Goal: Communication & Community: Answer question/provide support

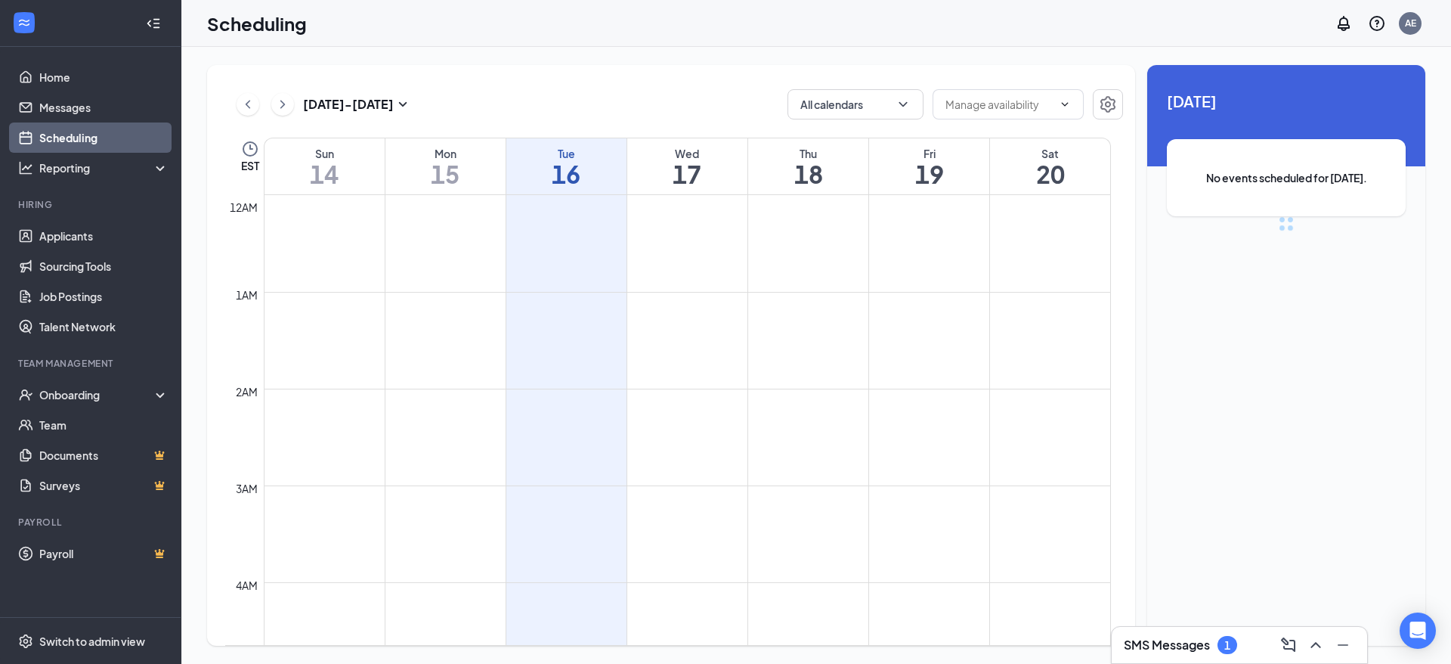
click at [1144, 635] on div "SMS Messages 1" at bounding box center [1239, 645] width 231 height 24
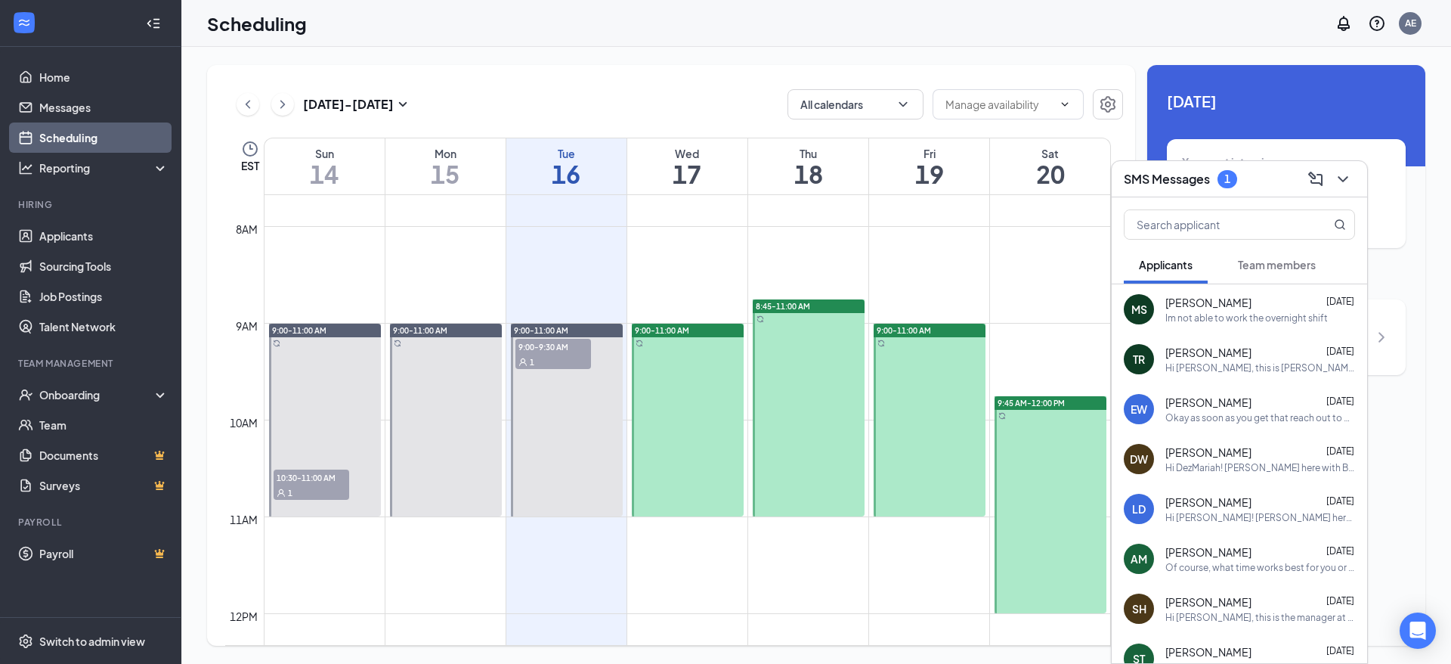
click at [1228, 180] on div "1" at bounding box center [1228, 178] width 6 height 13
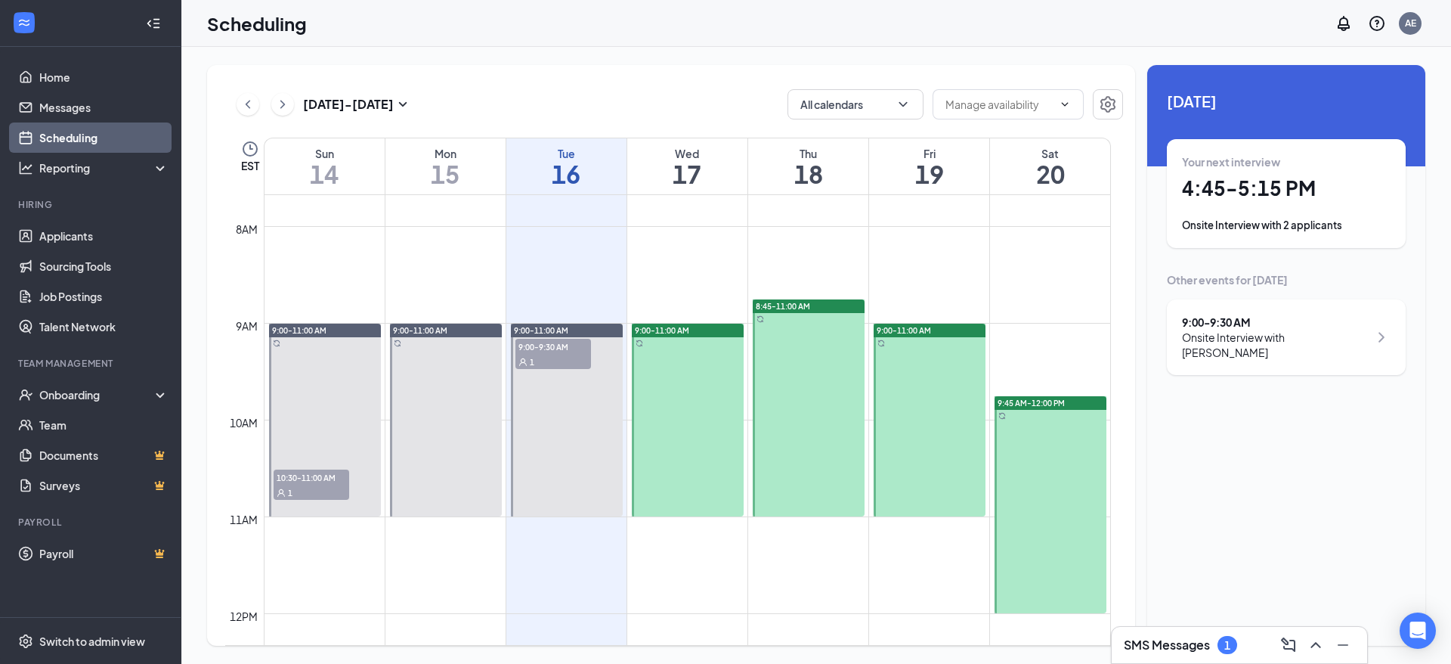
click at [1214, 630] on div "SMS Messages 1" at bounding box center [1240, 645] width 256 height 36
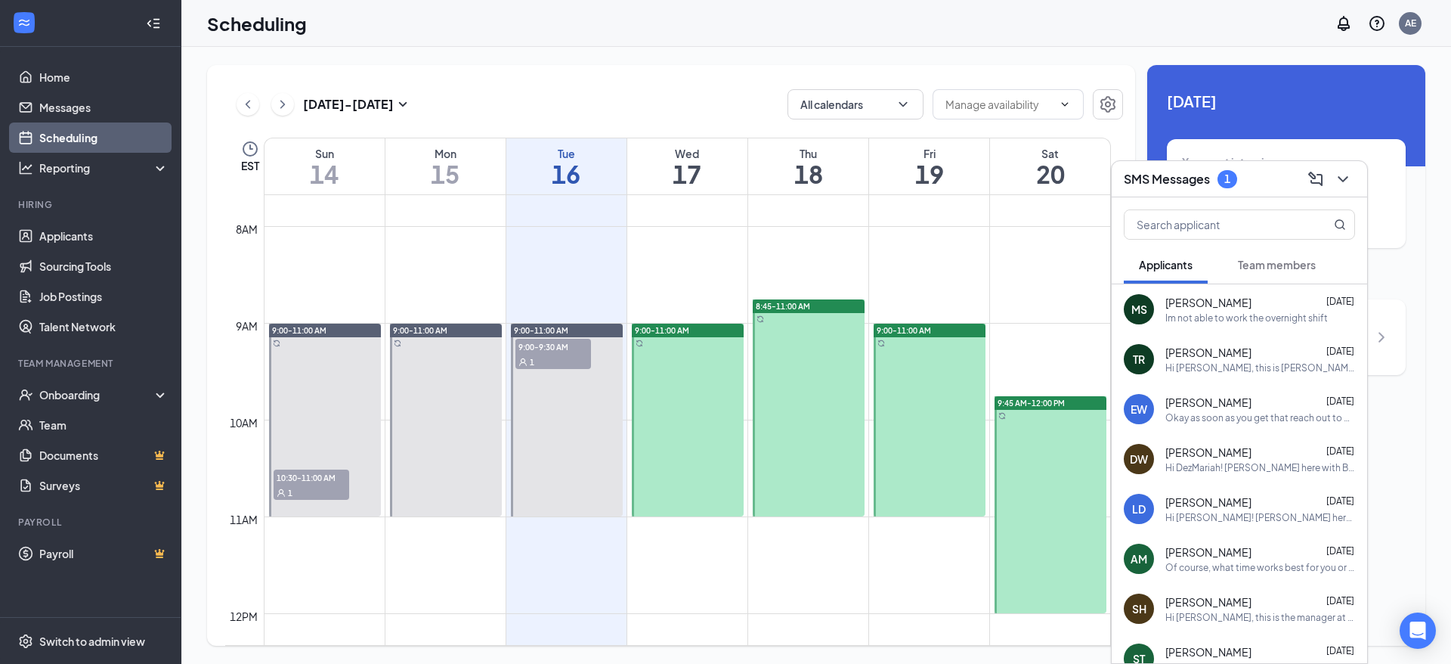
click at [1239, 256] on button "Team members" at bounding box center [1277, 265] width 108 height 38
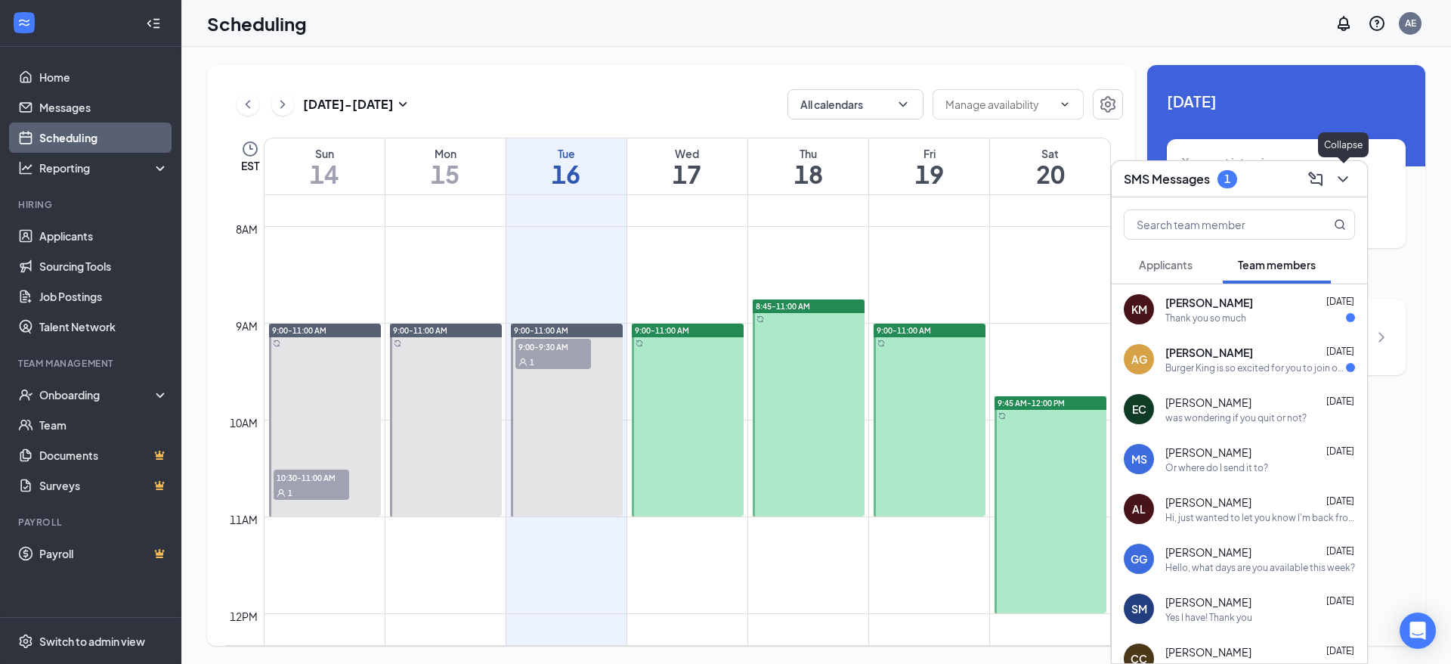
click at [1352, 187] on icon "ChevronDown" at bounding box center [1343, 179] width 18 height 18
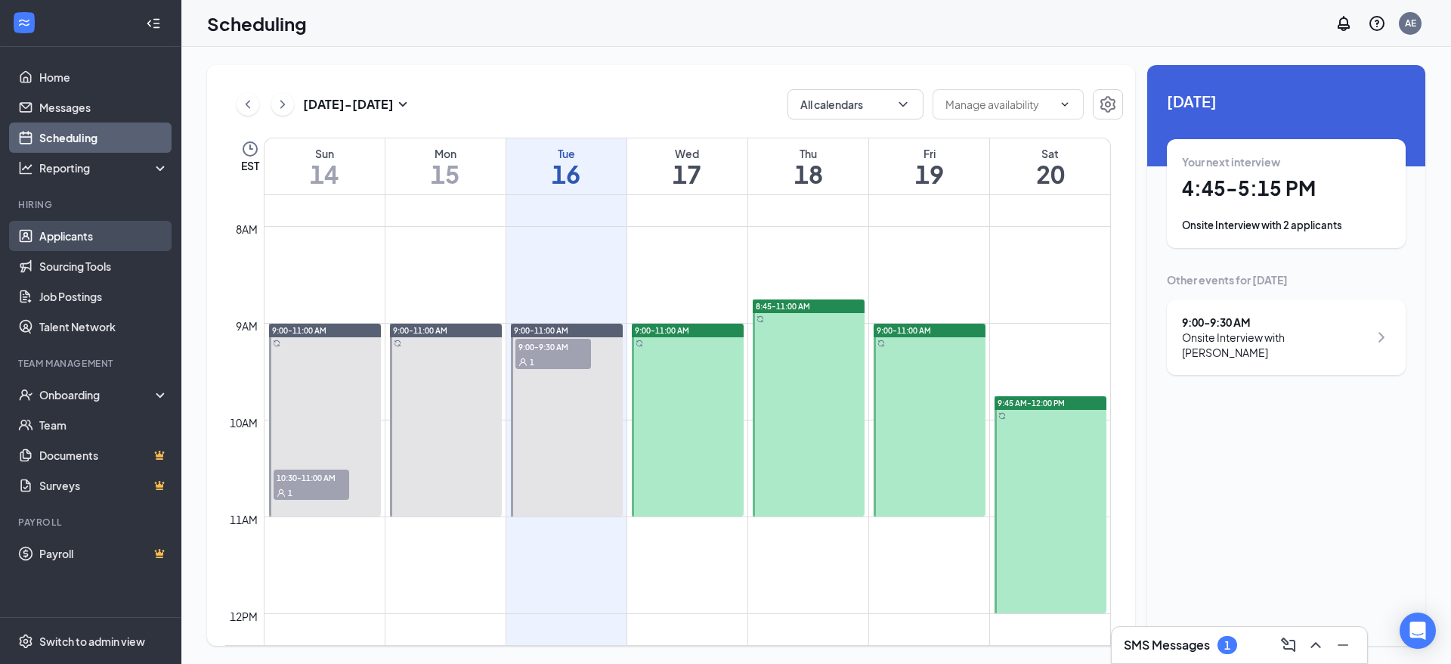
click at [81, 238] on link "Applicants" at bounding box center [103, 236] width 129 height 30
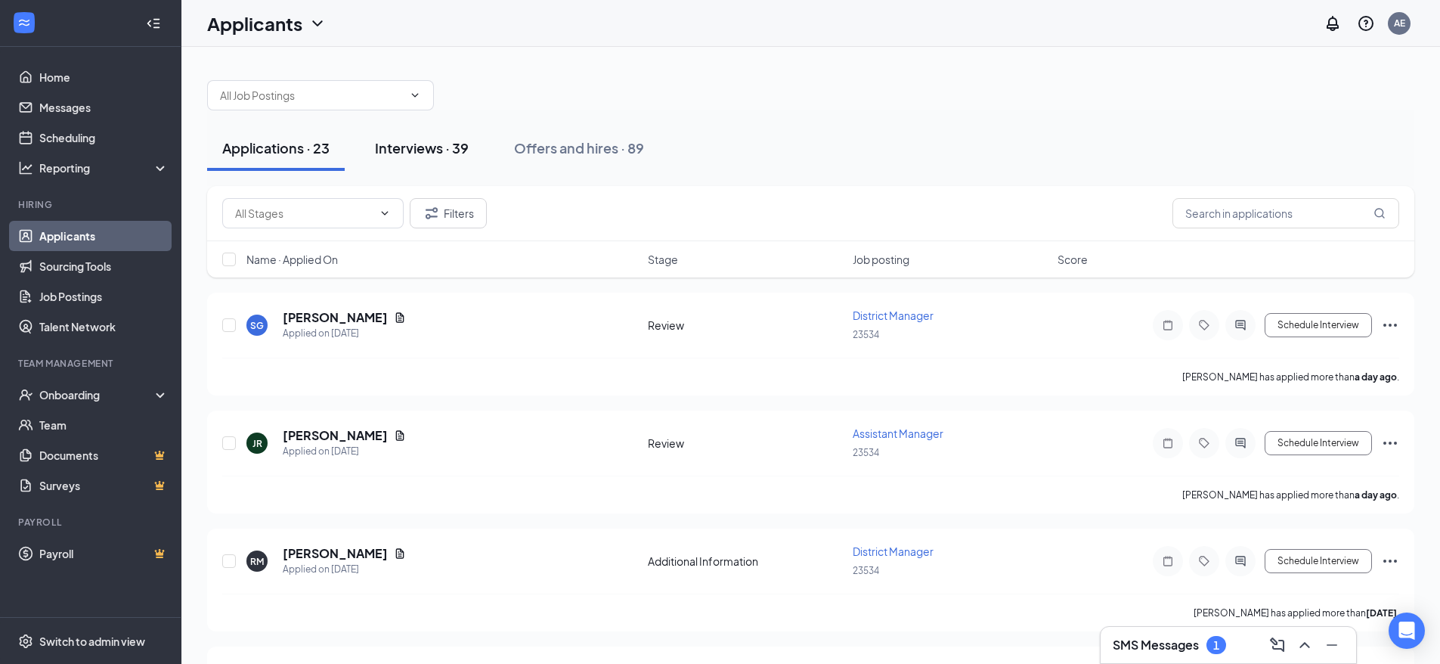
click at [458, 153] on div "Interviews · 39" at bounding box center [422, 147] width 94 height 19
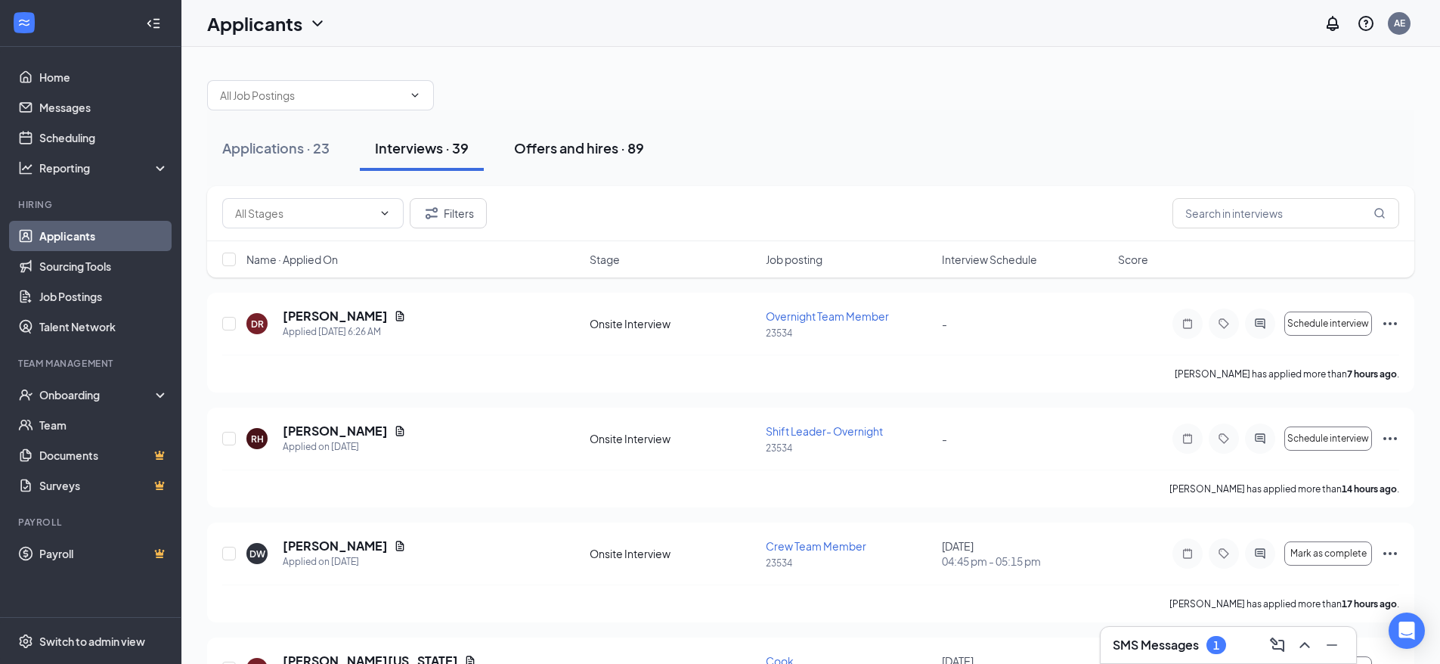
click at [552, 148] on div "Offers and hires · 89" at bounding box center [579, 147] width 130 height 19
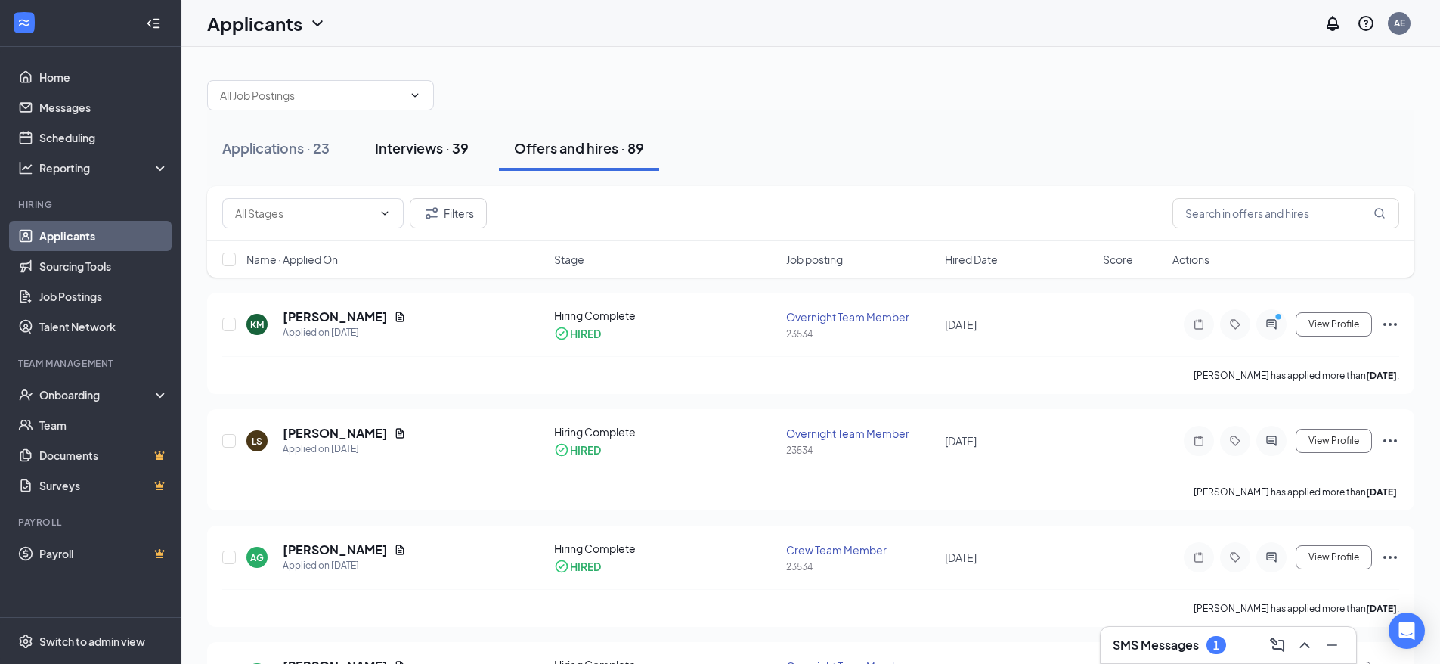
click at [430, 153] on div "Interviews · 39" at bounding box center [422, 147] width 94 height 19
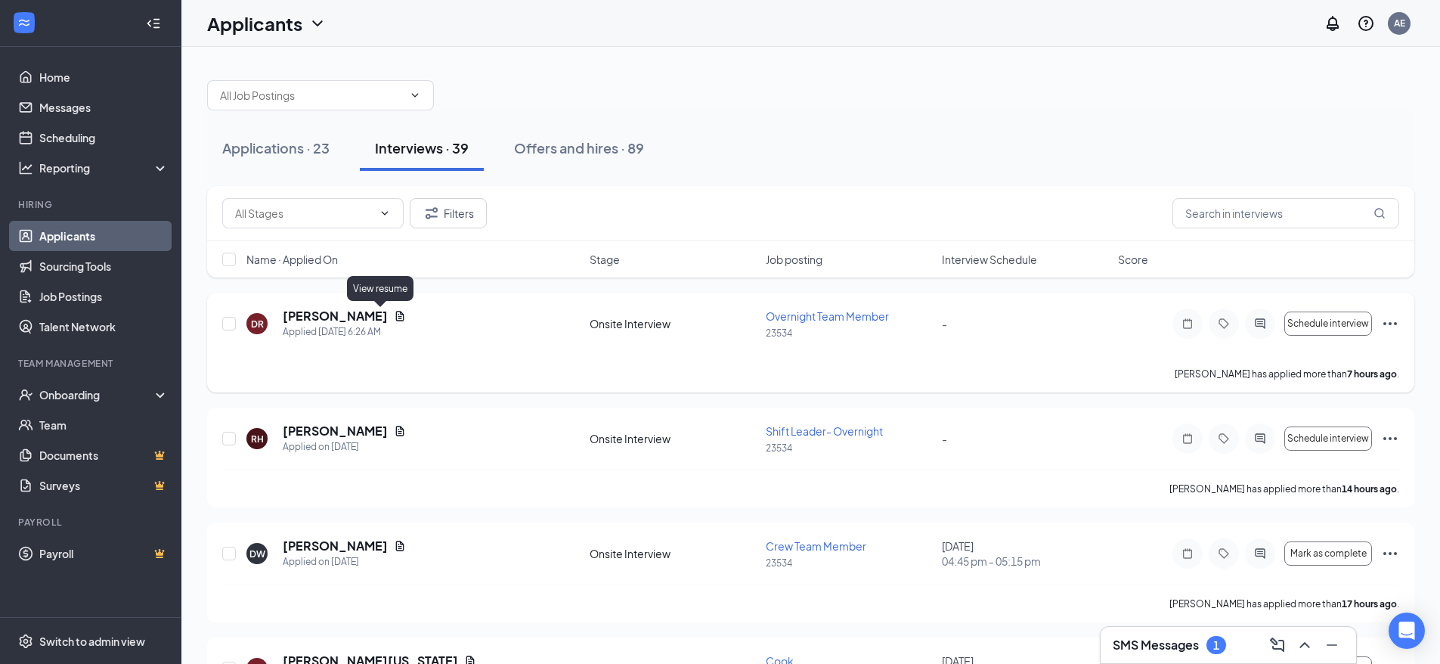
click at [394, 311] on icon "Document" at bounding box center [400, 316] width 12 height 12
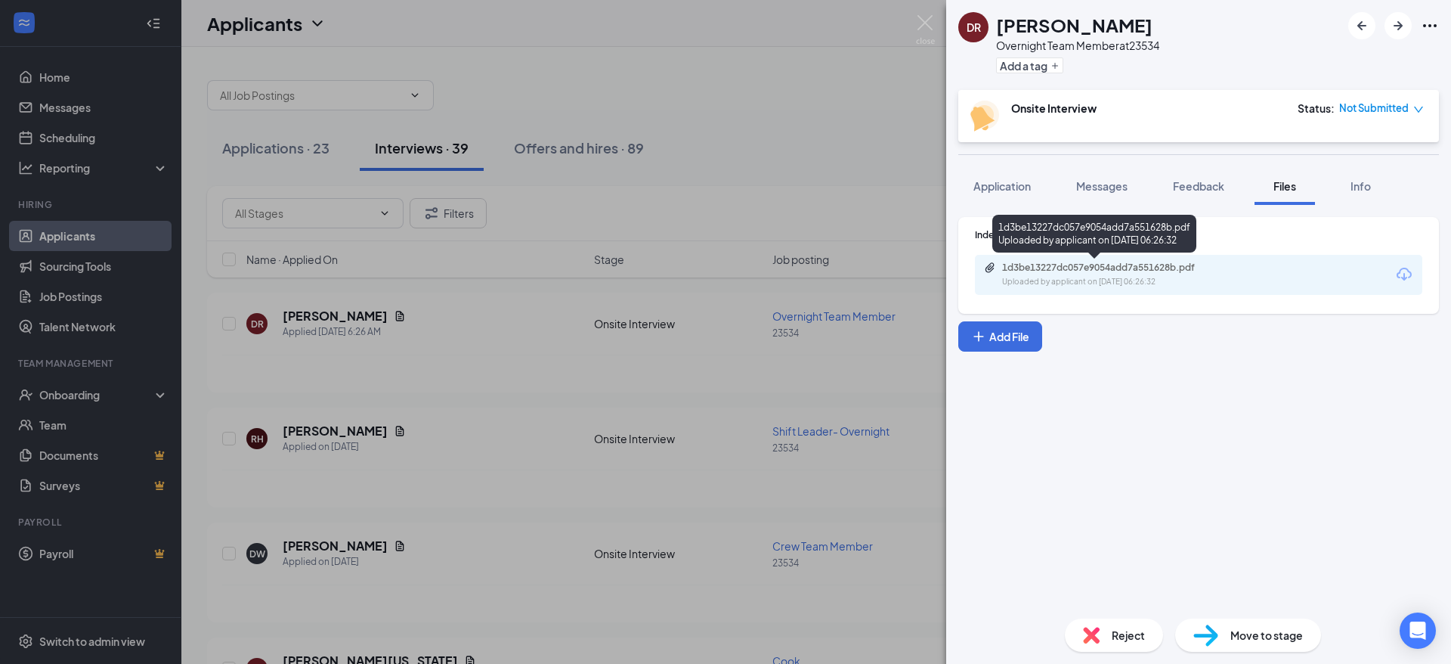
click at [1067, 274] on div "1d3be13227dc057e9054add7a551628b.pdf Uploaded by applicant on [DATE] 06:26:32" at bounding box center [1106, 275] width 245 height 26
drag, startPoint x: 717, startPoint y: 225, endPoint x: 1037, endPoint y: 148, distance: 328.7
click at [714, 226] on div "[PERSON_NAME] Overnight Team Member at 23534 Add a tag Onsite Interview Status …" at bounding box center [725, 332] width 1451 height 664
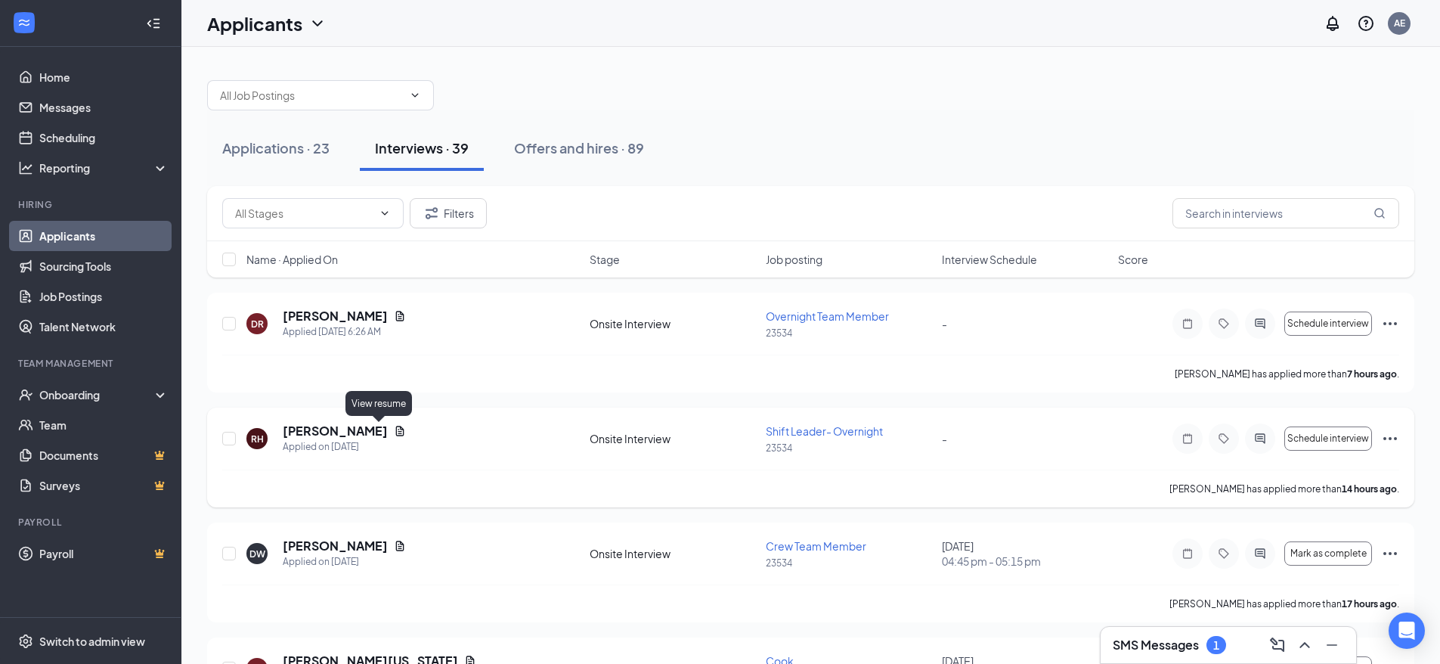
click at [394, 432] on icon "Document" at bounding box center [400, 431] width 12 height 12
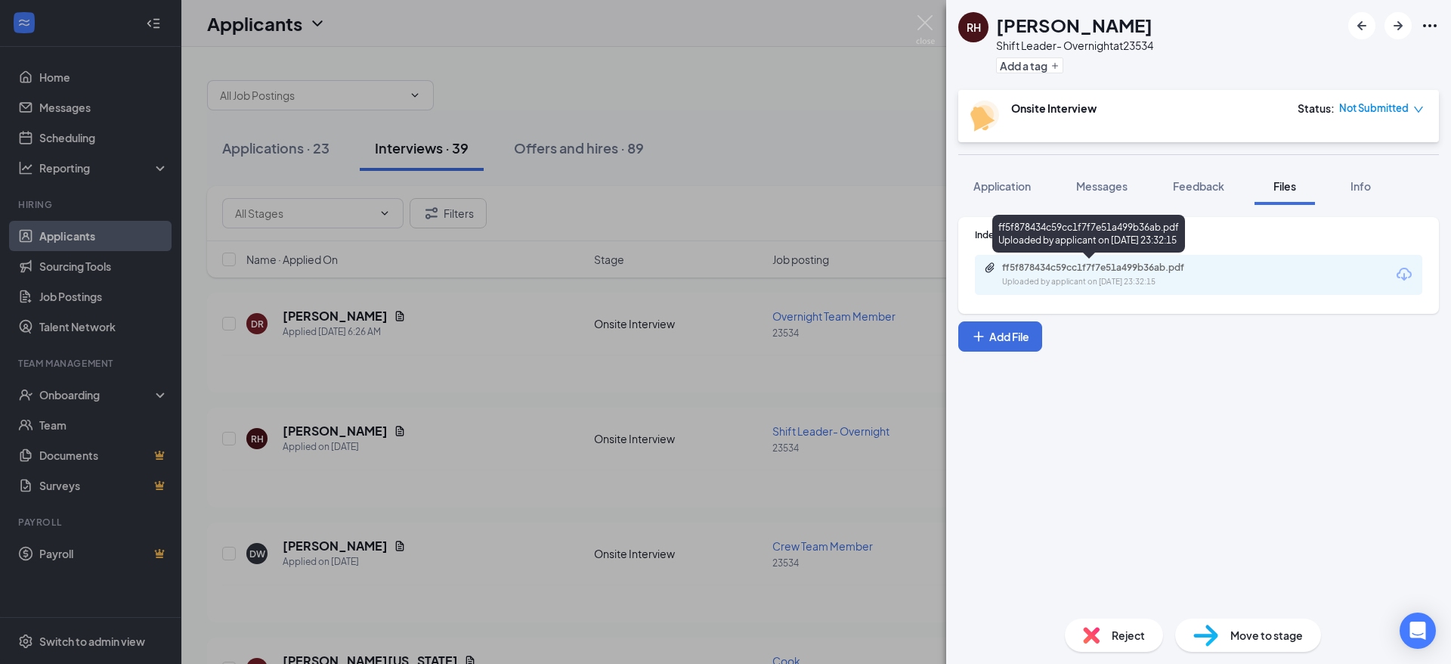
click at [1073, 262] on div "ff5f878434c59cc1f7f7e51a499b36ab.pdf" at bounding box center [1108, 268] width 212 height 12
click at [935, 20] on div "RH [PERSON_NAME] Shift Leader- Overnight at 23534 Add a tag Onsite Interview St…" at bounding box center [725, 332] width 1451 height 664
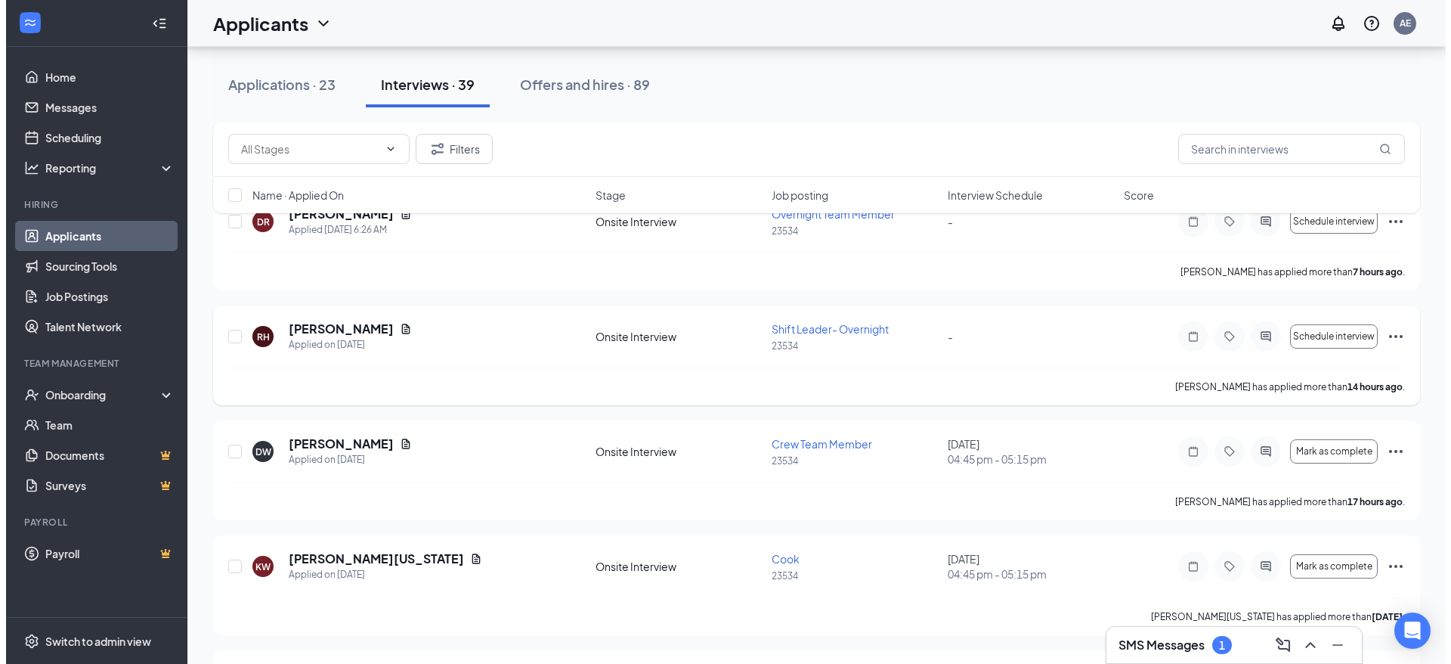
scroll to position [76, 0]
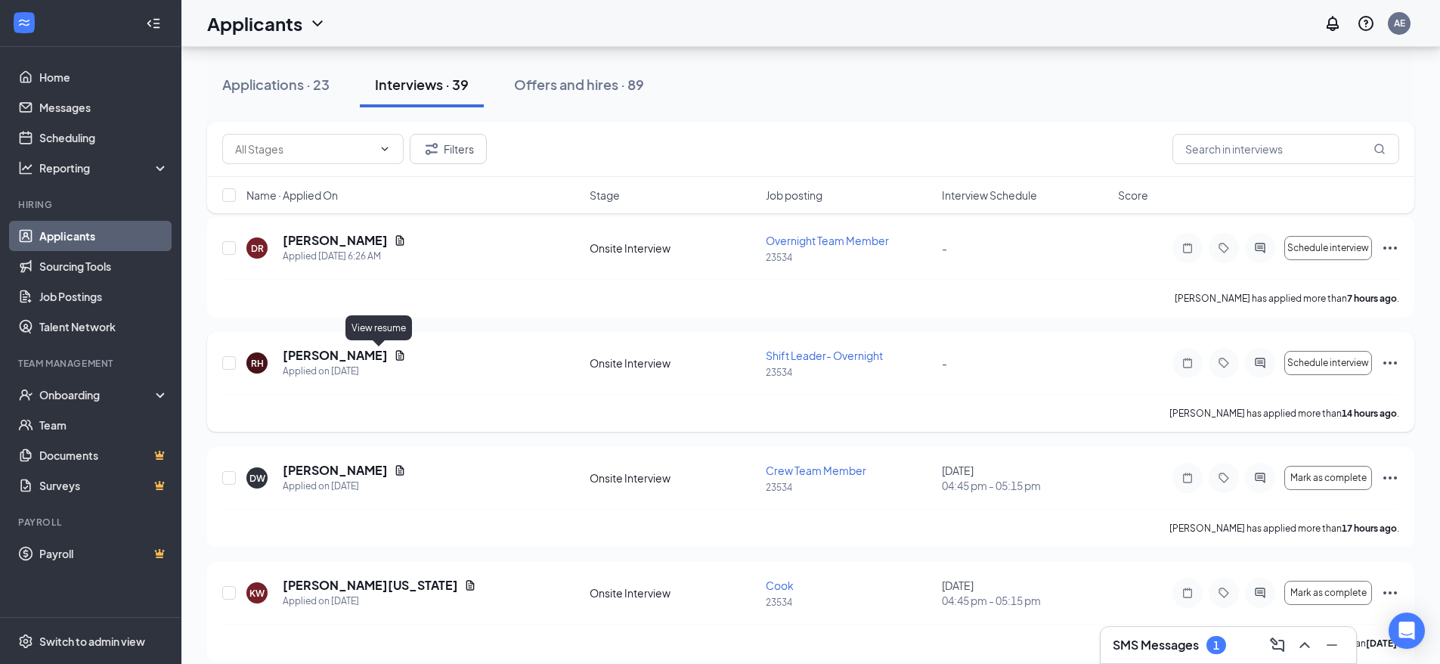
click at [394, 359] on icon "Document" at bounding box center [400, 355] width 12 height 12
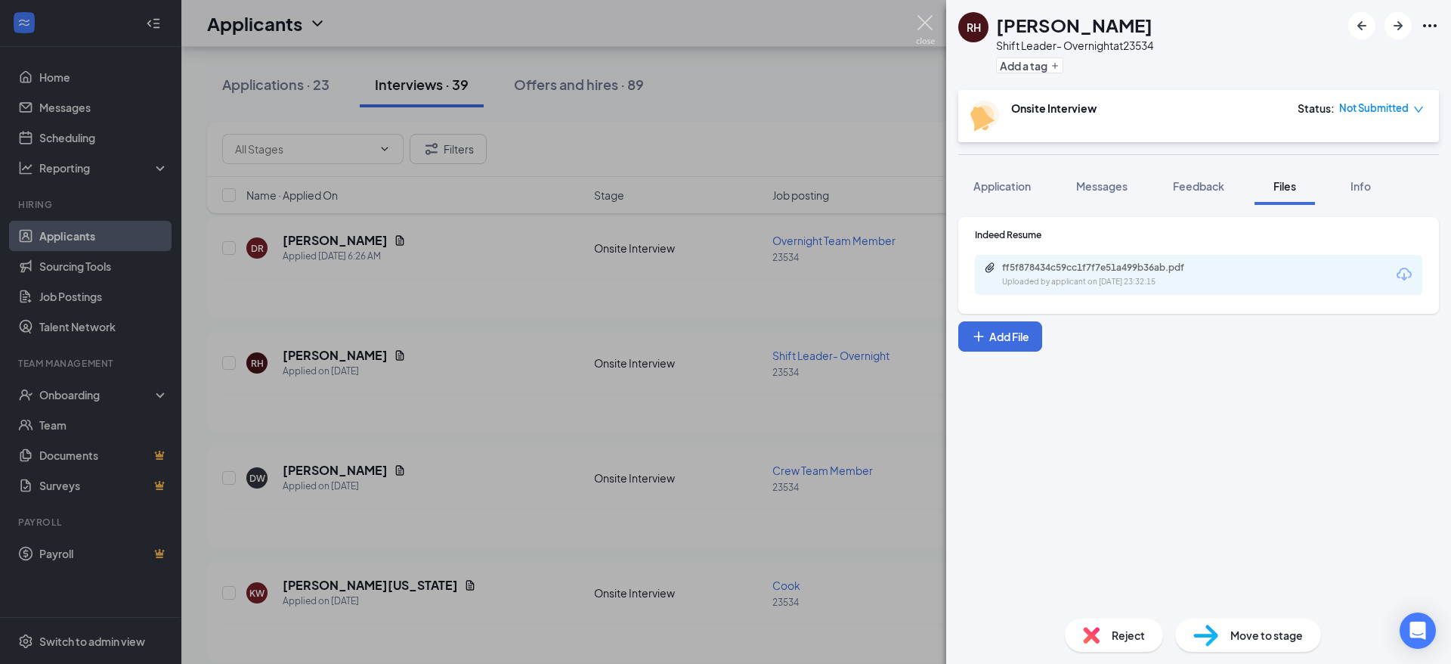
click at [929, 25] on img at bounding box center [925, 29] width 19 height 29
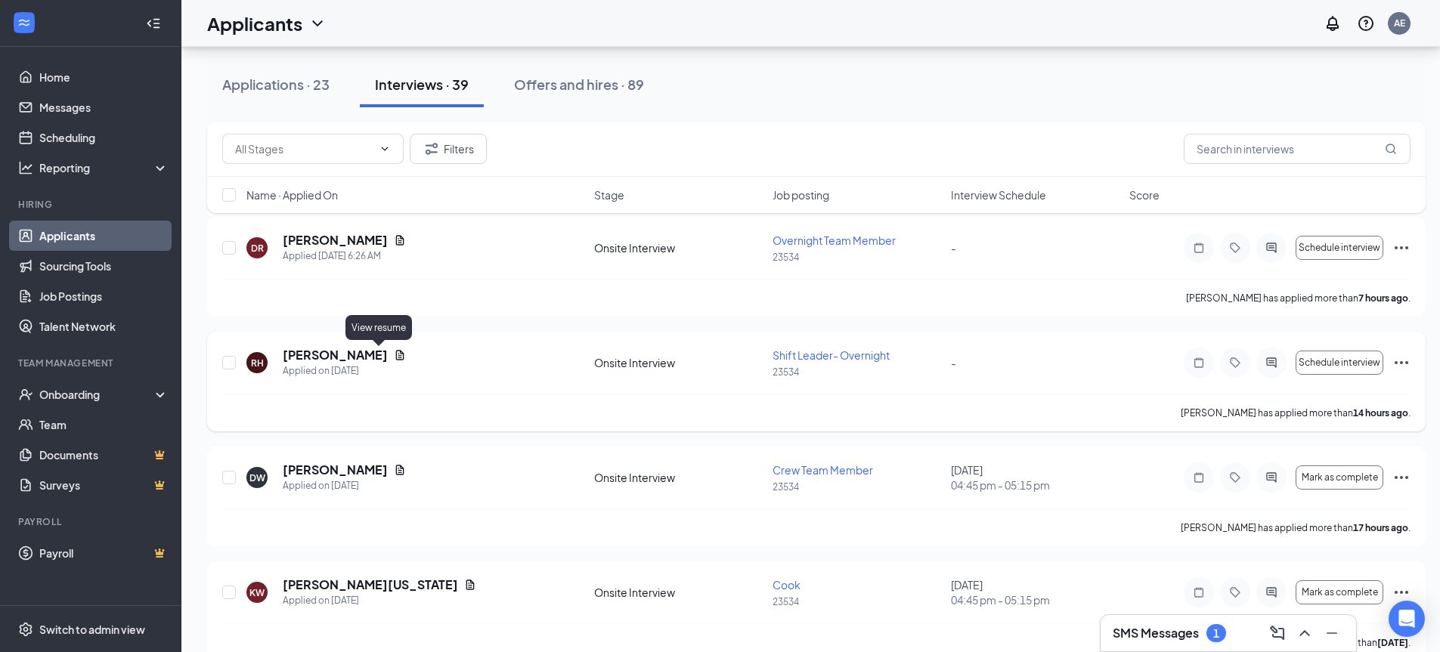
click at [396, 359] on icon "Document" at bounding box center [400, 355] width 8 height 10
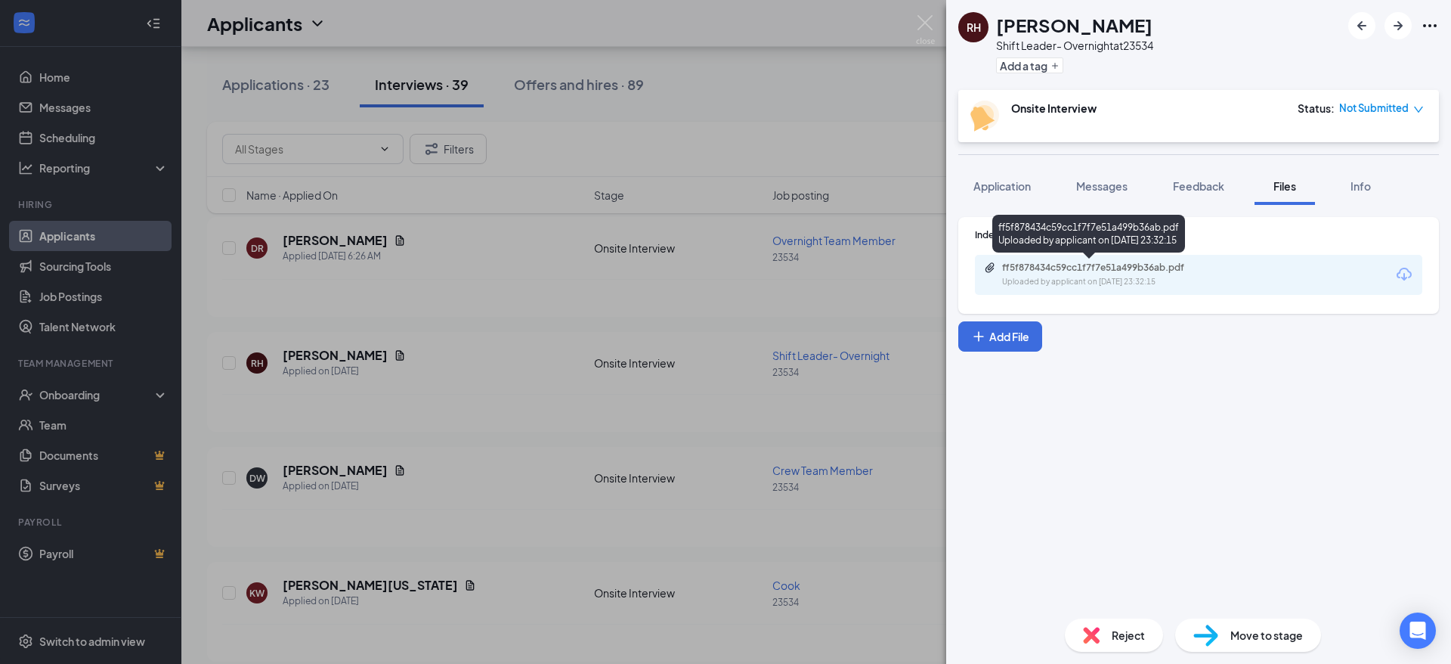
click at [1163, 274] on div "ff5f878434c59cc1f7f7e51a499b36ab.pdf Uploaded by applicant on [DATE] 23:32:15" at bounding box center [1106, 275] width 245 height 26
drag, startPoint x: 921, startPoint y: 29, endPoint x: 909, endPoint y: 62, distance: 35.4
click at [921, 27] on img at bounding box center [925, 29] width 19 height 29
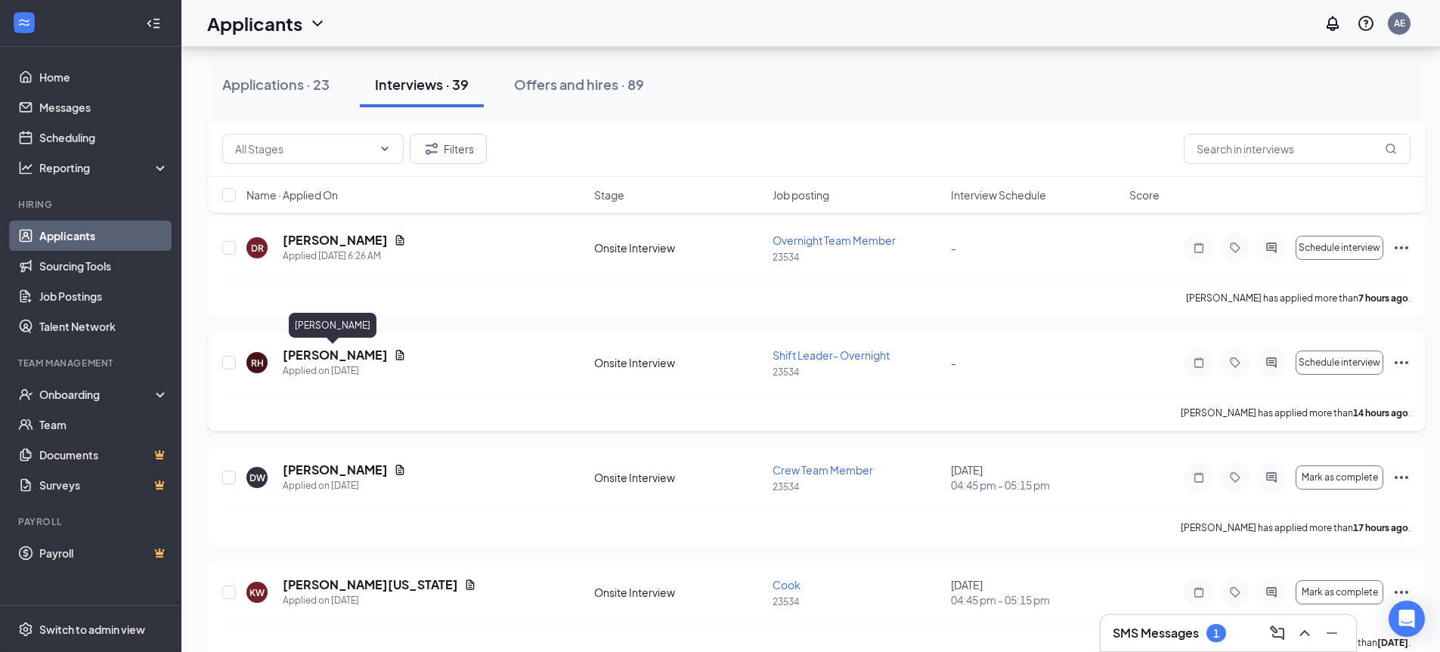
click at [355, 356] on h5 "[PERSON_NAME]" at bounding box center [335, 355] width 105 height 17
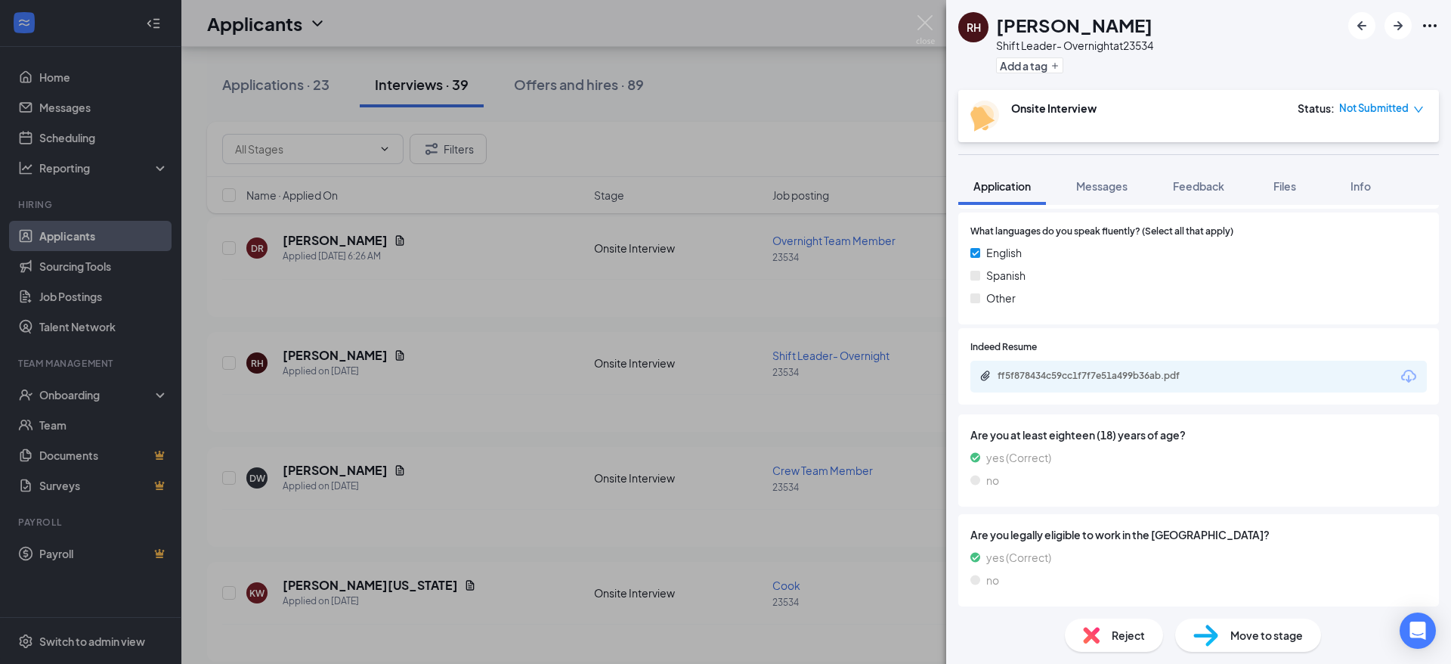
scroll to position [684, 0]
click at [1134, 194] on button "Messages" at bounding box center [1102, 186] width 82 height 38
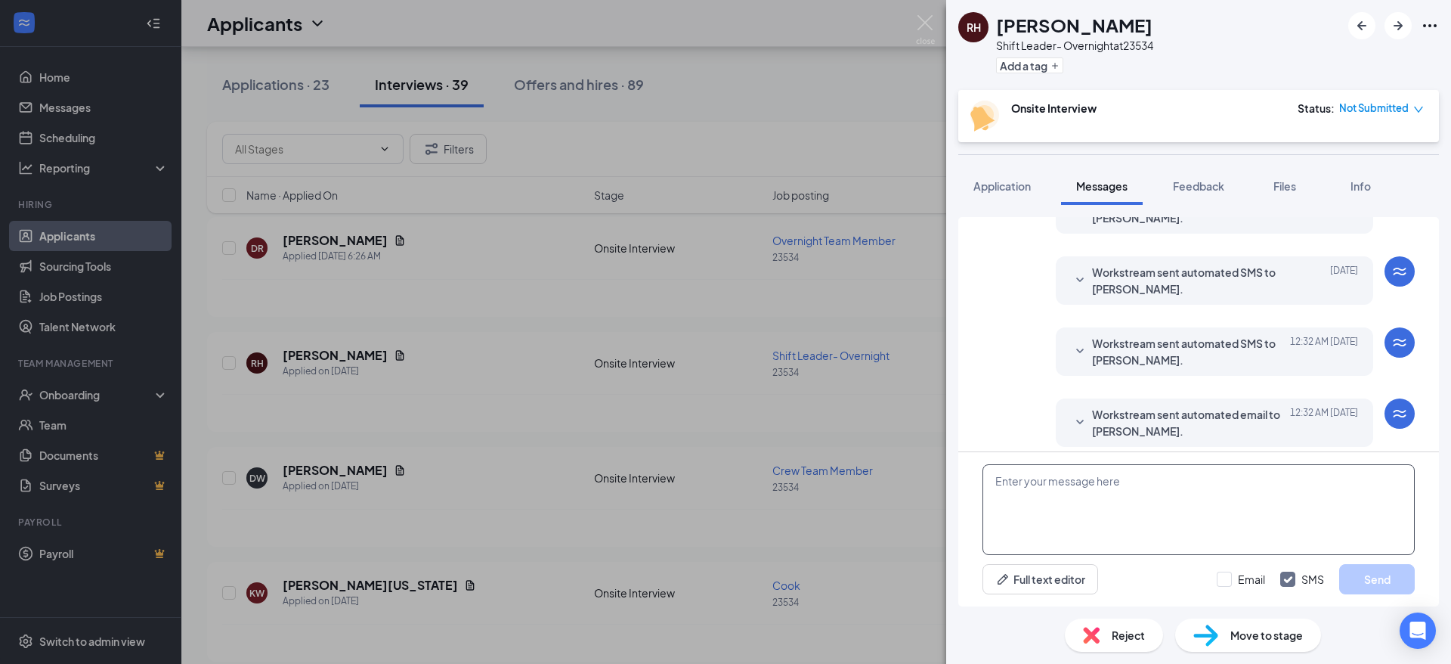
scroll to position [236, 0]
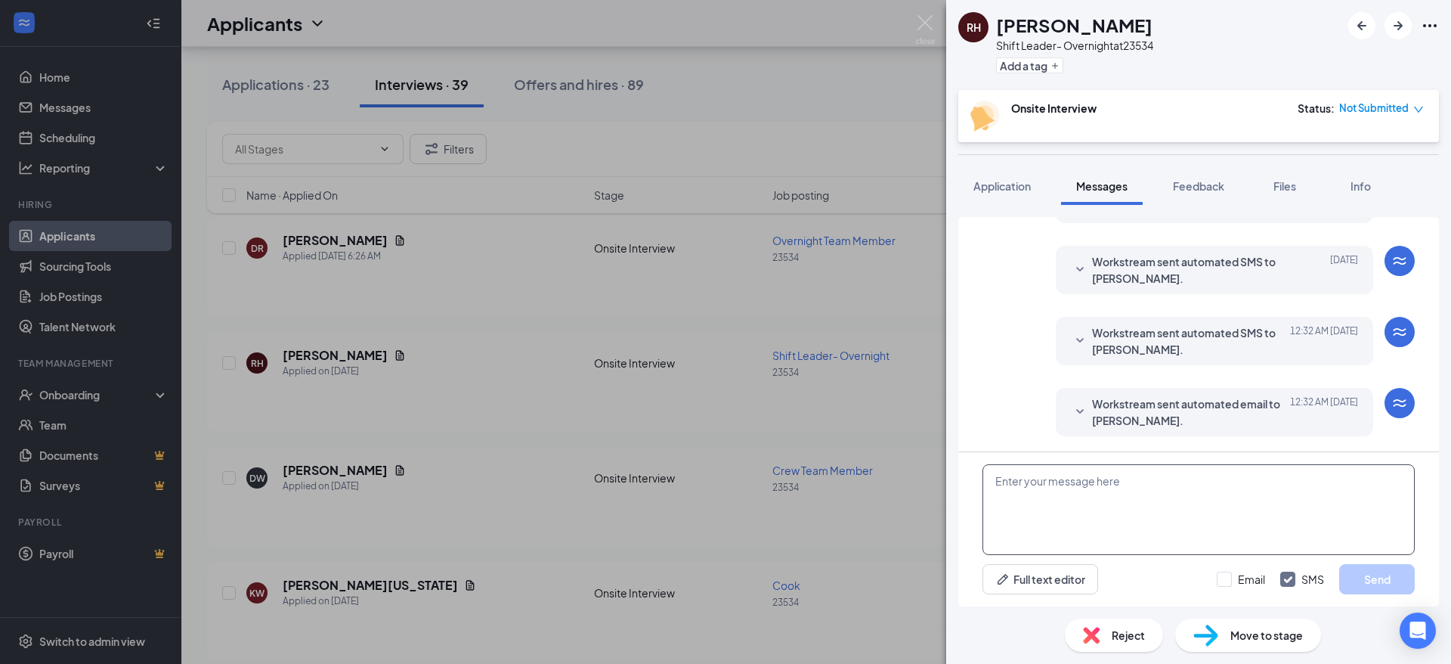
click at [1162, 489] on textarea at bounding box center [1199, 509] width 432 height 91
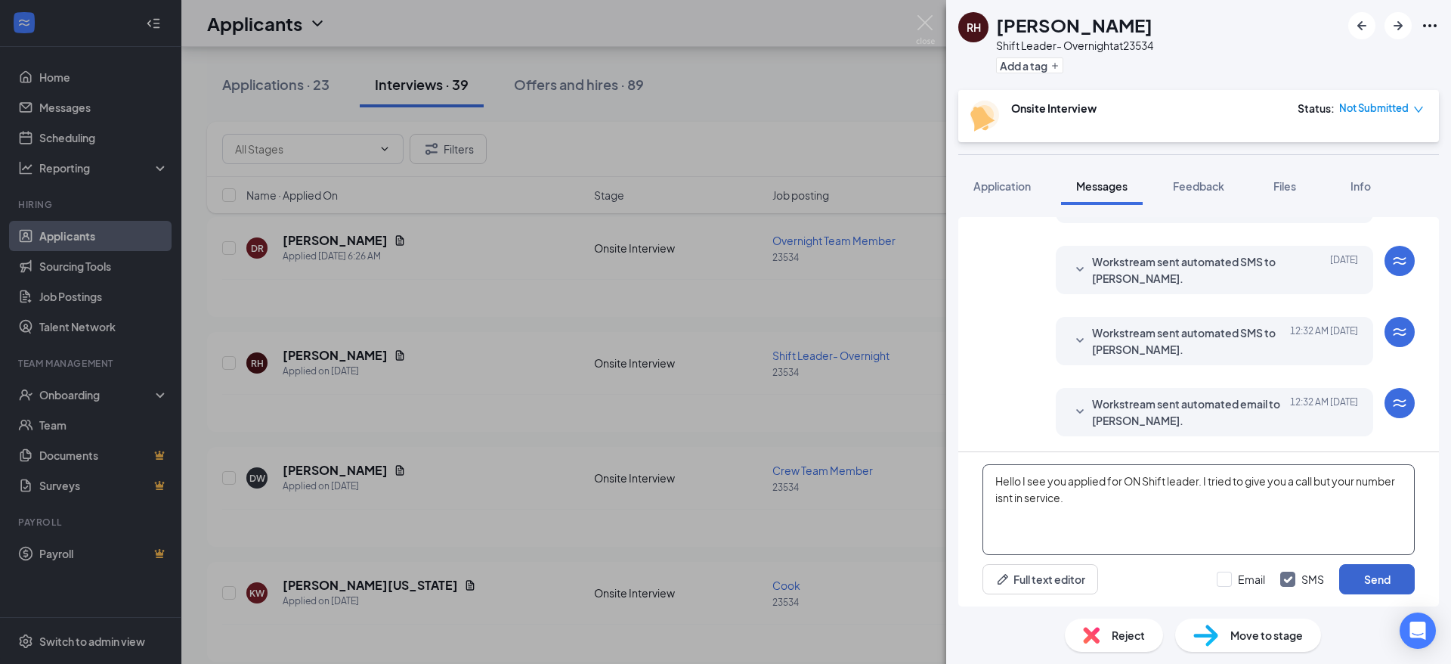
type textarea "Hello I see you applied for ON Shift leader. I tried to give you a call but you…"
click at [1396, 590] on button "Send" at bounding box center [1377, 579] width 76 height 30
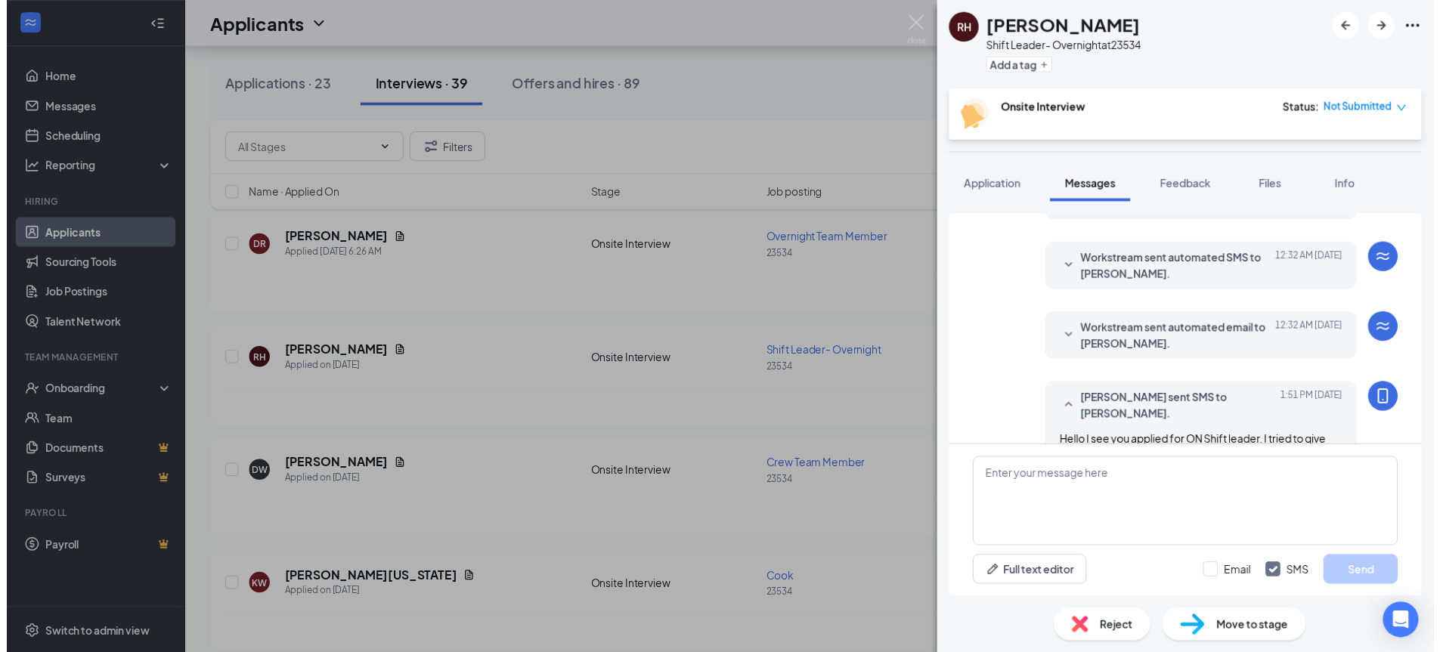
scroll to position [349, 0]
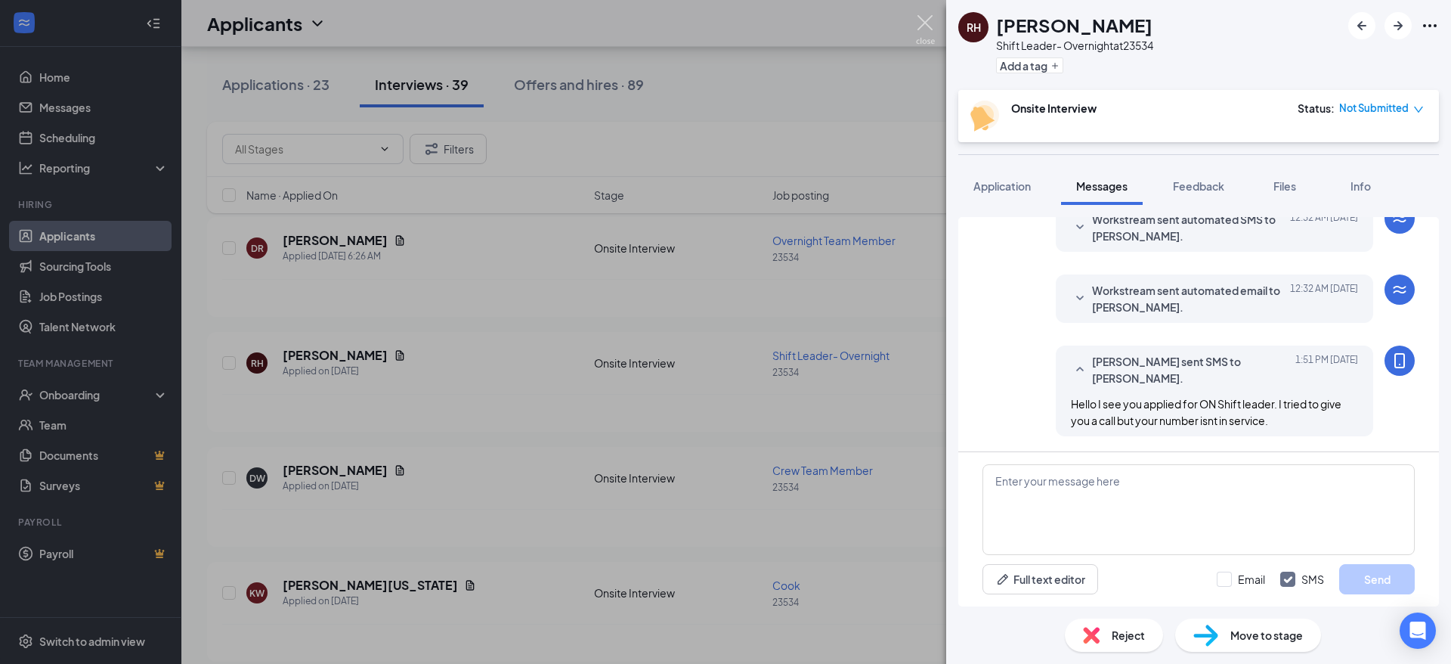
click at [932, 25] on img at bounding box center [925, 29] width 19 height 29
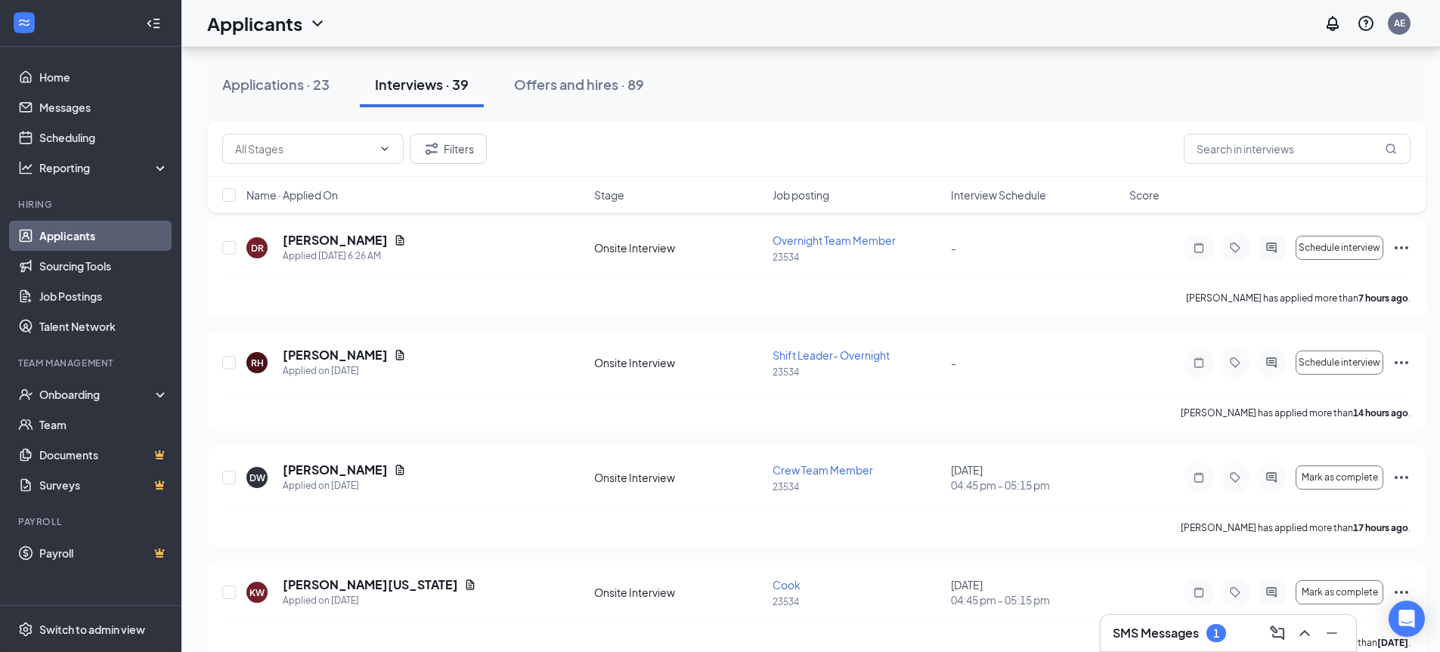
click at [25, 13] on div at bounding box center [24, 23] width 27 height 27
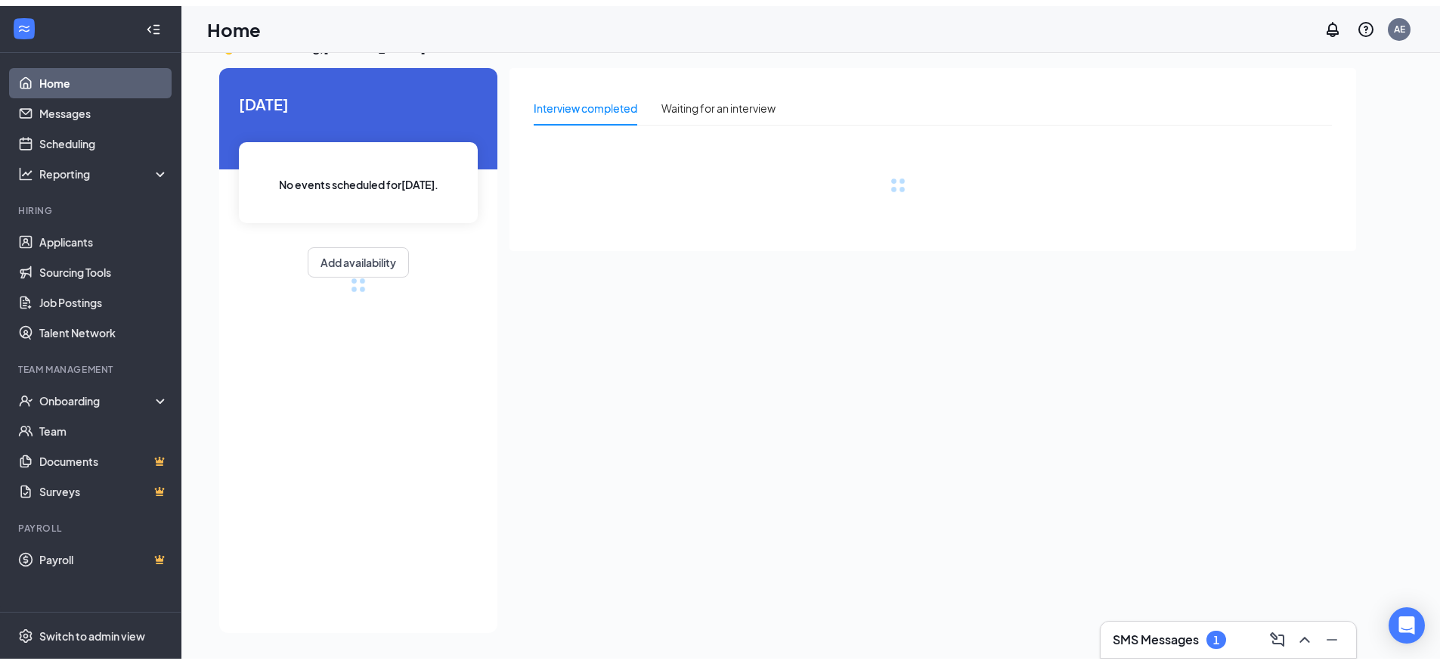
scroll to position [32, 0]
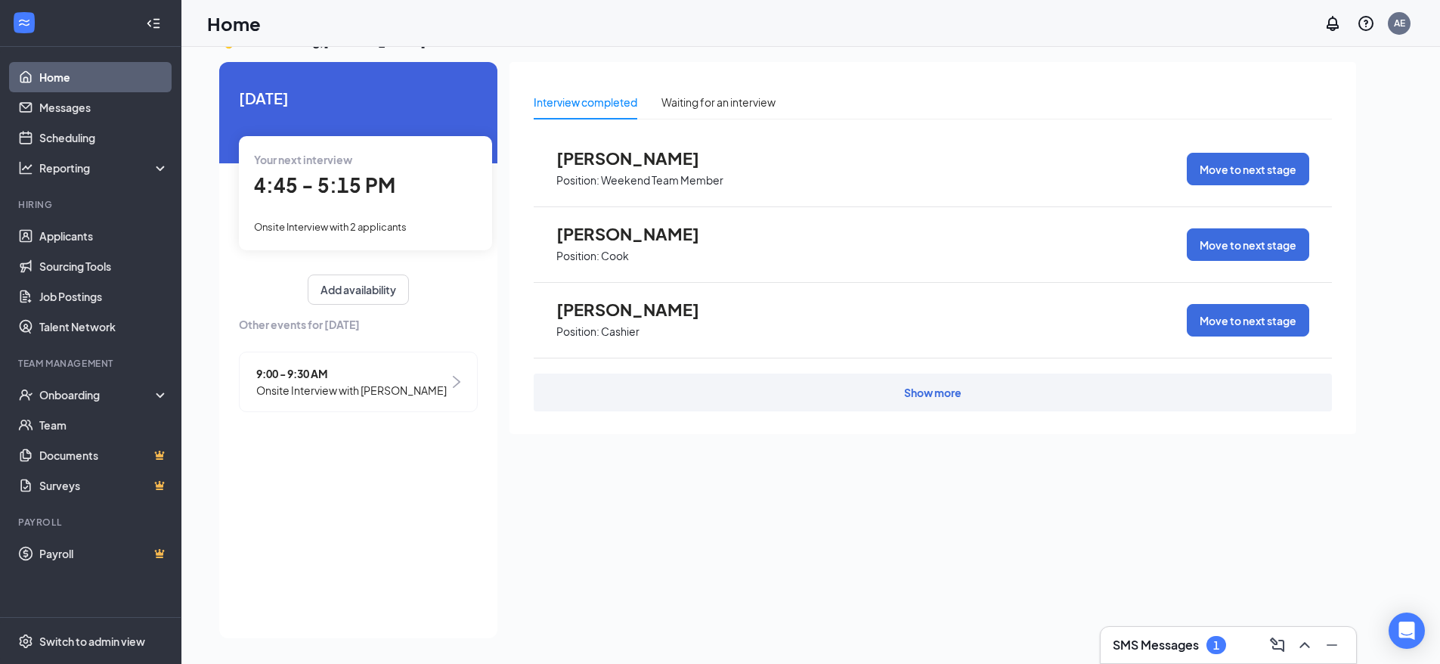
click at [146, 23] on icon "Collapse" at bounding box center [153, 23] width 15 height 15
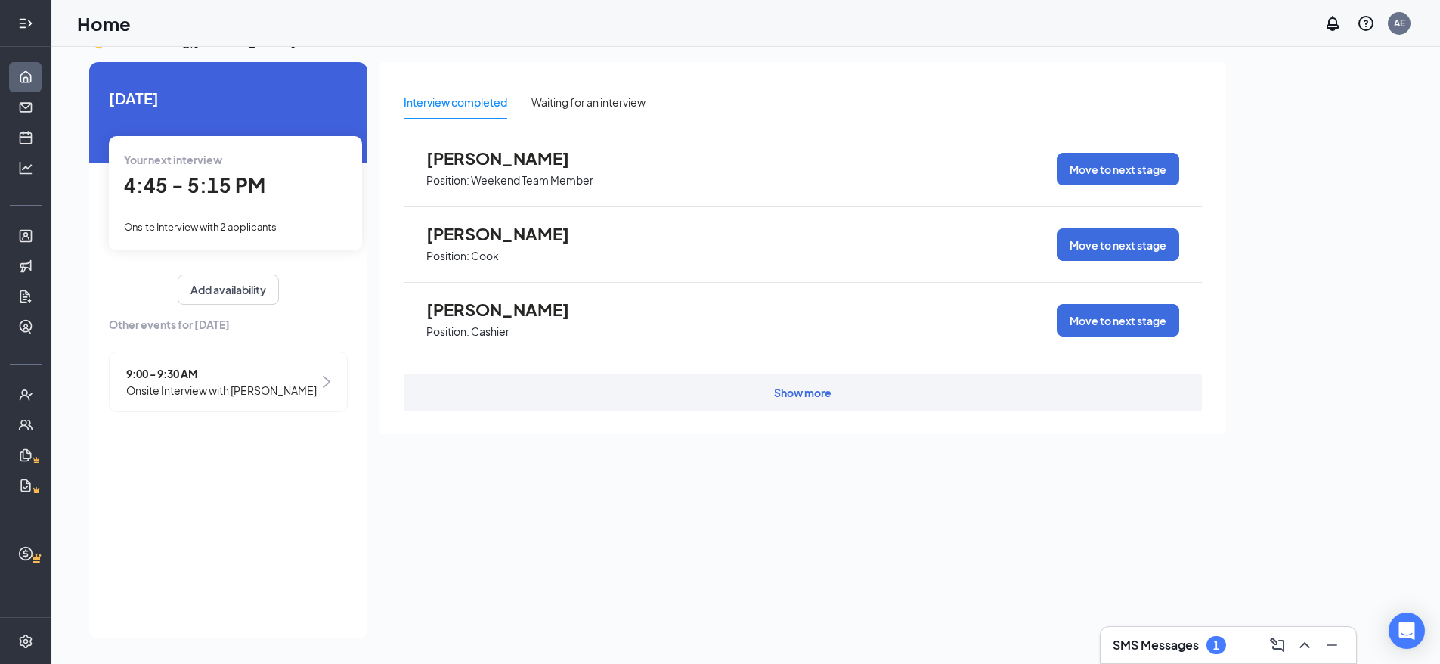
click at [31, 16] on icon "Expand" at bounding box center [25, 23] width 15 height 15
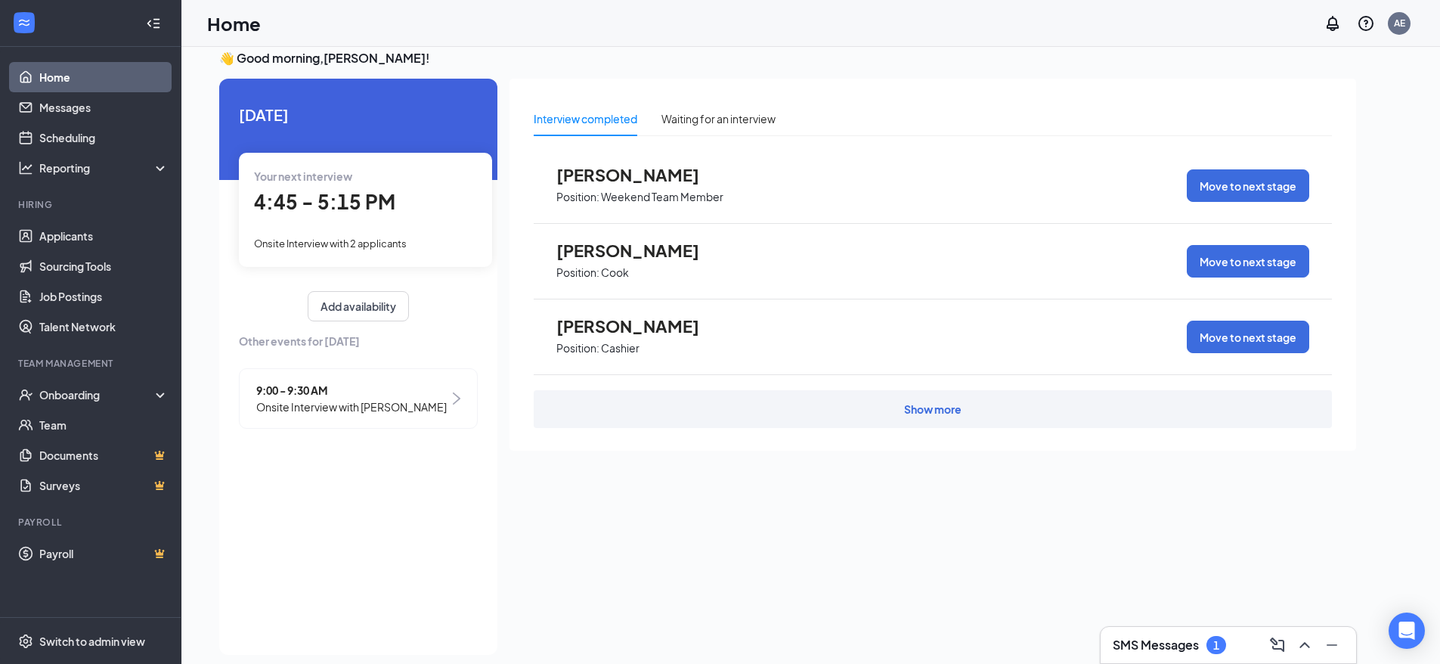
scroll to position [0, 0]
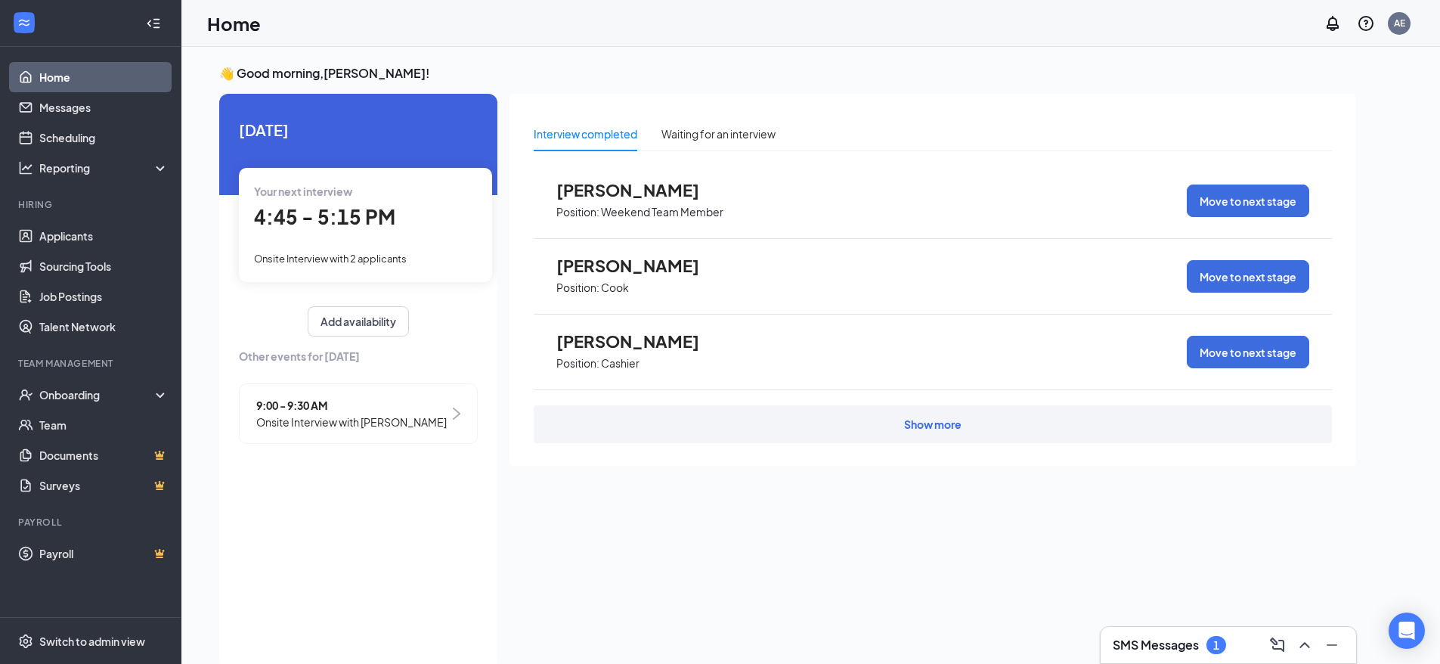
click at [1184, 653] on div "SMS Messages 1" at bounding box center [1169, 645] width 113 height 18
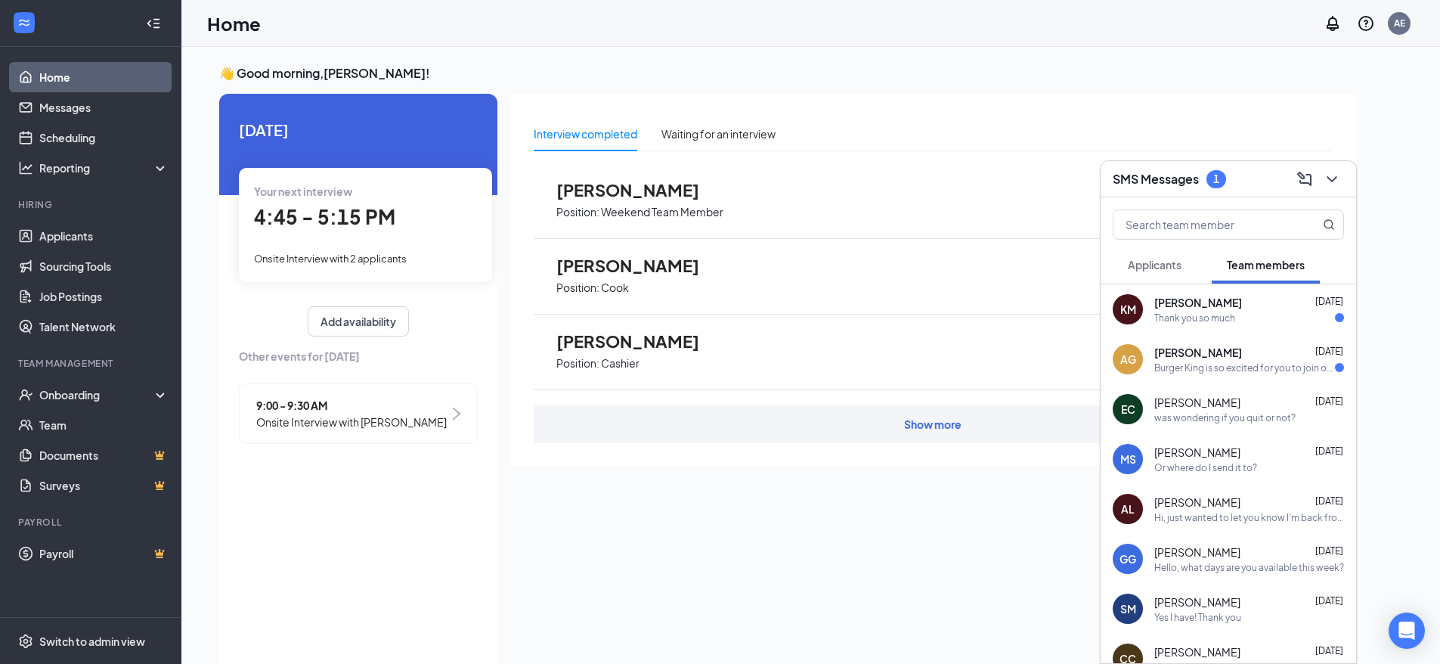
click at [1232, 355] on div "[PERSON_NAME] [DATE]" at bounding box center [1249, 352] width 190 height 15
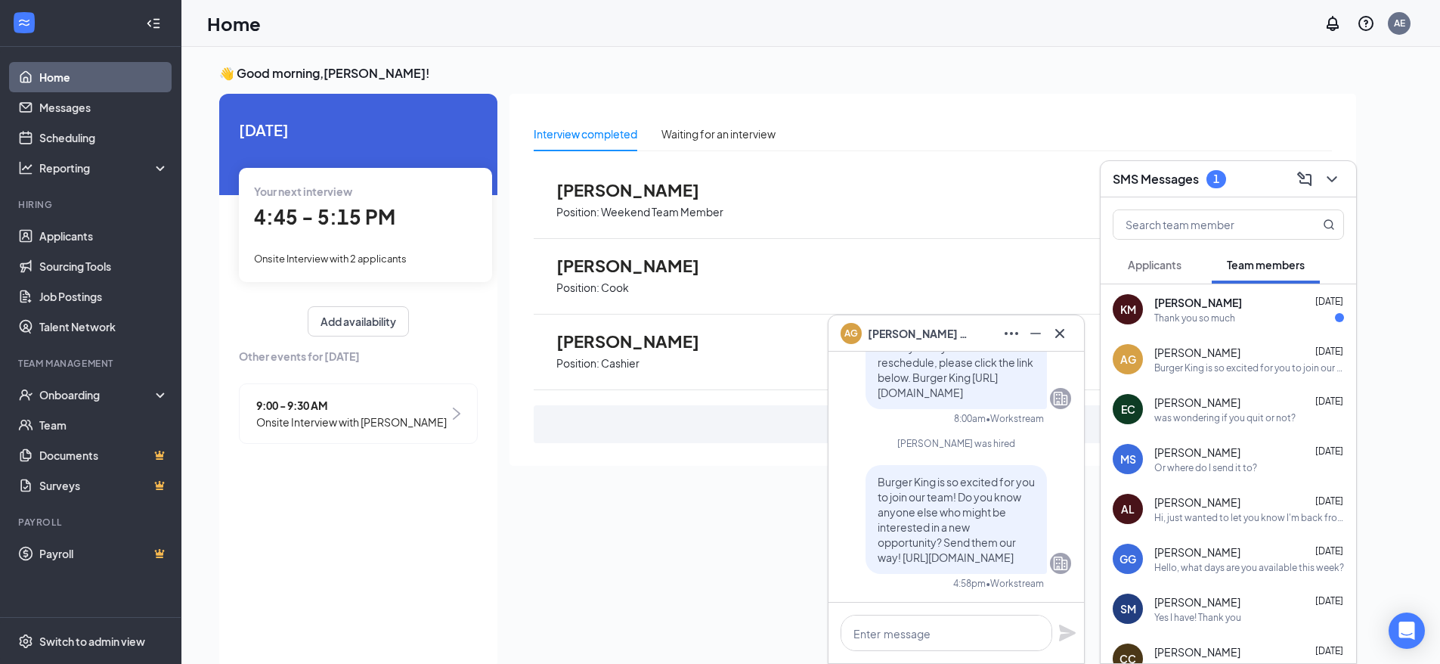
click at [1237, 310] on div "[PERSON_NAME] [DATE] Thank you so much" at bounding box center [1249, 309] width 190 height 29
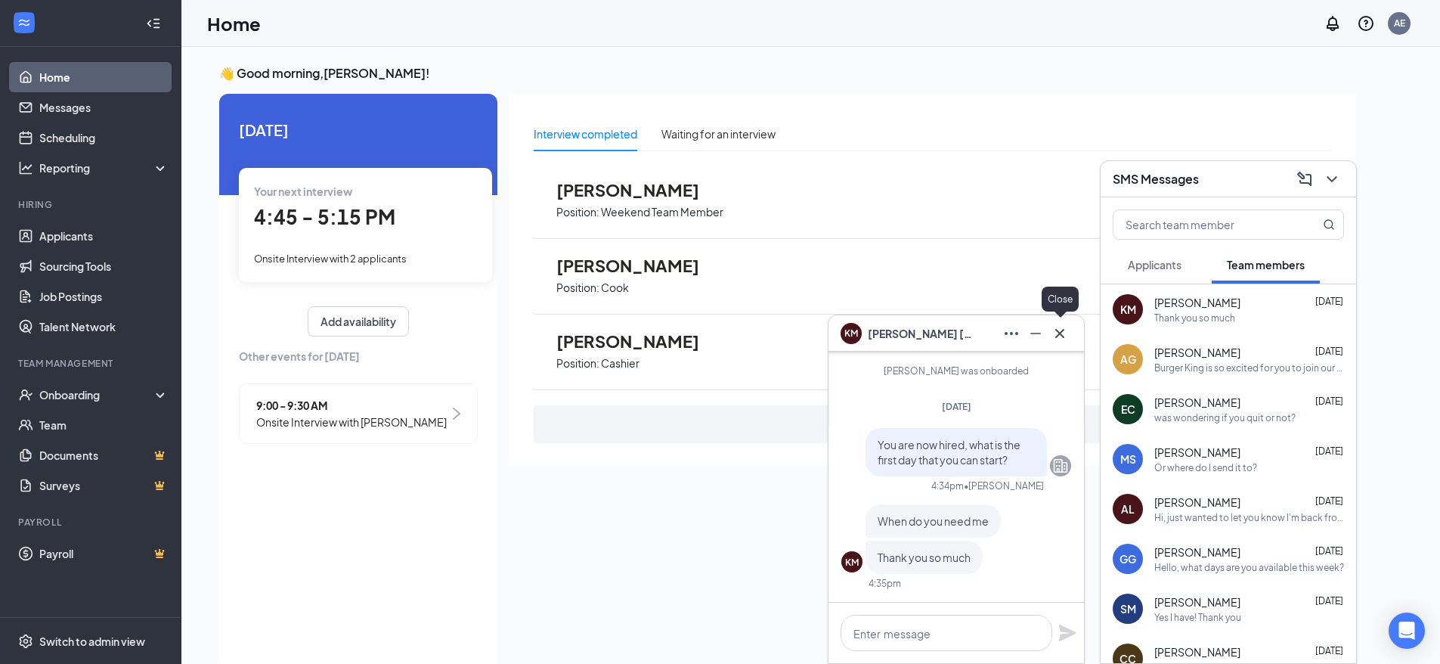
click at [1061, 333] on icon "Cross" at bounding box center [1060, 333] width 18 height 18
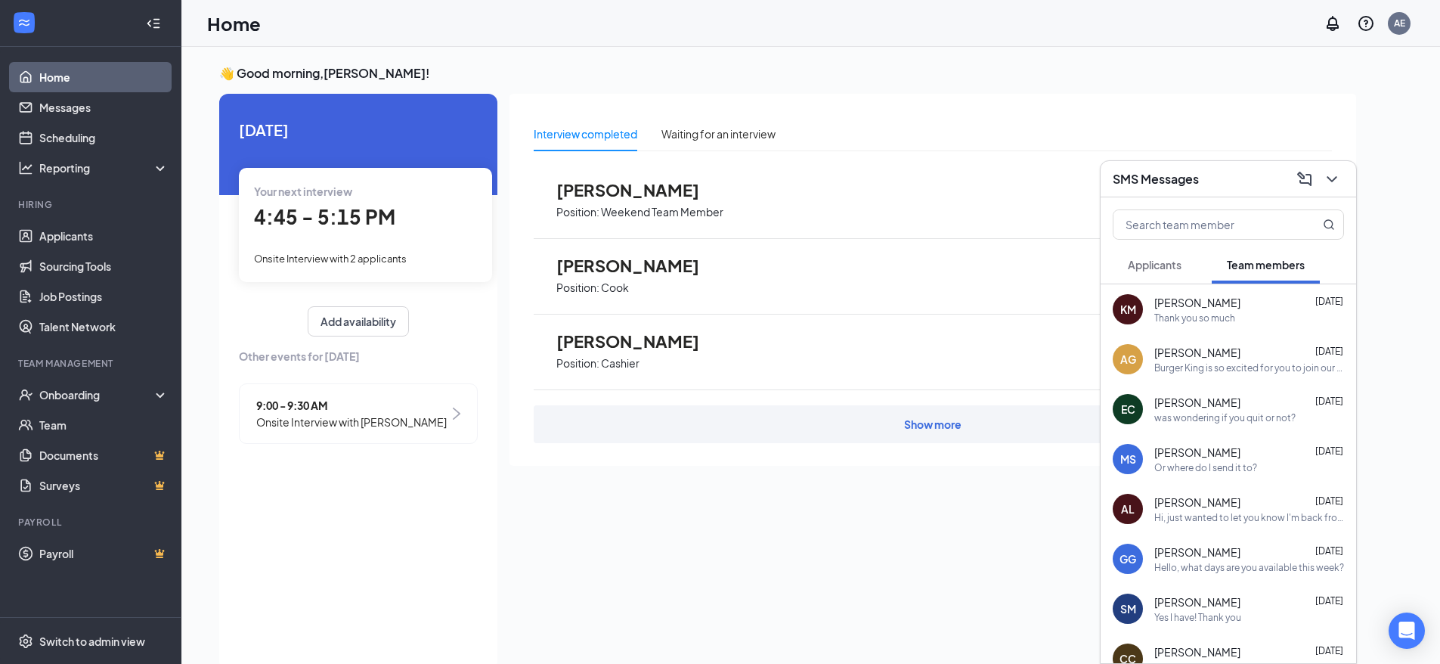
click at [1191, 314] on div "Thank you so much" at bounding box center [1194, 317] width 81 height 13
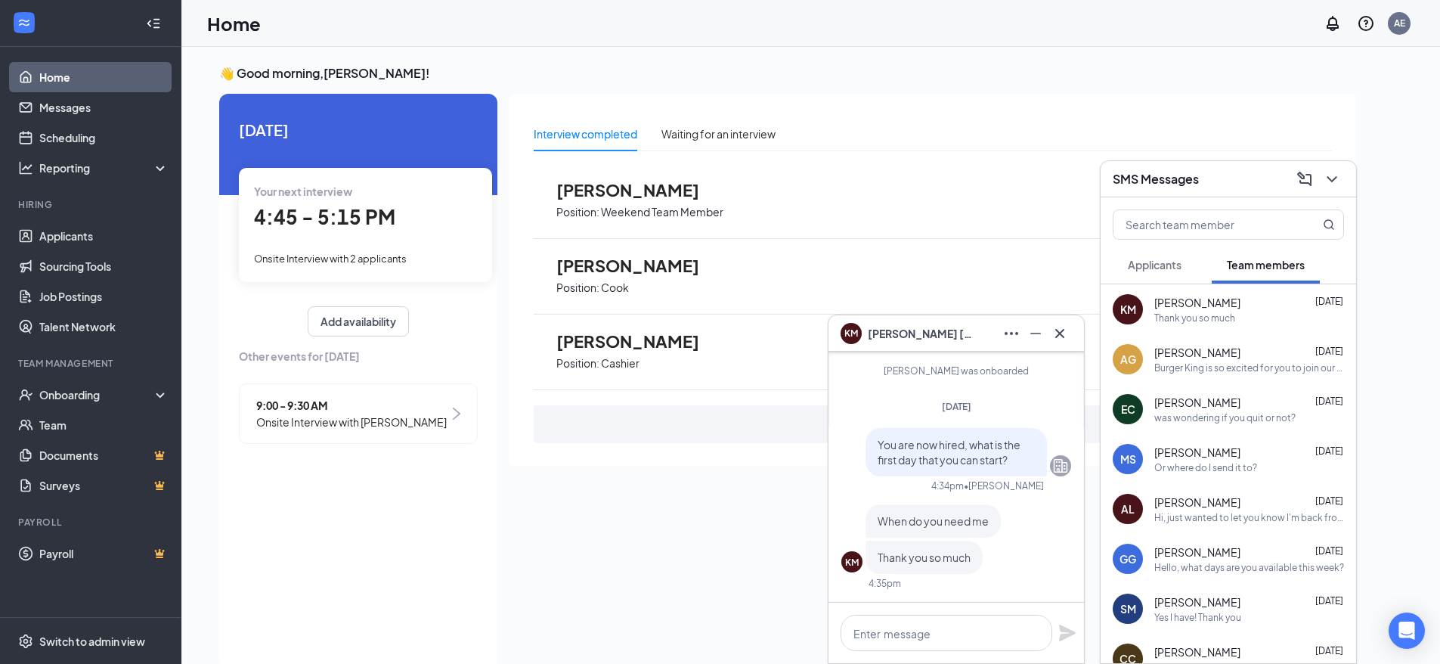
click at [962, 249] on div "[PERSON_NAME] Position: Cook Move to next stage" at bounding box center [933, 277] width 798 height 76
click at [96, 629] on span "Switch to admin view" at bounding box center [103, 641] width 129 height 46
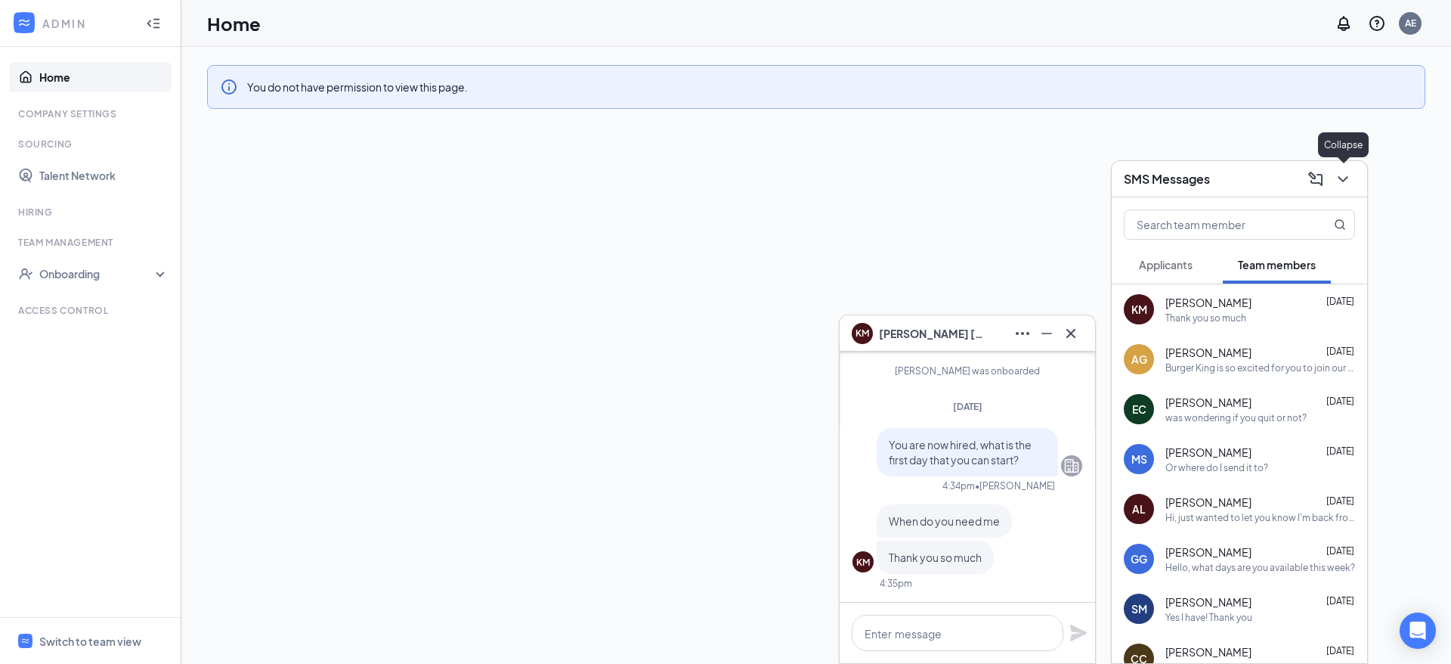
click at [1343, 178] on icon "ChevronDown" at bounding box center [1343, 179] width 18 height 18
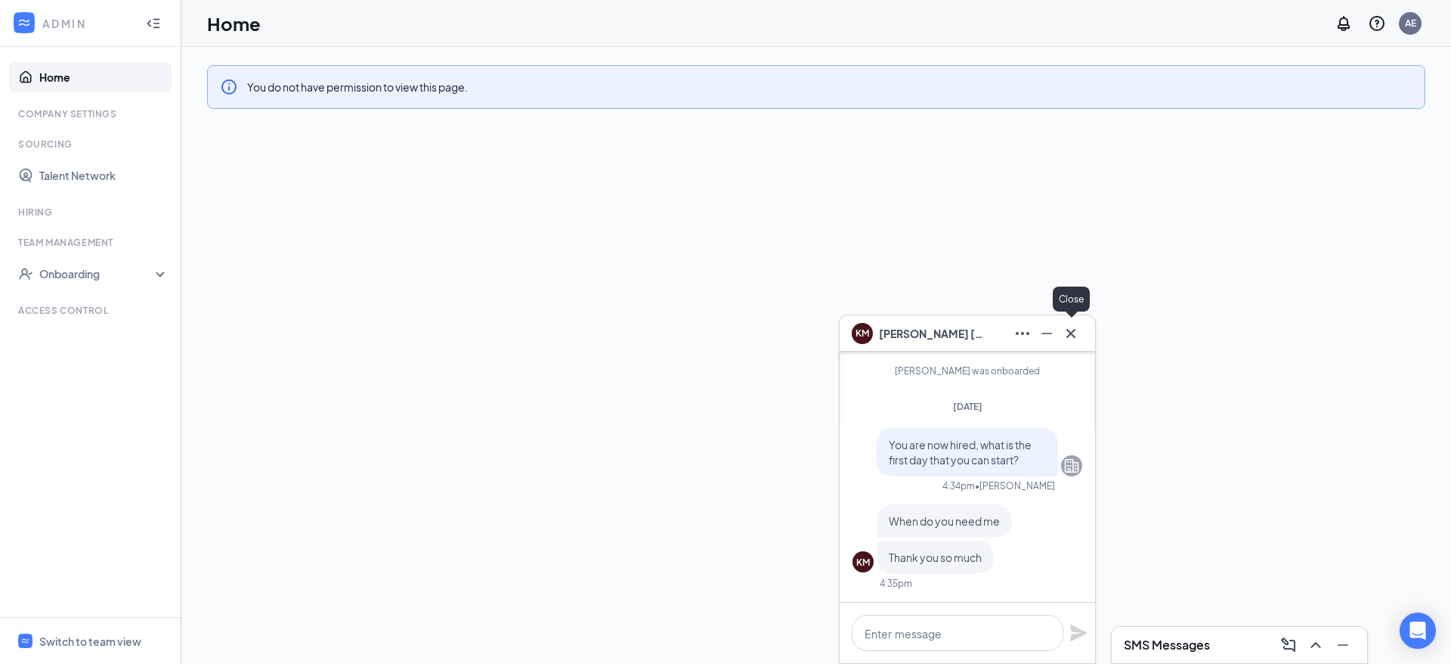
click at [1076, 337] on icon "Cross" at bounding box center [1071, 333] width 18 height 18
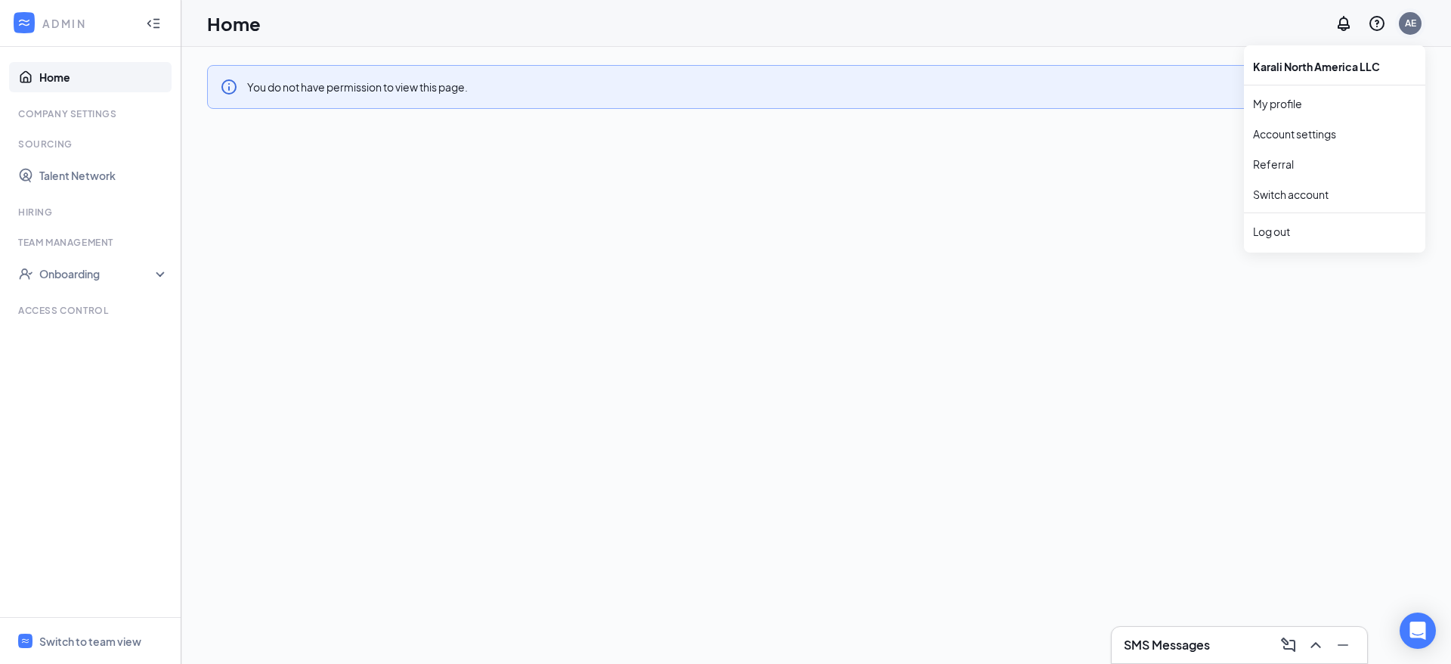
click at [1411, 26] on div "AE" at bounding box center [1410, 23] width 11 height 13
click at [1294, 99] on link "My profile" at bounding box center [1334, 103] width 163 height 15
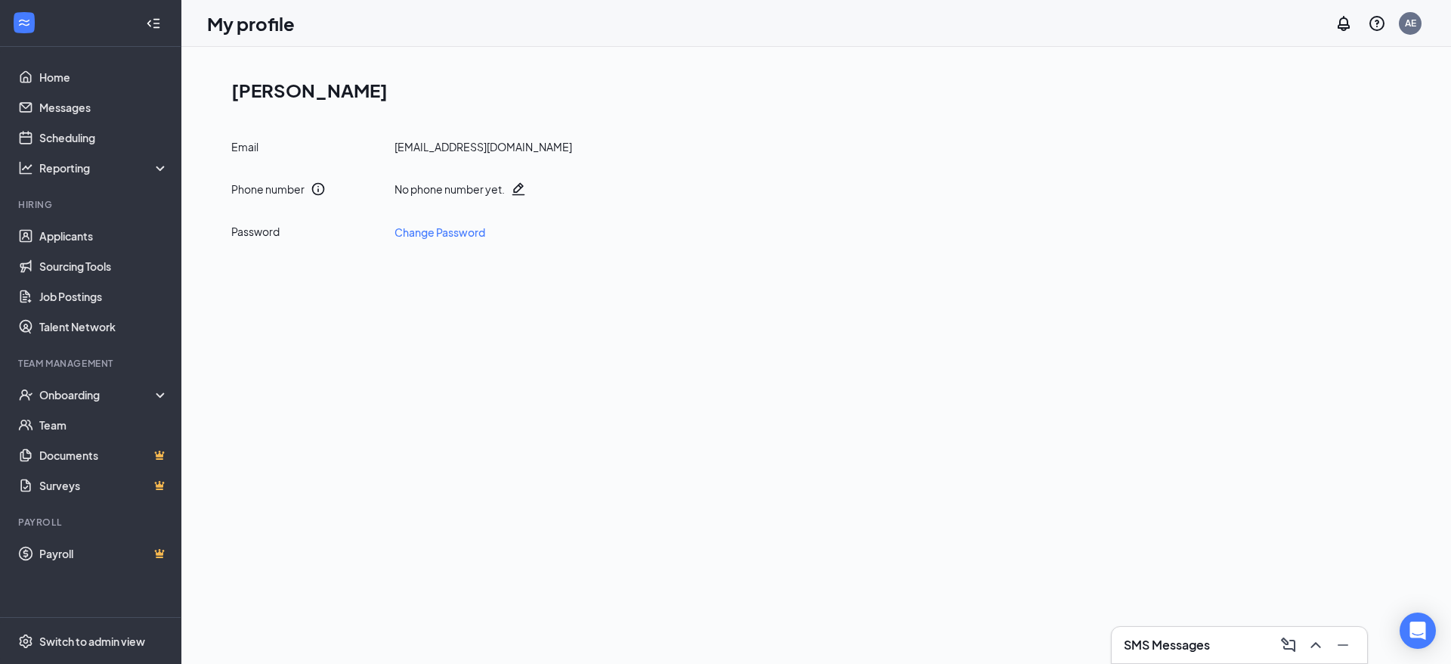
click at [316, 91] on h1 "[PERSON_NAME]" at bounding box center [822, 90] width 1182 height 26
click at [317, 91] on h1 "[PERSON_NAME]" at bounding box center [822, 90] width 1182 height 26
click at [460, 149] on div "[EMAIL_ADDRESS][DOMAIN_NAME]" at bounding box center [484, 146] width 178 height 15
click at [459, 150] on div "[EMAIL_ADDRESS][DOMAIN_NAME]" at bounding box center [484, 146] width 178 height 15
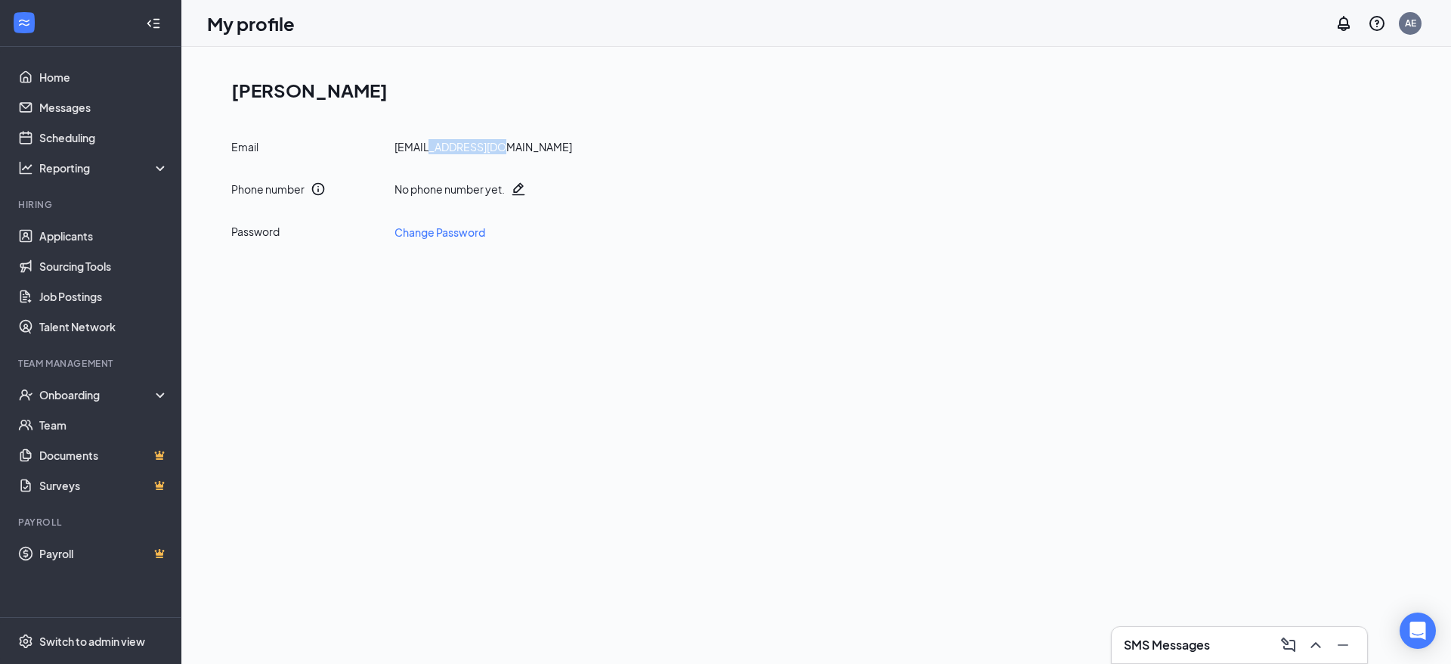
drag, startPoint x: 458, startPoint y: 147, endPoint x: 475, endPoint y: 145, distance: 17.5
click at [457, 147] on div "[EMAIL_ADDRESS][DOMAIN_NAME]" at bounding box center [484, 146] width 178 height 15
click at [1381, 27] on icon "QuestionInfo" at bounding box center [1377, 23] width 18 height 18
click at [1336, 29] on icon "Notifications" at bounding box center [1344, 23] width 18 height 18
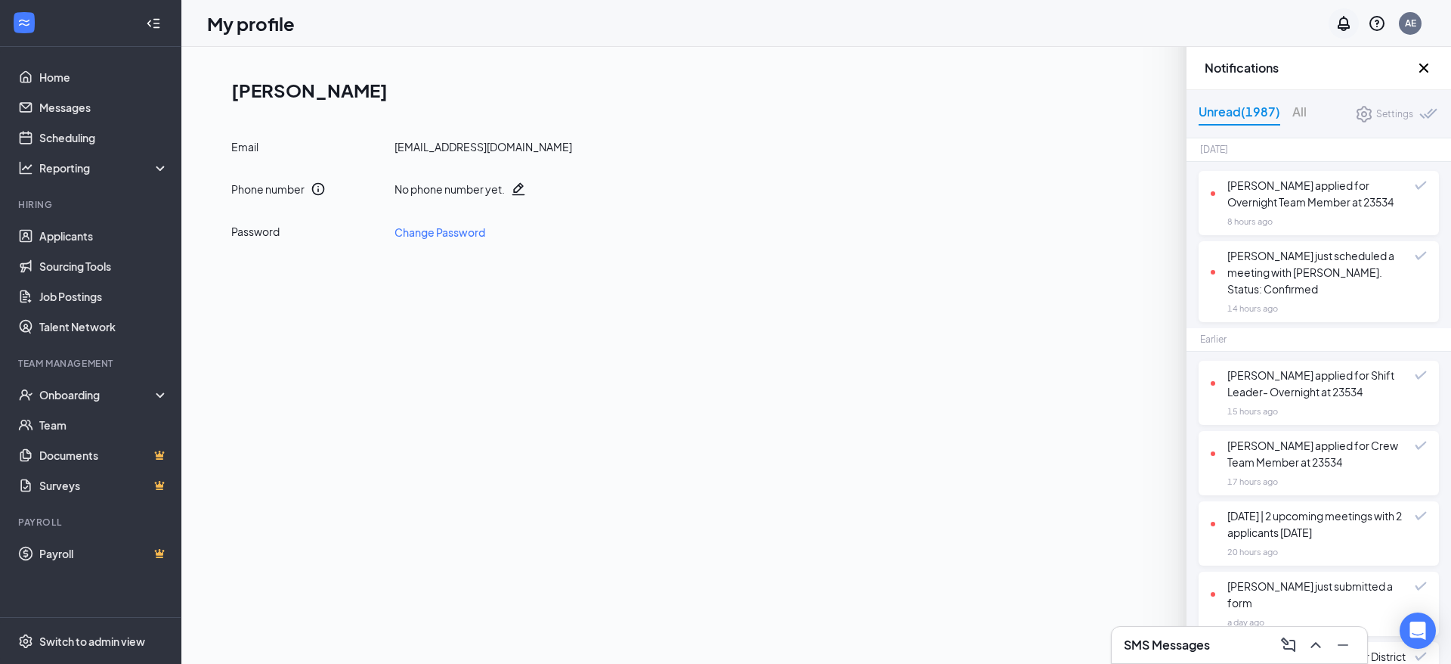
click at [1338, 30] on icon "Notifications" at bounding box center [1344, 23] width 18 height 18
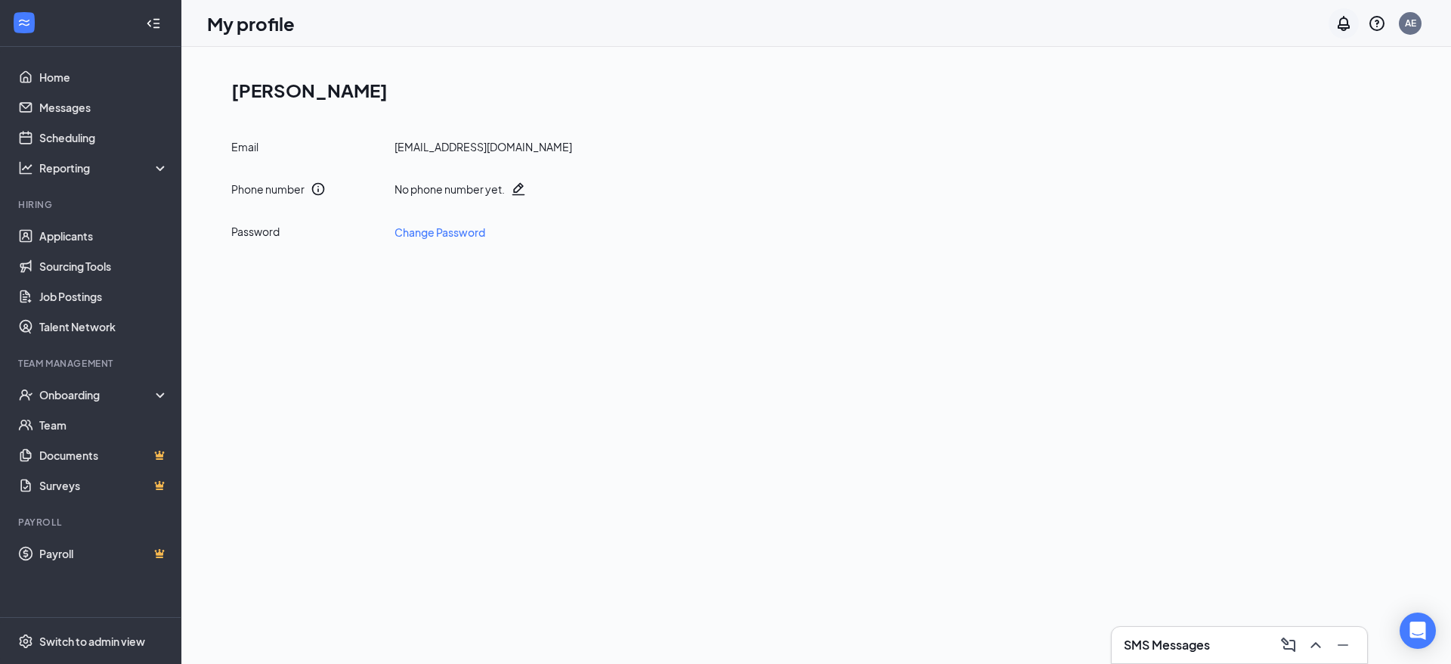
click at [1339, 17] on icon "Notifications" at bounding box center [1344, 23] width 18 height 18
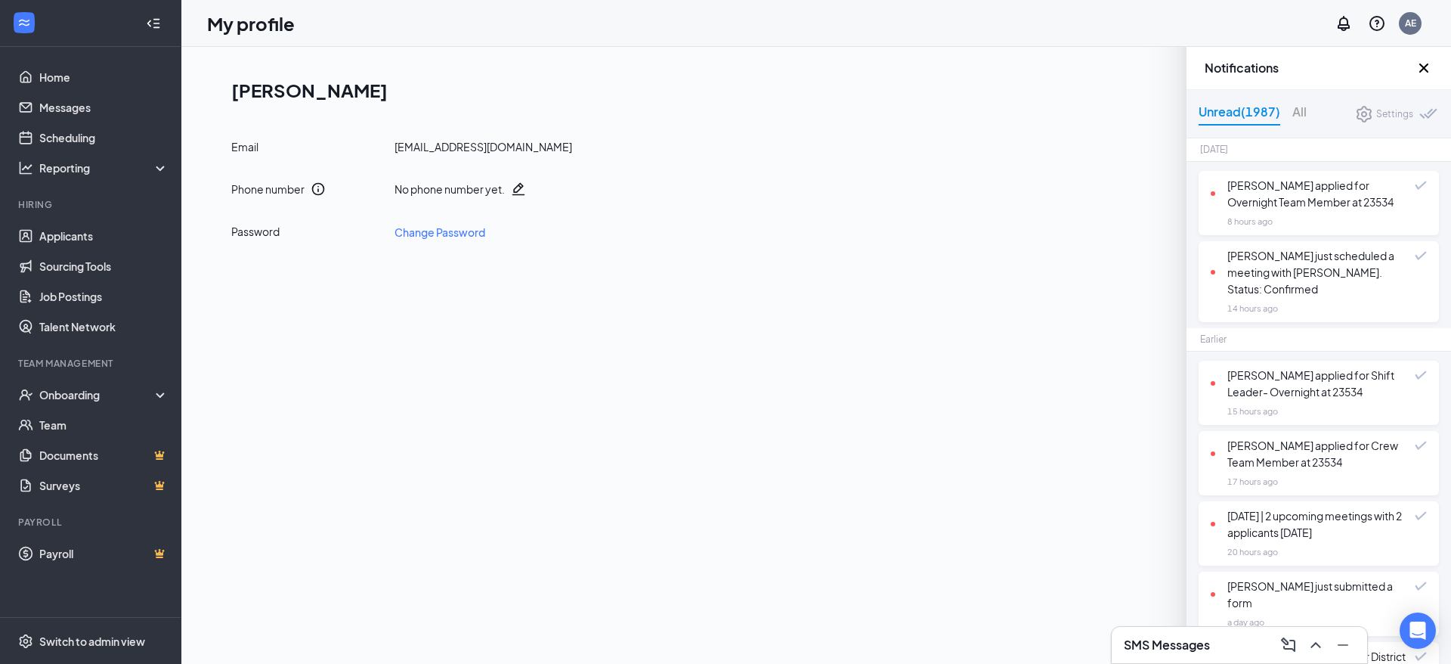
click at [993, 216] on div "Email [EMAIL_ADDRESS][DOMAIN_NAME] Phone number No phone number yet. Password C…" at bounding box center [822, 189] width 1182 height 101
drag, startPoint x: 553, startPoint y: 383, endPoint x: 565, endPoint y: 355, distance: 30.2
click at [560, 378] on div "[PERSON_NAME] Email [EMAIL_ADDRESS][DOMAIN_NAME] Phone number No phone number y…" at bounding box center [816, 355] width 1270 height 617
drag, startPoint x: 330, startPoint y: 99, endPoint x: 523, endPoint y: 94, distance: 193.6
click at [337, 99] on h1 "[PERSON_NAME]" at bounding box center [822, 90] width 1182 height 26
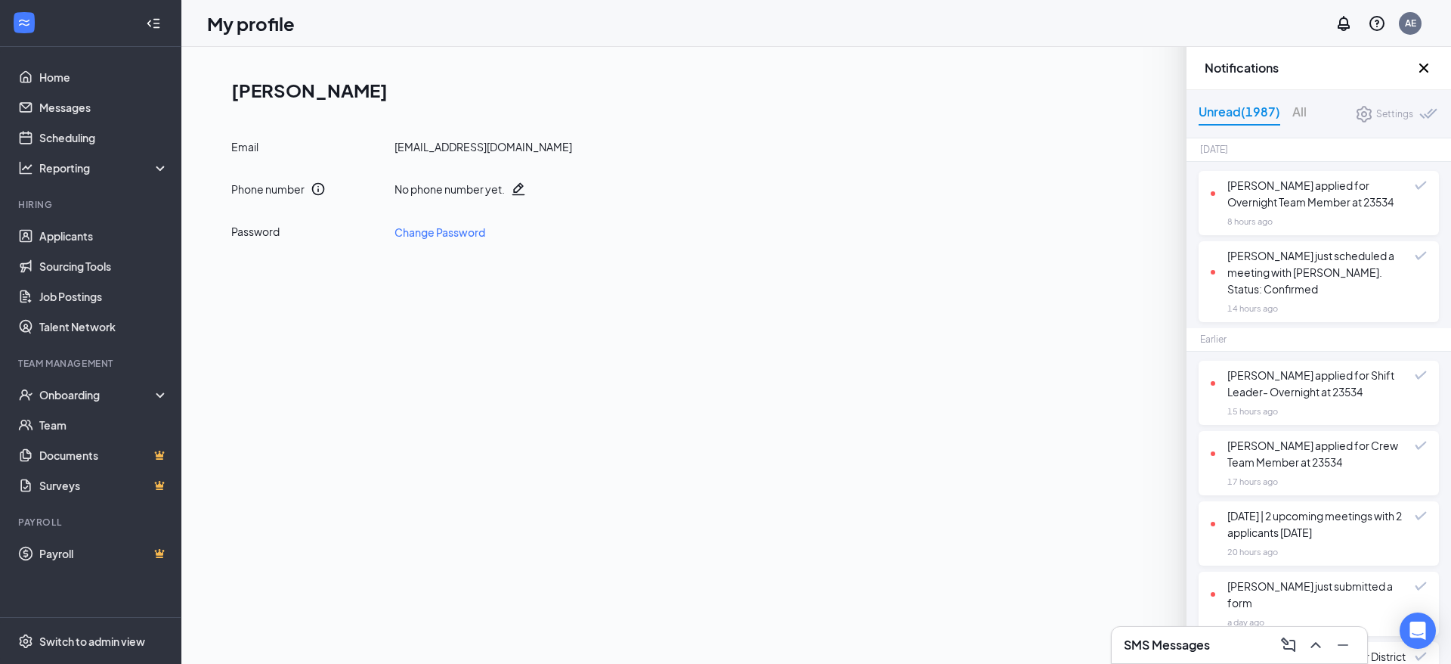
click at [1414, 63] on h3 "Notifications" at bounding box center [1310, 68] width 210 height 17
click at [1421, 63] on icon "Cross" at bounding box center [1424, 68] width 18 height 18
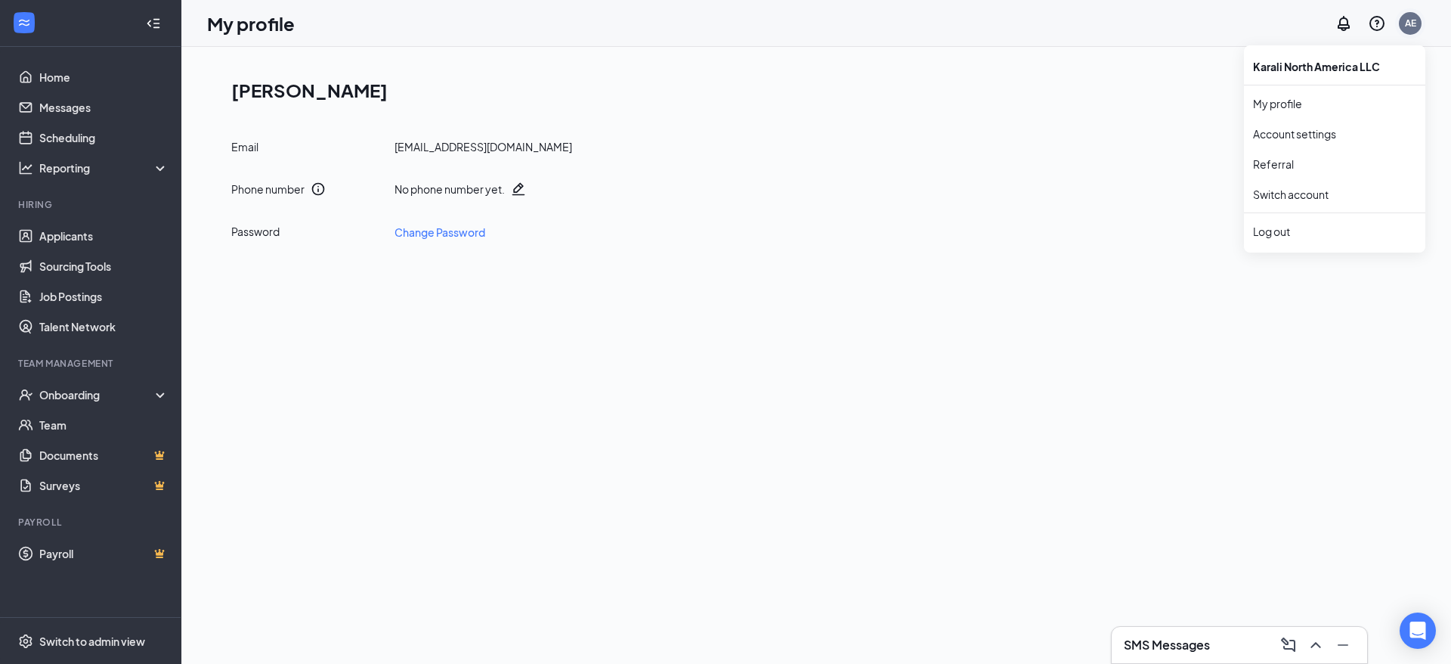
click at [1417, 19] on div "AE" at bounding box center [1410, 23] width 23 height 23
click at [1328, 128] on link "Account settings" at bounding box center [1334, 133] width 163 height 15
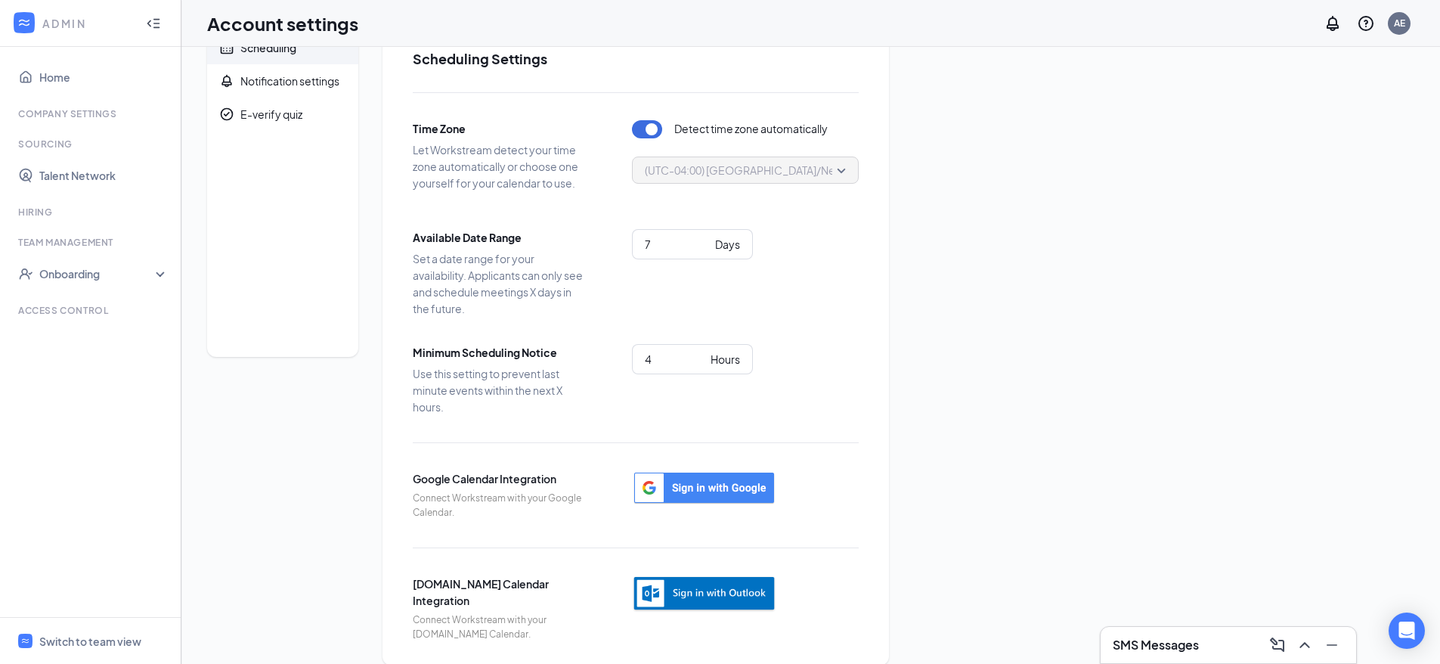
scroll to position [60, 0]
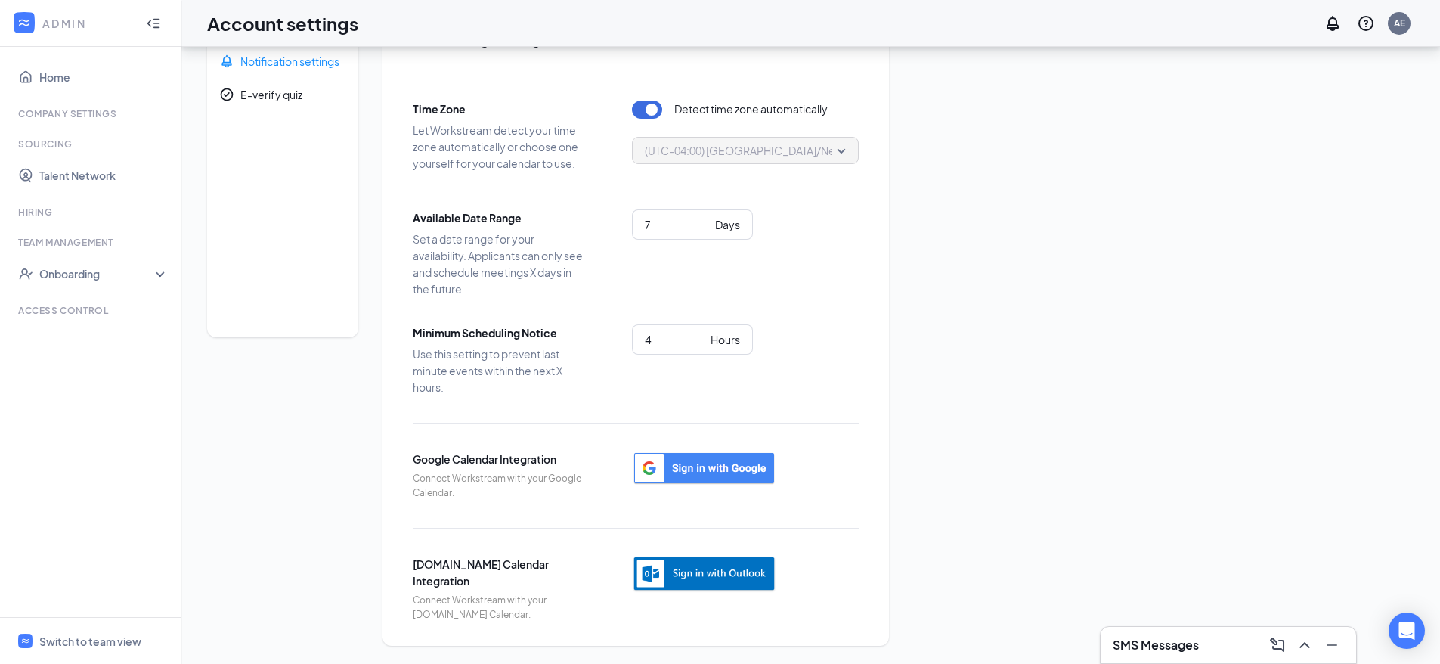
drag, startPoint x: 281, startPoint y: 61, endPoint x: 268, endPoint y: 53, distance: 15.3
click at [280, 61] on div "Notification settings" at bounding box center [289, 61] width 99 height 15
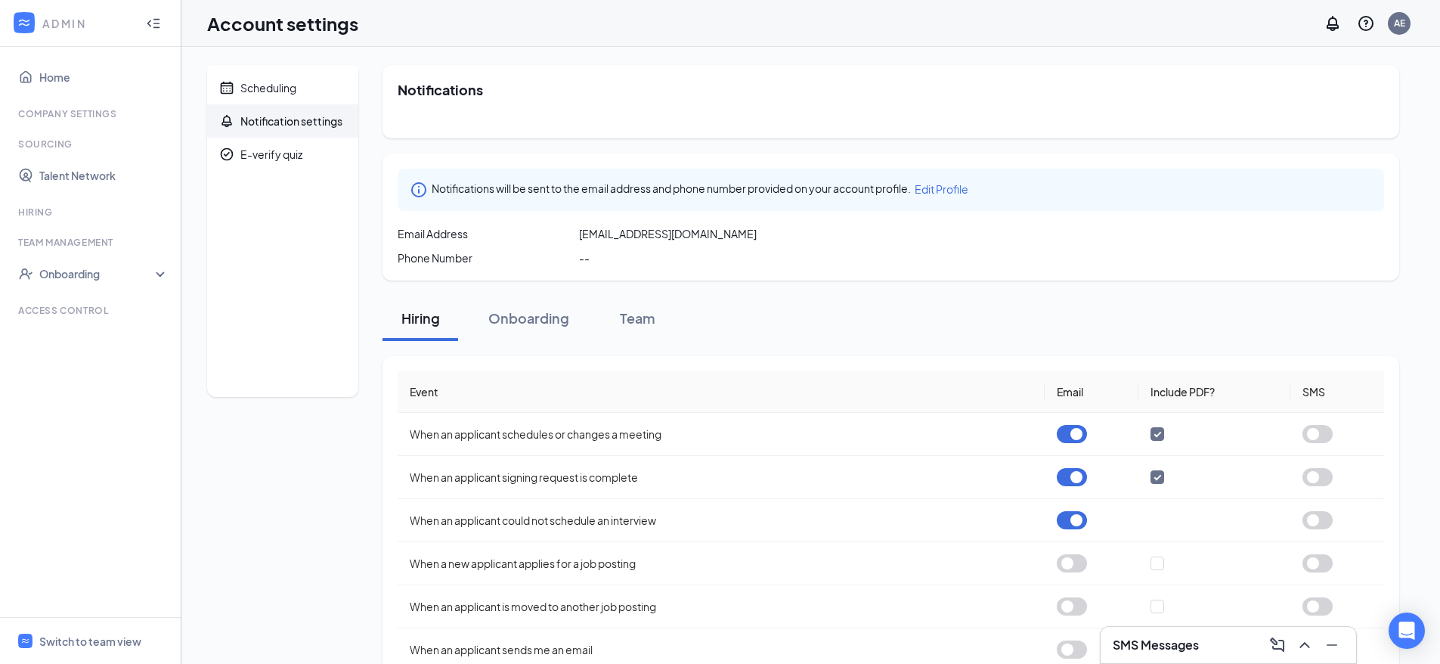
click at [953, 185] on span "Edit Profile" at bounding box center [942, 189] width 54 height 14
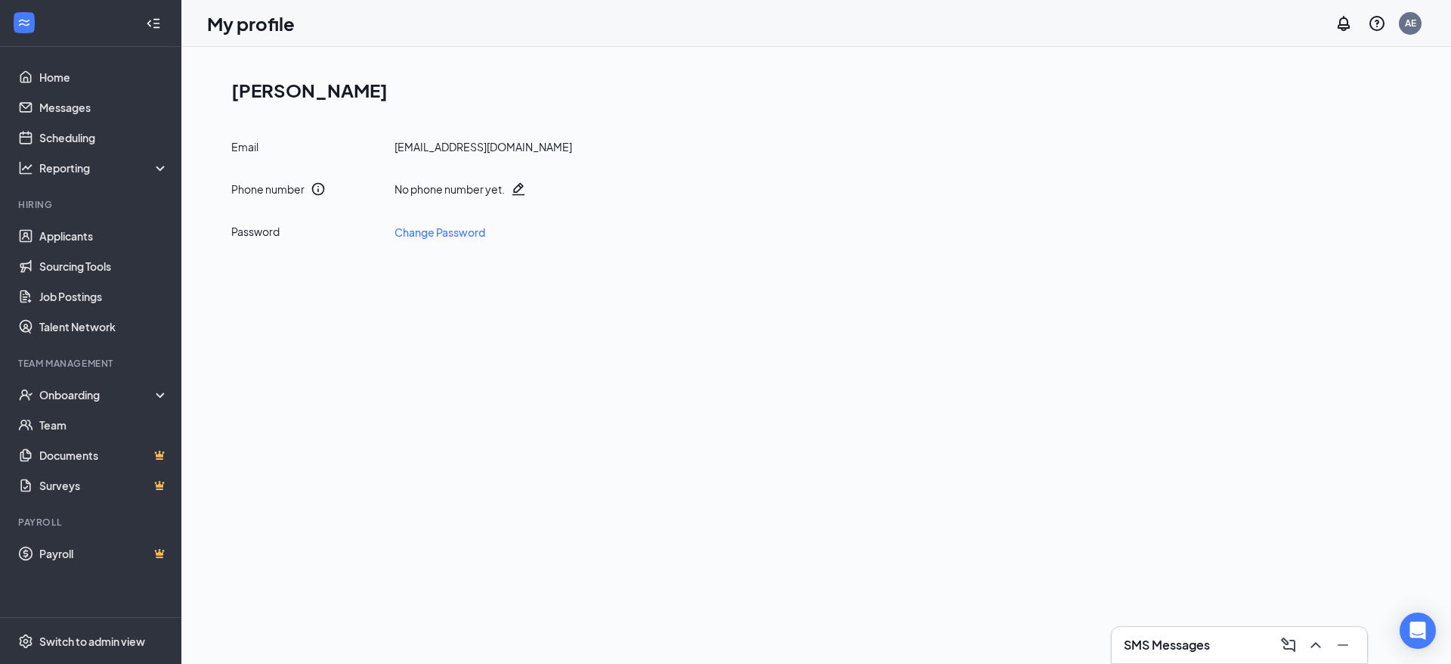
click at [265, 104] on div "[PERSON_NAME] Email [EMAIL_ADDRESS][DOMAIN_NAME] Phone number No phone number y…" at bounding box center [816, 158] width 1219 height 187
click at [266, 98] on h1 "[PERSON_NAME]" at bounding box center [822, 90] width 1182 height 26
click at [266, 97] on h1 "[PERSON_NAME]" at bounding box center [822, 90] width 1182 height 26
click at [267, 96] on h1 "[PERSON_NAME]" at bounding box center [822, 90] width 1182 height 26
click at [79, 75] on link "Home" at bounding box center [103, 77] width 129 height 30
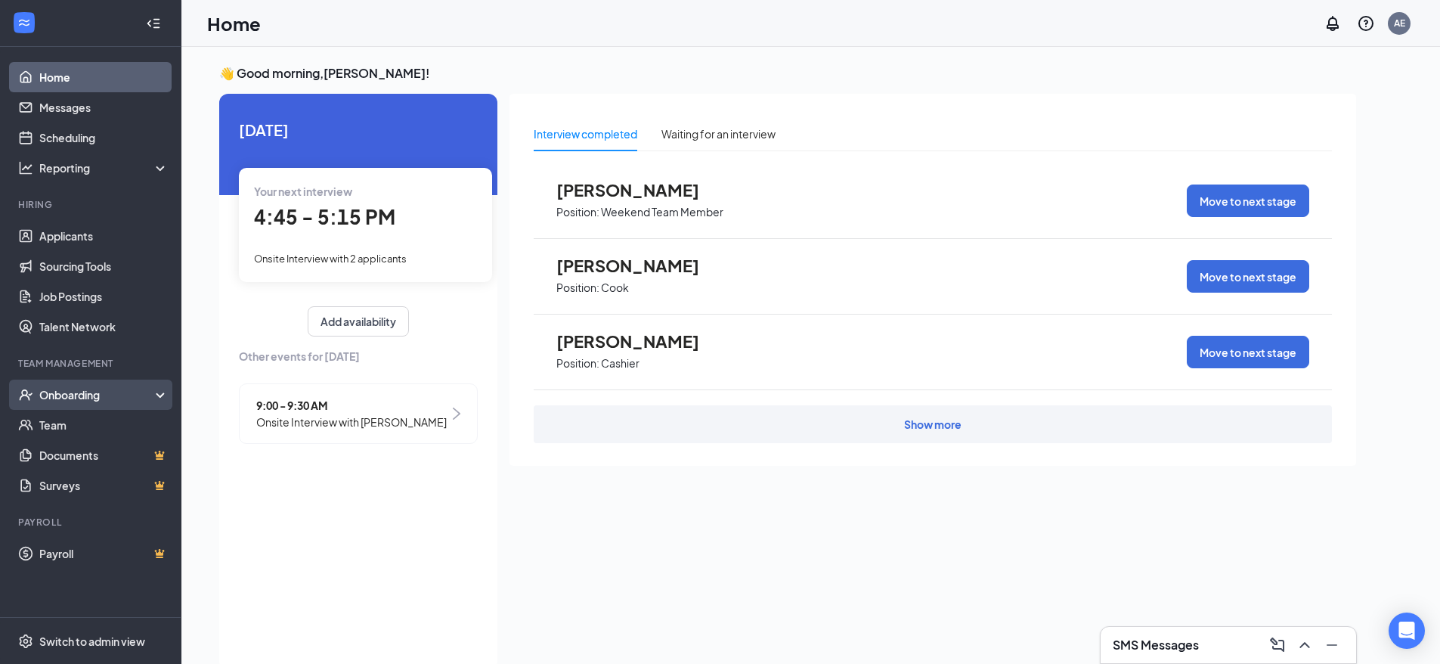
click at [73, 384] on div "Onboarding" at bounding box center [90, 394] width 181 height 30
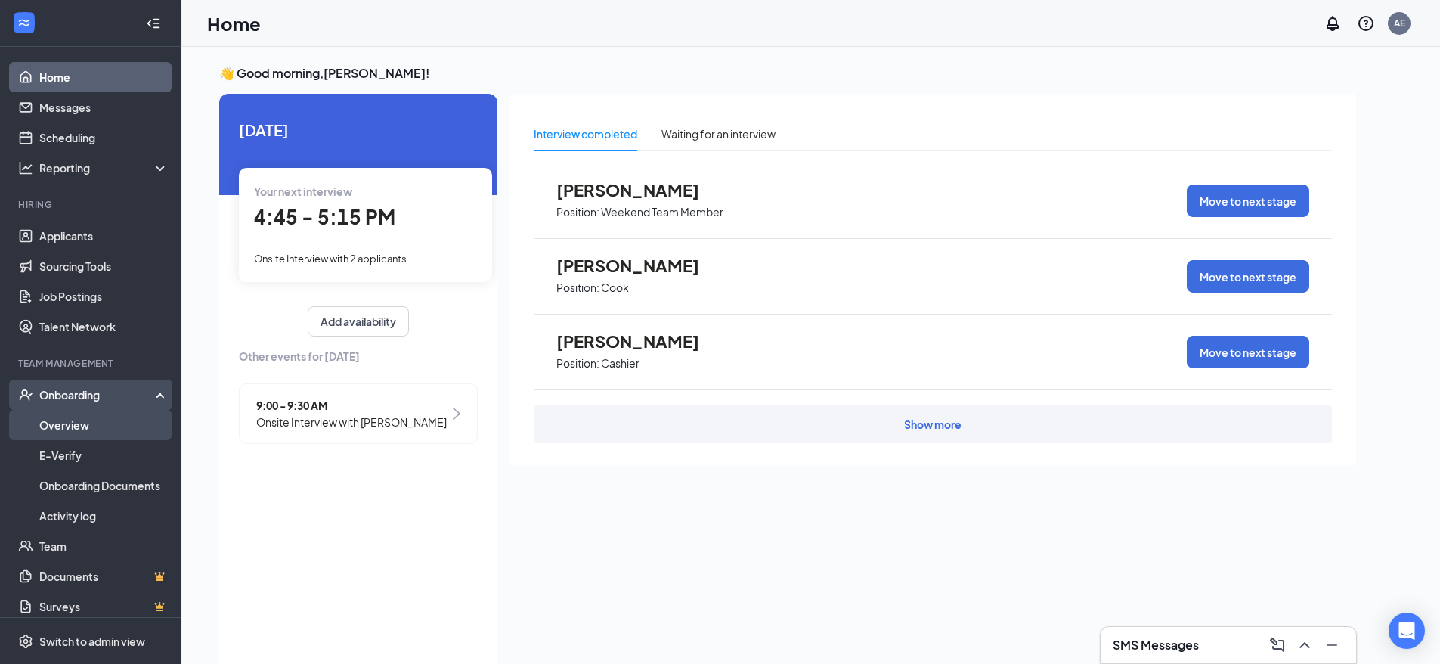
click at [67, 429] on link "Overview" at bounding box center [103, 425] width 129 height 30
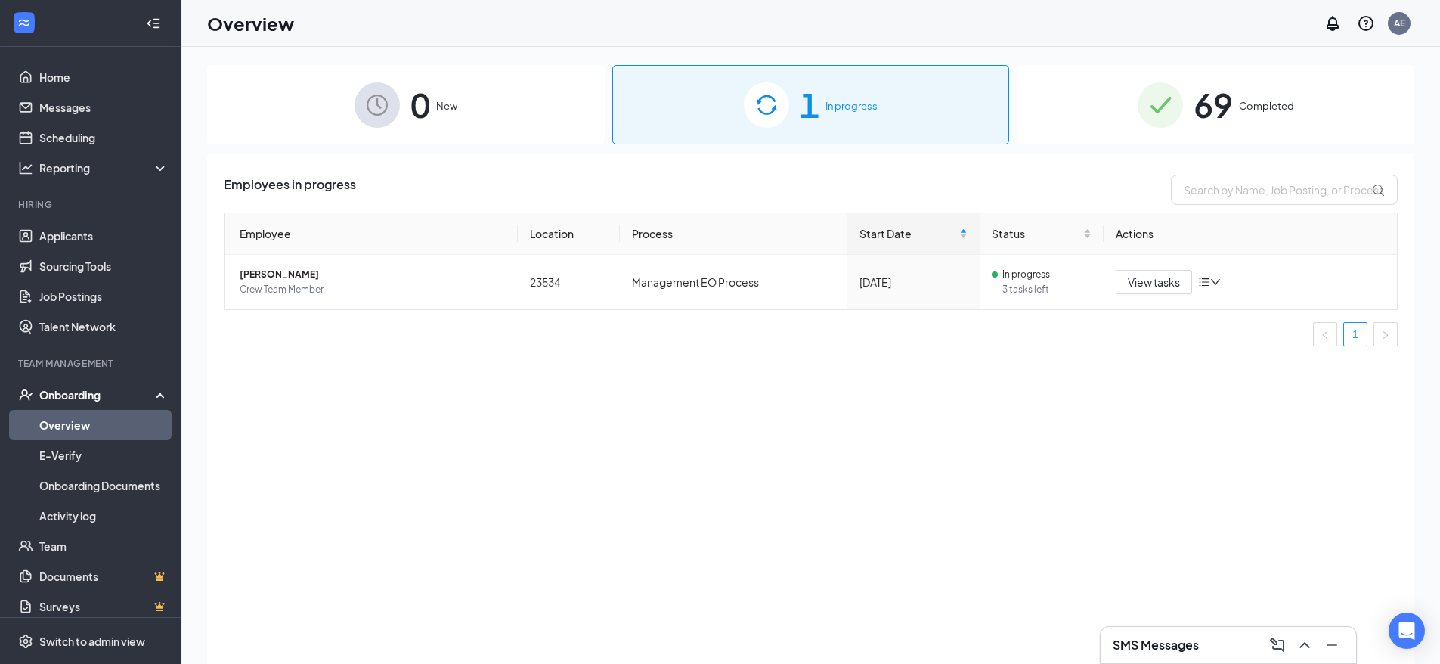
click at [866, 107] on span "In progress" at bounding box center [851, 105] width 52 height 15
click at [1136, 282] on span "View tasks" at bounding box center [1154, 282] width 52 height 17
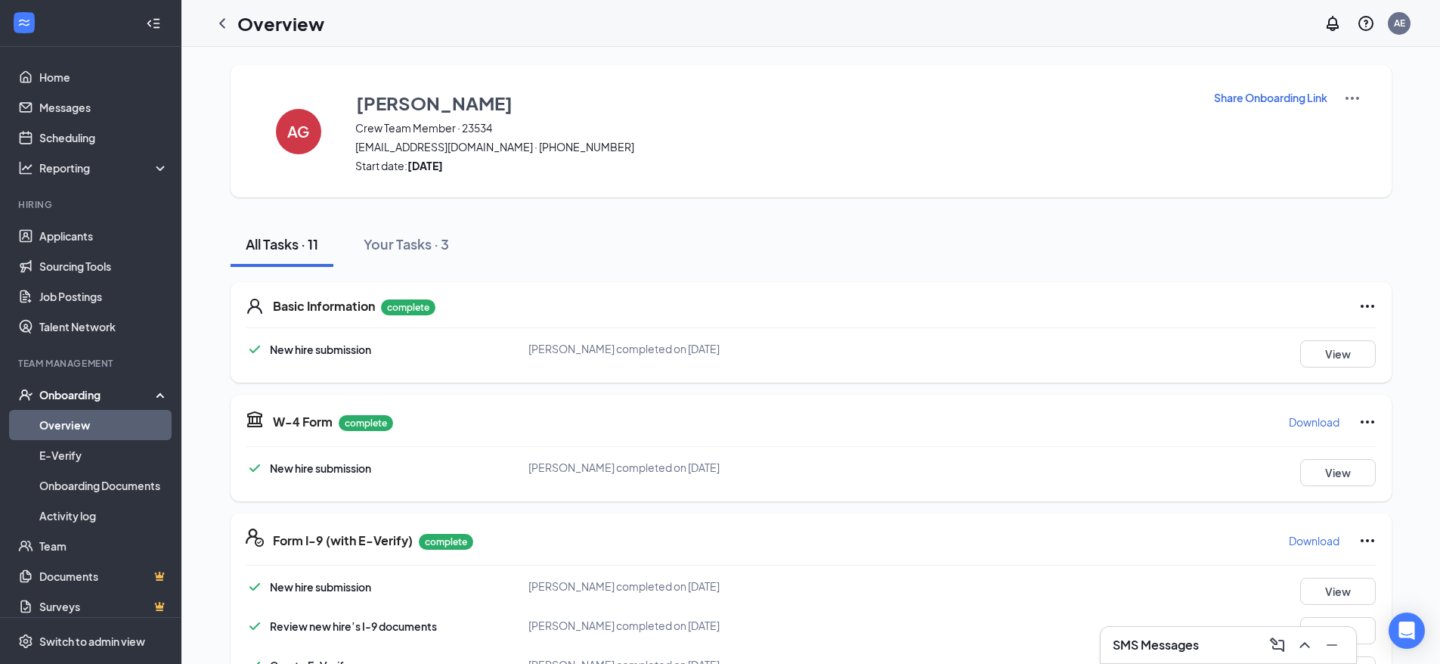
click at [1365, 97] on div "AG [PERSON_NAME] Crew Team Member · 23534 [EMAIL_ADDRESS][DOMAIN_NAME] · [PHONE…" at bounding box center [811, 131] width 1161 height 132
click at [1353, 93] on img at bounding box center [1352, 98] width 18 height 18
click at [1346, 116] on li "View details" at bounding box center [1351, 125] width 77 height 24
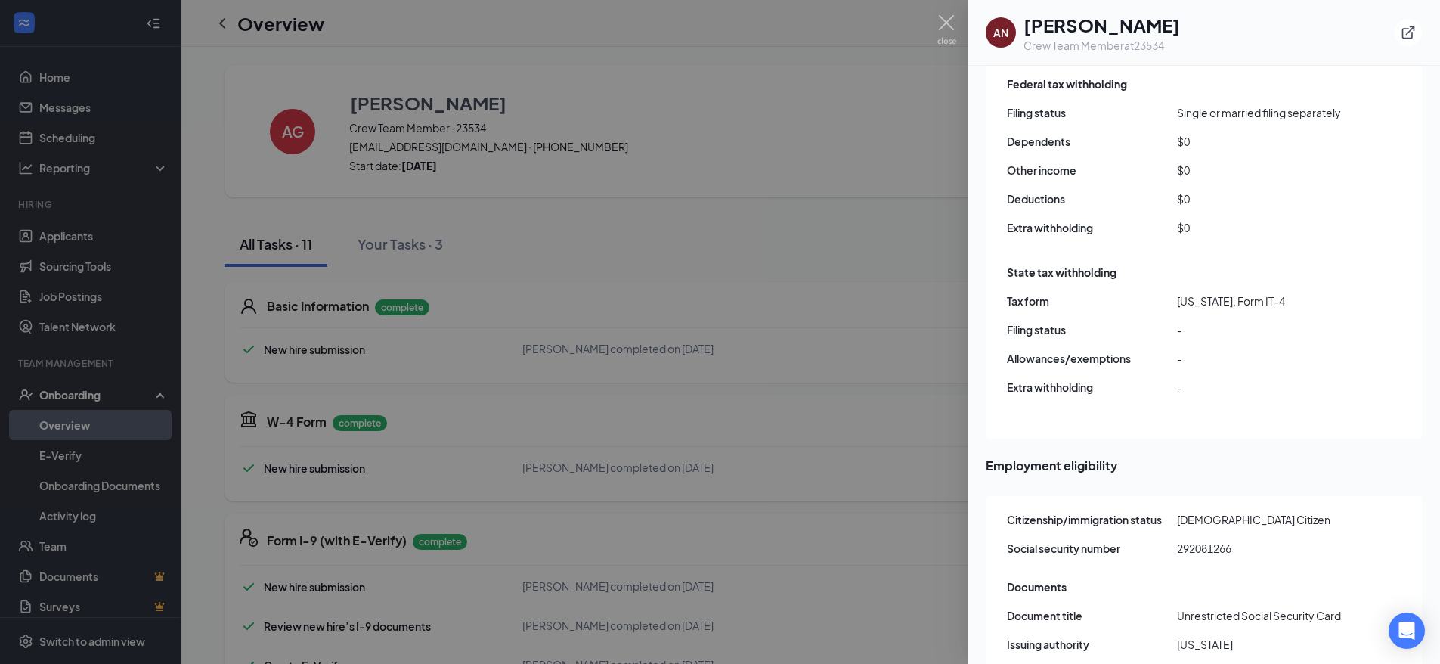
scroll to position [1330, 0]
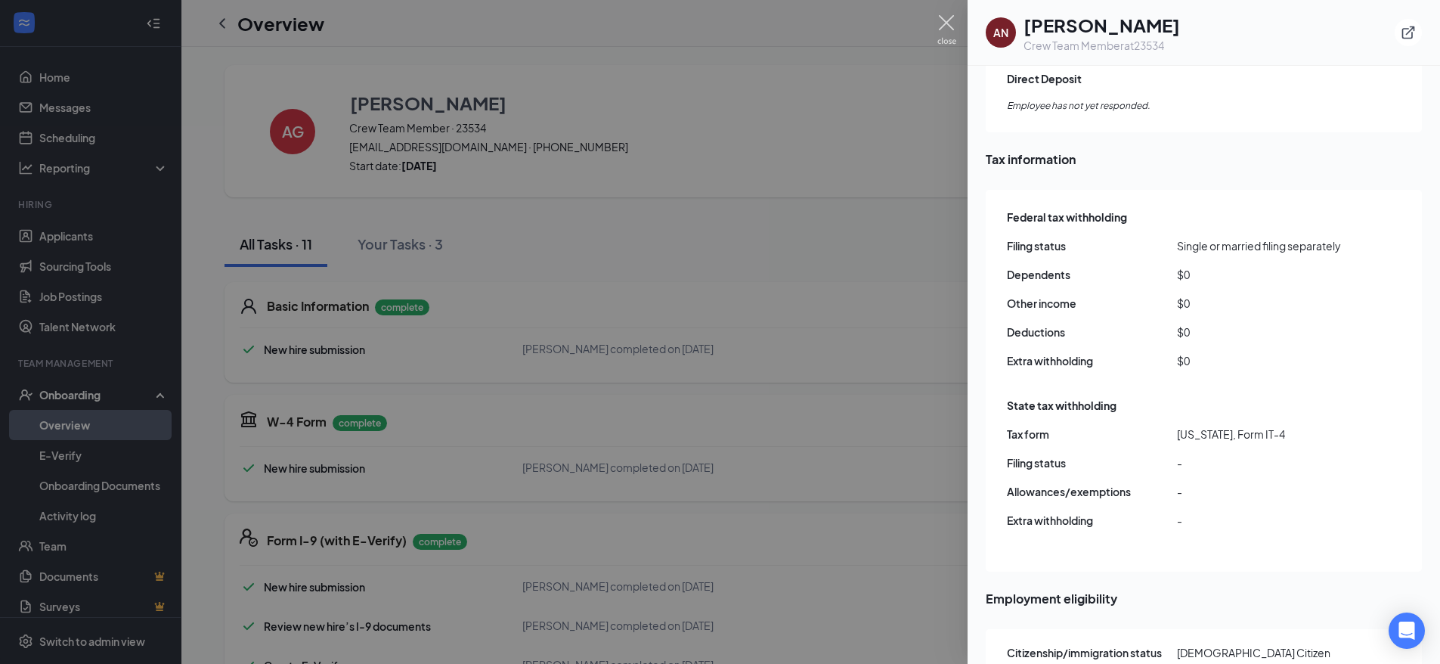
click at [952, 29] on img at bounding box center [946, 29] width 19 height 29
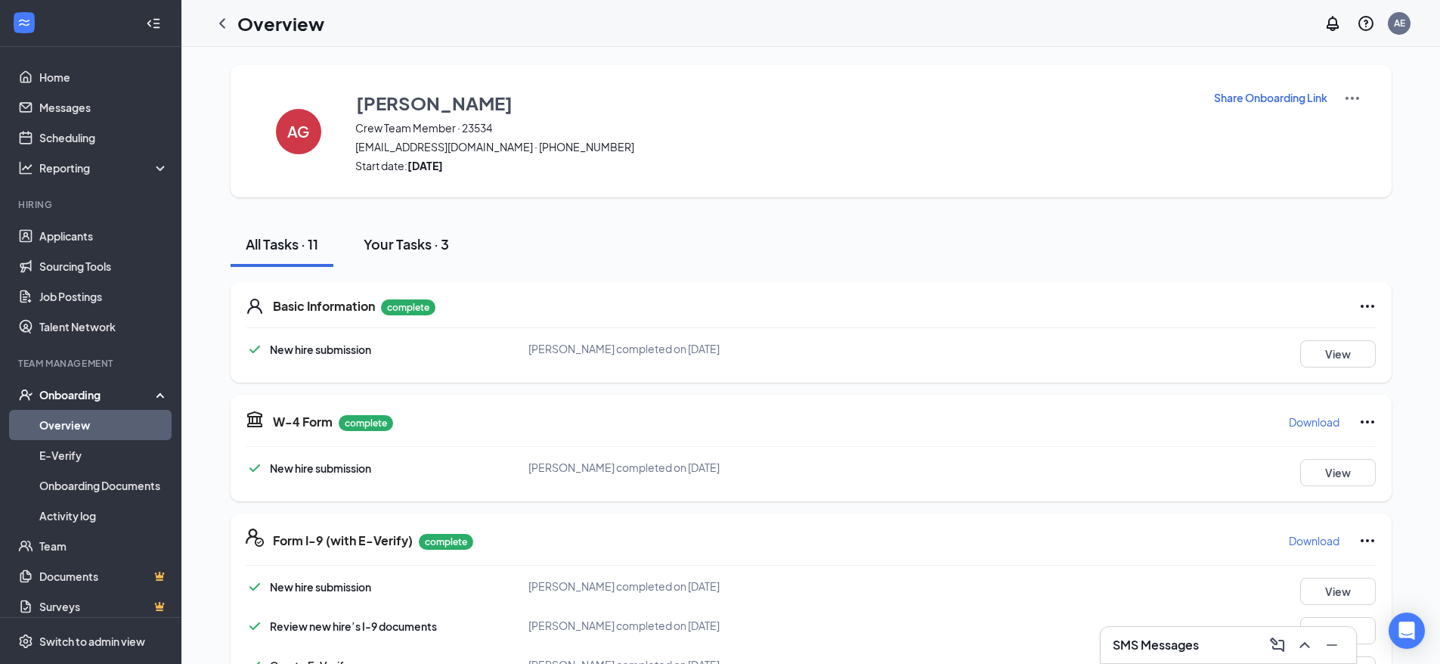
click at [427, 249] on div "Your Tasks · 3" at bounding box center [406, 243] width 85 height 19
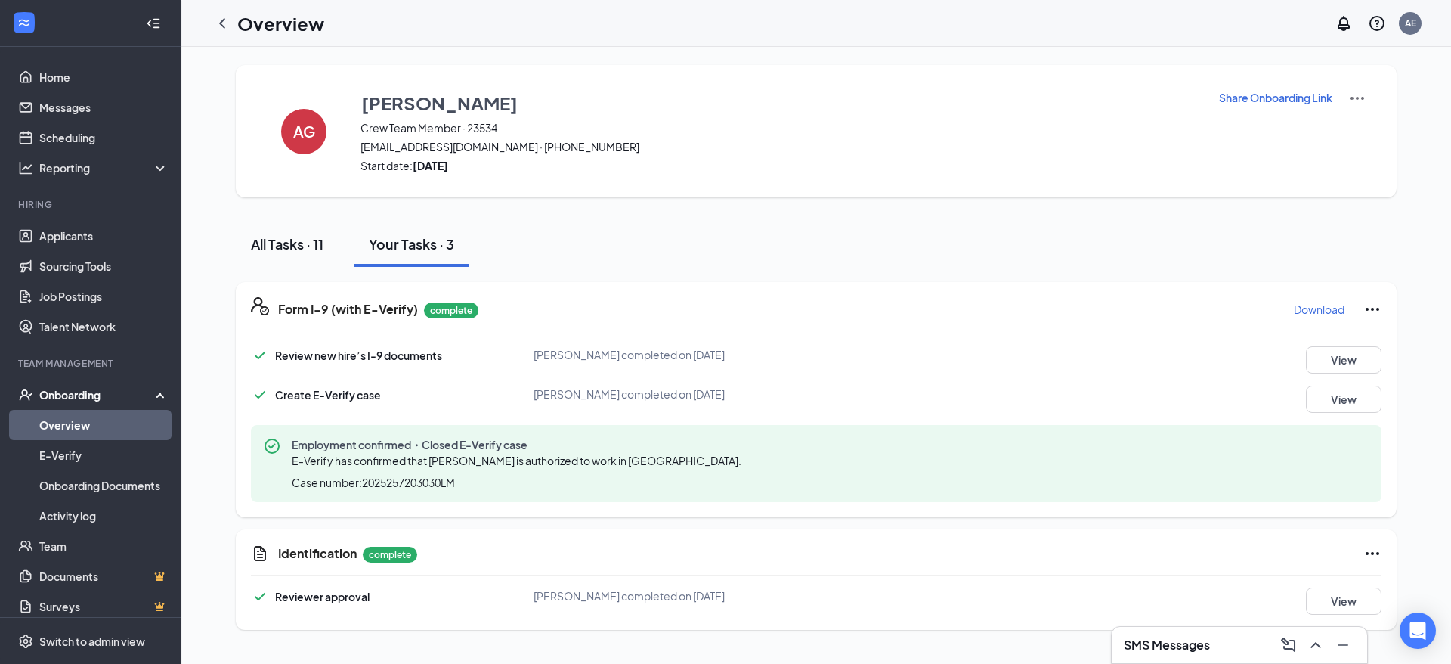
click at [320, 239] on div "All Tasks · 11" at bounding box center [287, 243] width 73 height 19
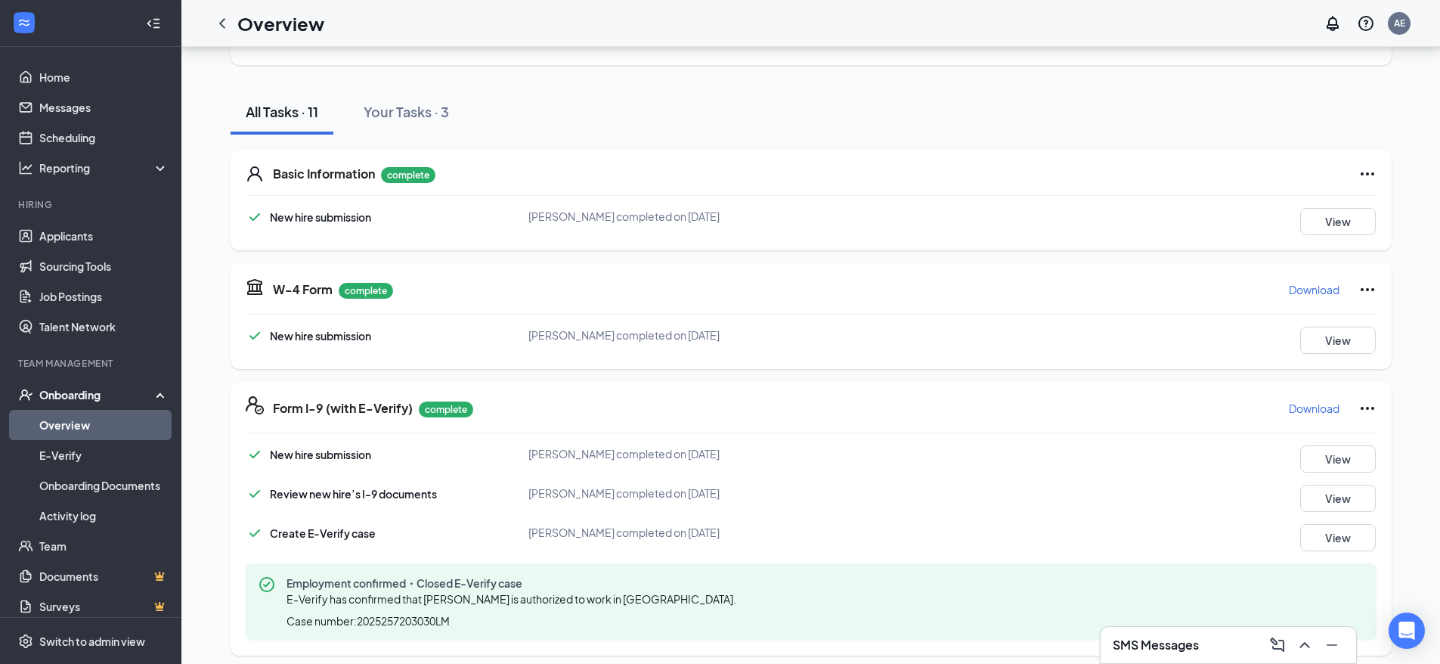
scroll to position [0, 0]
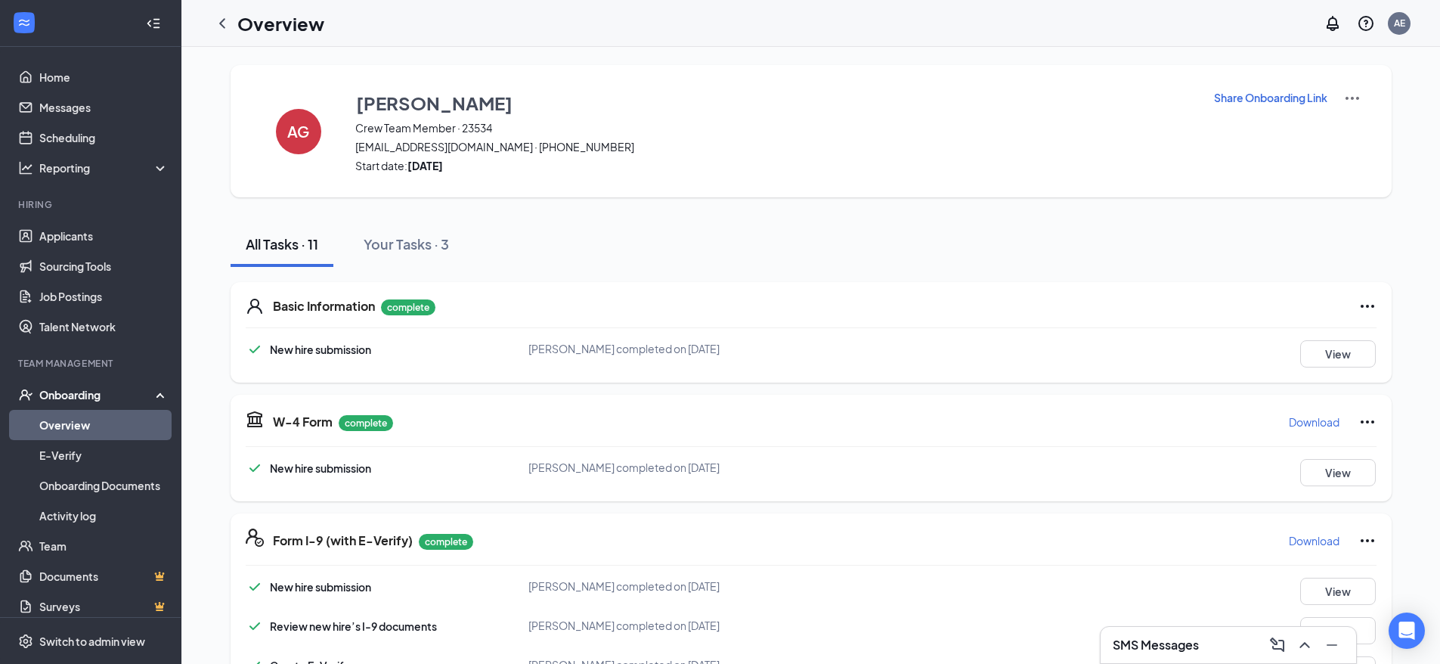
click at [132, 417] on link "Overview" at bounding box center [103, 425] width 129 height 30
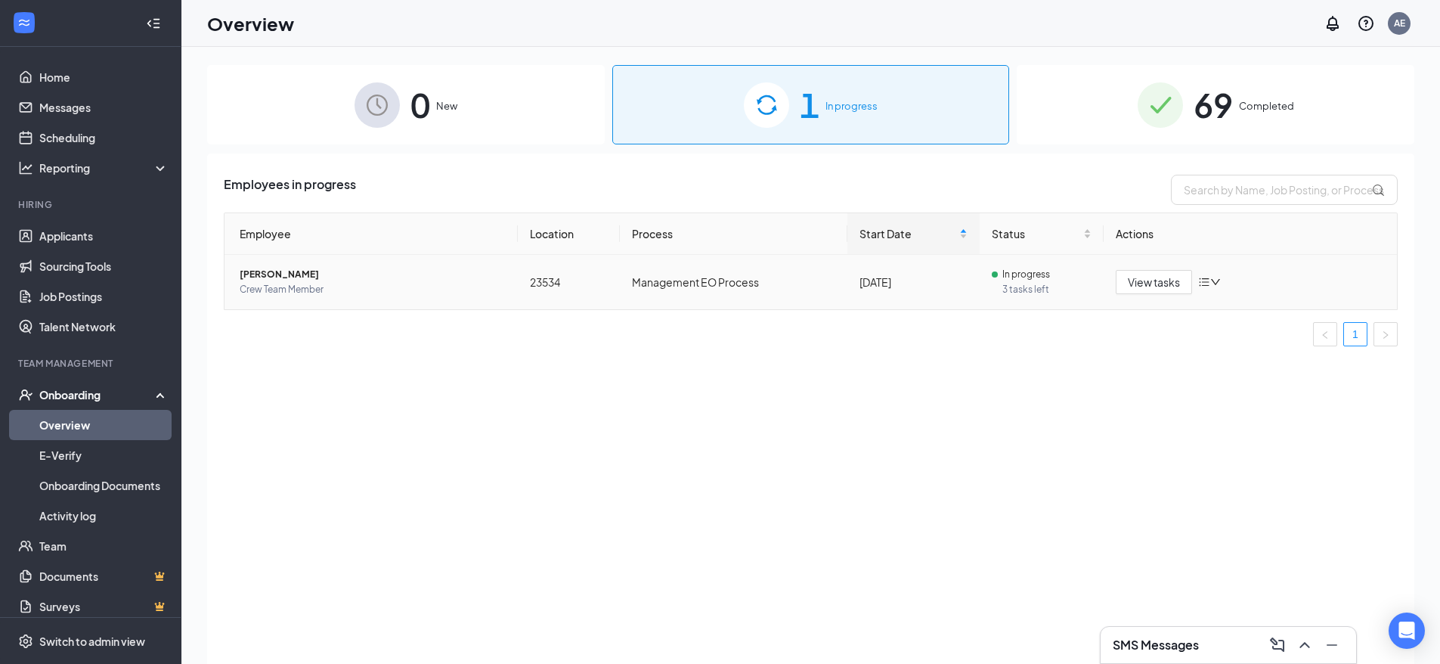
click at [1268, 107] on span "Completed" at bounding box center [1266, 105] width 55 height 15
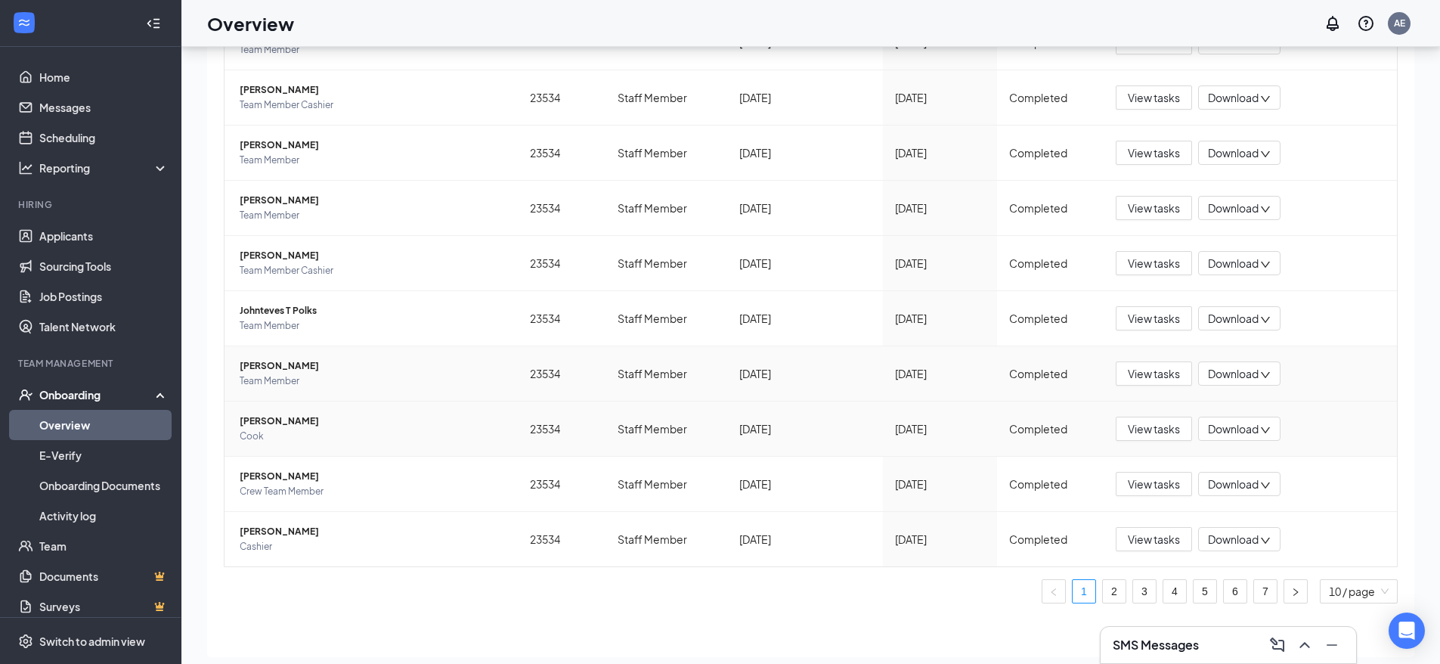
scroll to position [68, 0]
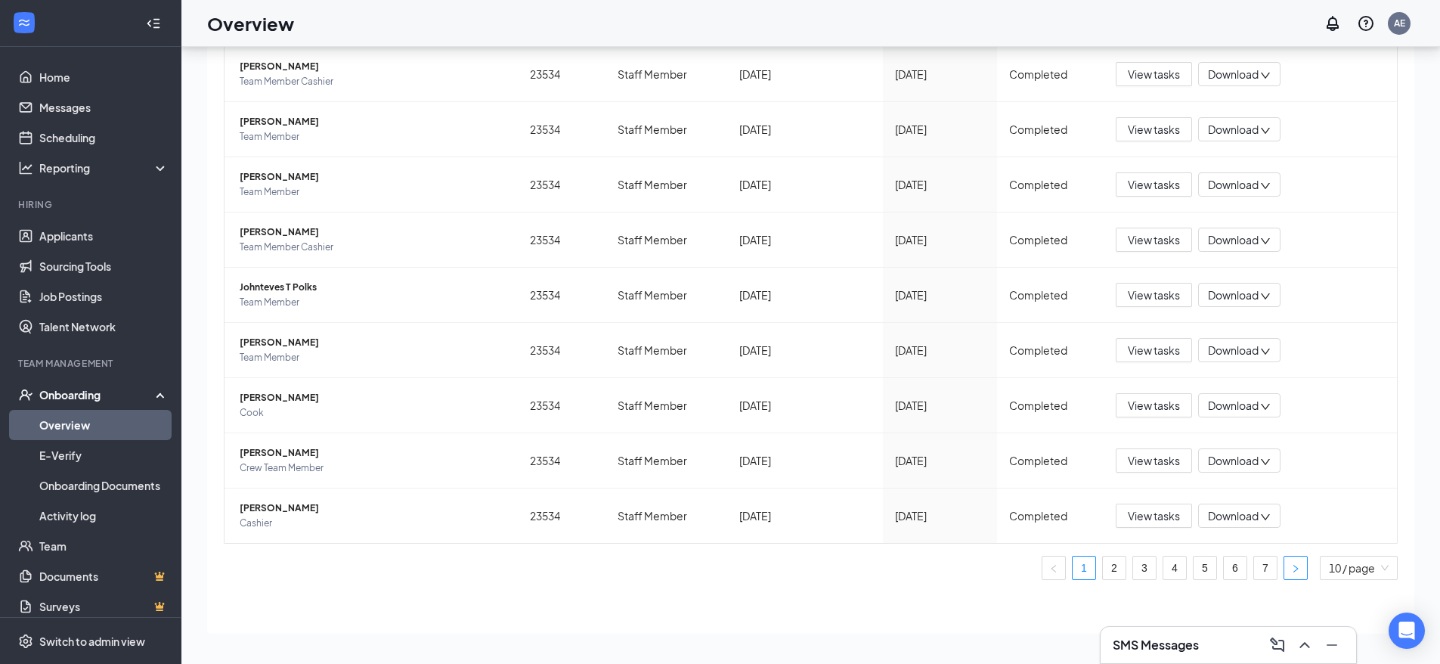
click at [1291, 565] on icon "right" at bounding box center [1295, 568] width 9 height 9
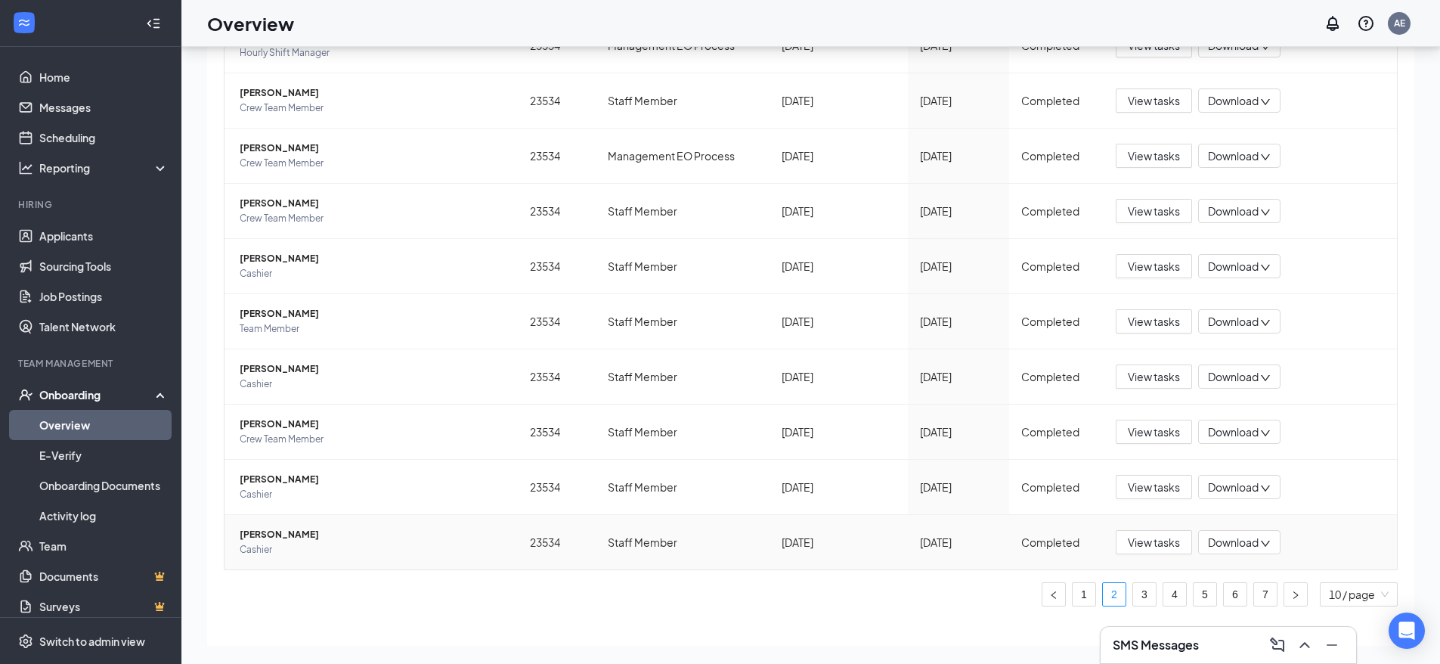
scroll to position [195, 0]
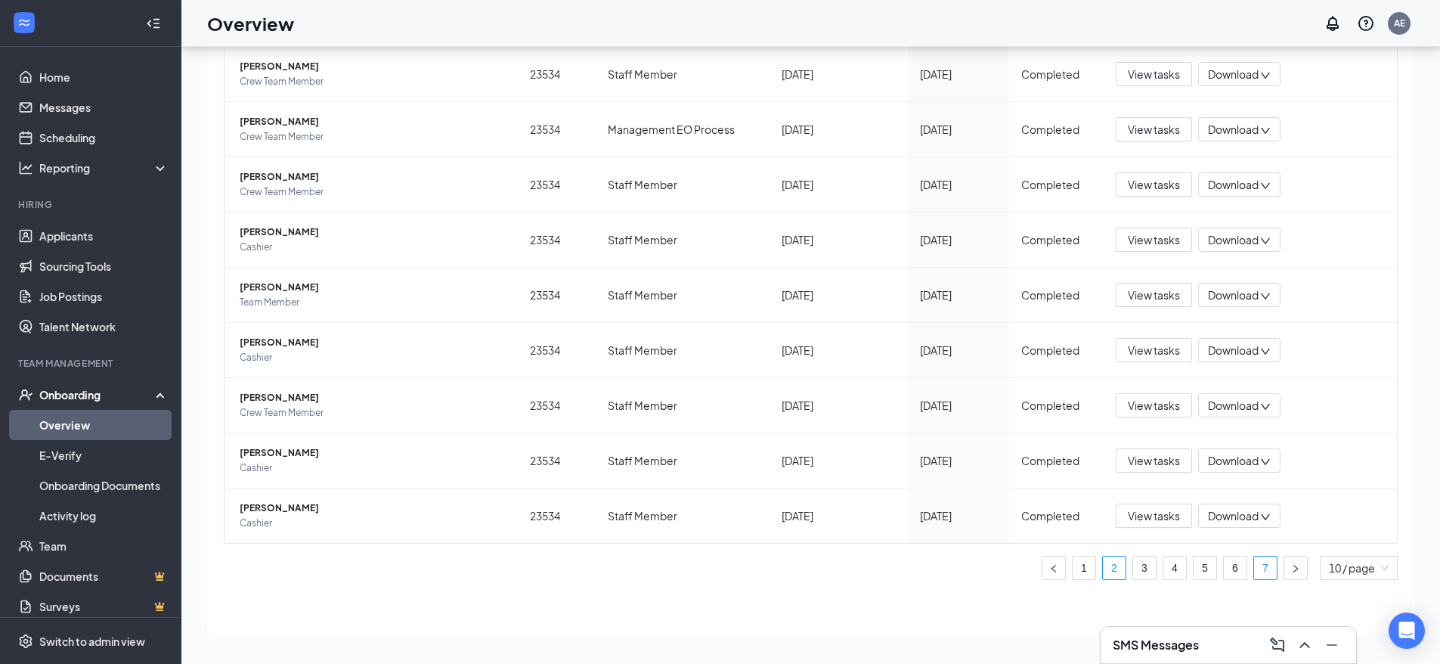
click at [1265, 570] on li "7" at bounding box center [1265, 568] width 24 height 24
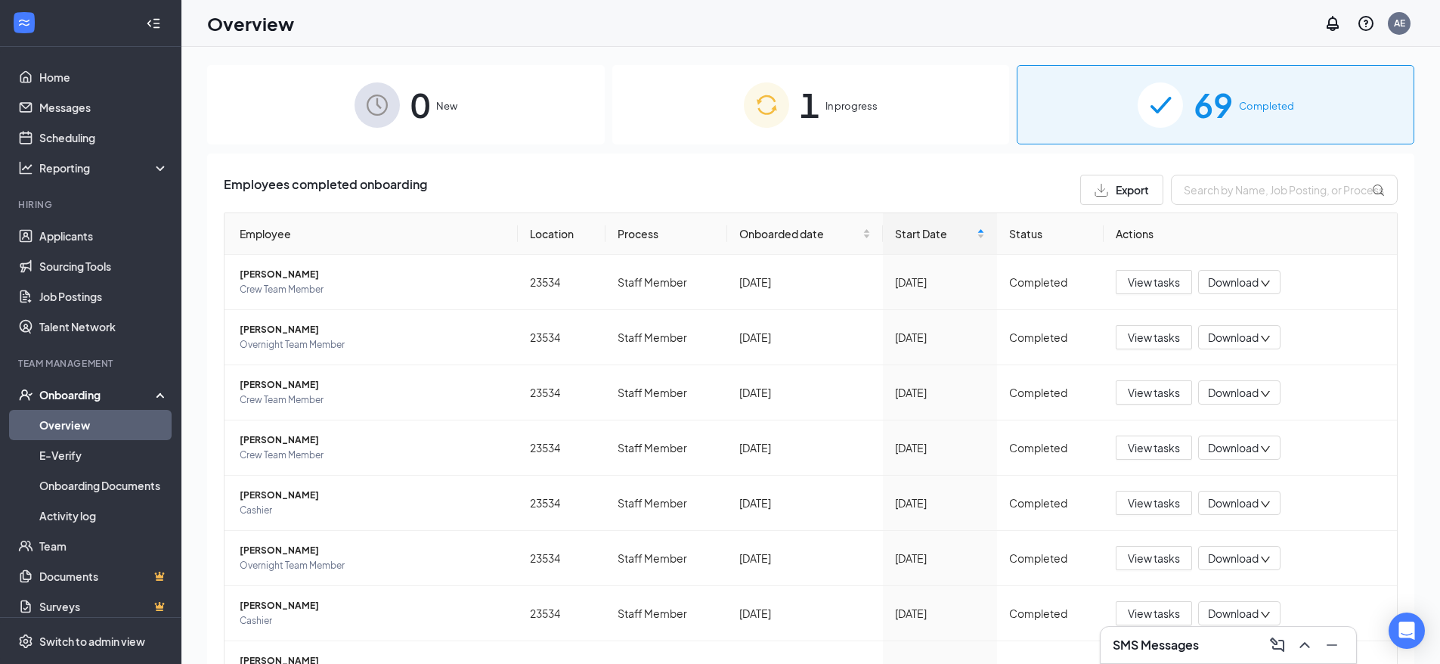
click at [839, 144] on div "0 New 1 In progress 69 Completed Employees completed onboarding Export Employee…" at bounding box center [810, 389] width 1207 height 649
click at [839, 127] on div "1 In progress" at bounding box center [811, 104] width 398 height 79
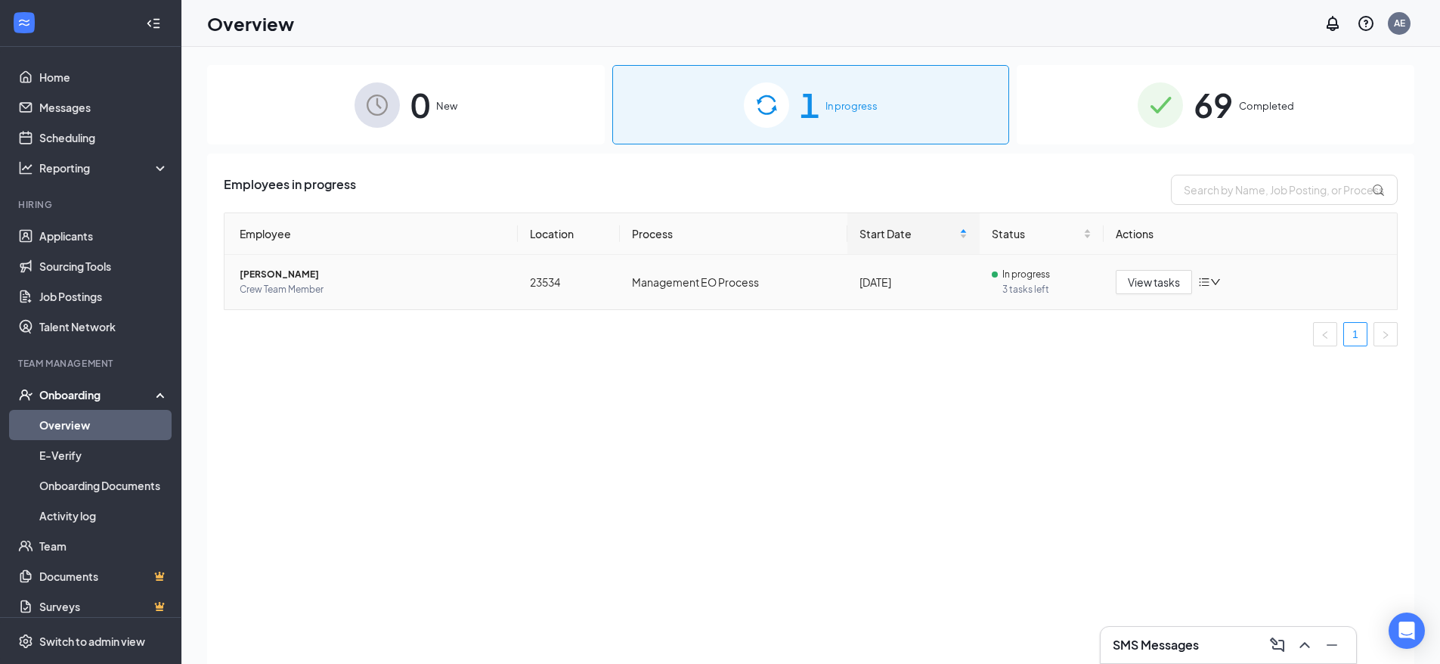
click at [1206, 287] on icon "bars" at bounding box center [1204, 282] width 12 height 12
click at [1228, 310] on div "Stop process" at bounding box center [1271, 310] width 129 height 15
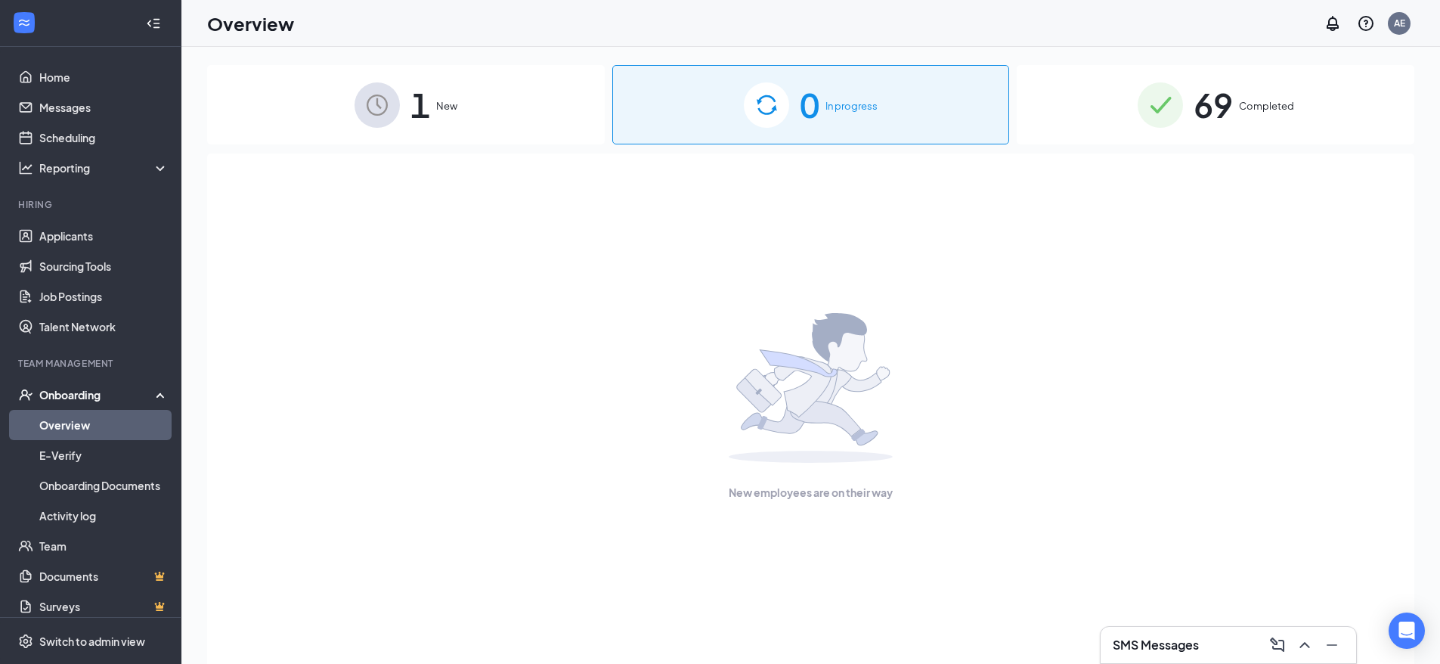
click at [439, 112] on span "New" at bounding box center [446, 105] width 21 height 15
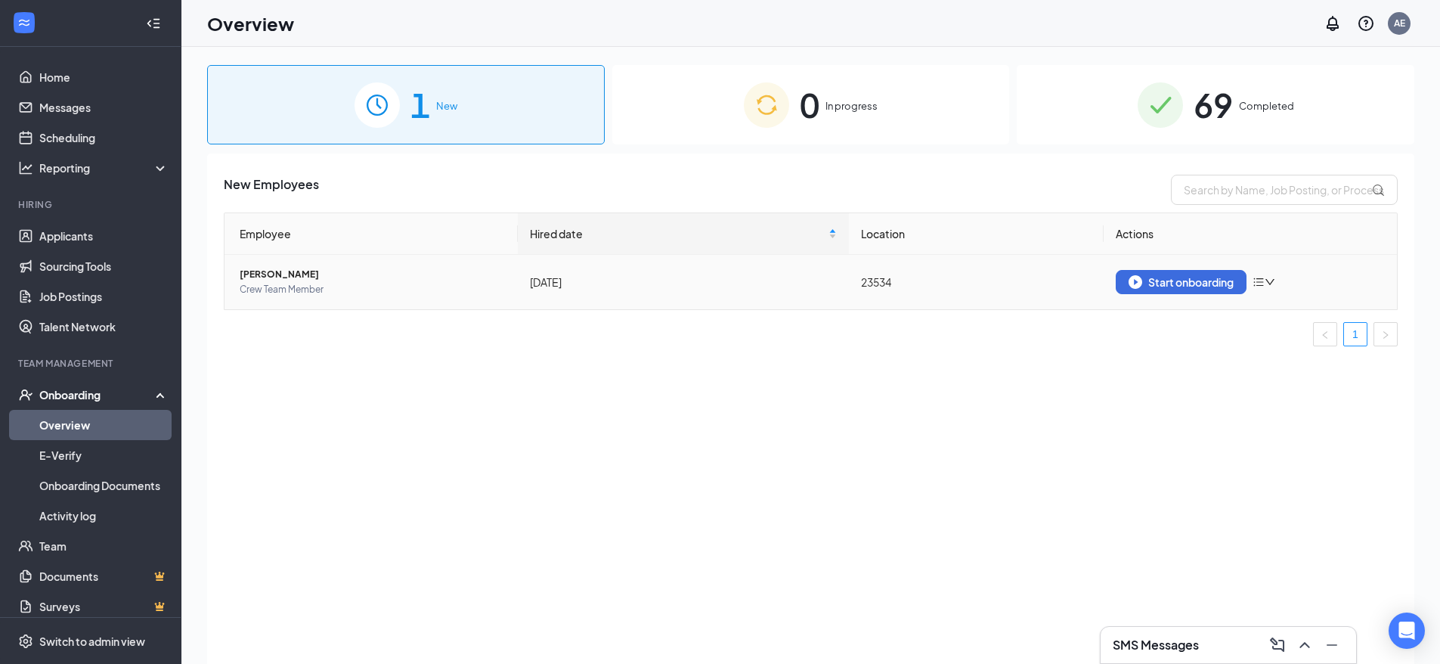
click at [1275, 279] on icon "down" at bounding box center [1270, 282] width 11 height 11
click at [1303, 314] on div "Remove from onboarding" at bounding box center [1327, 310] width 129 height 15
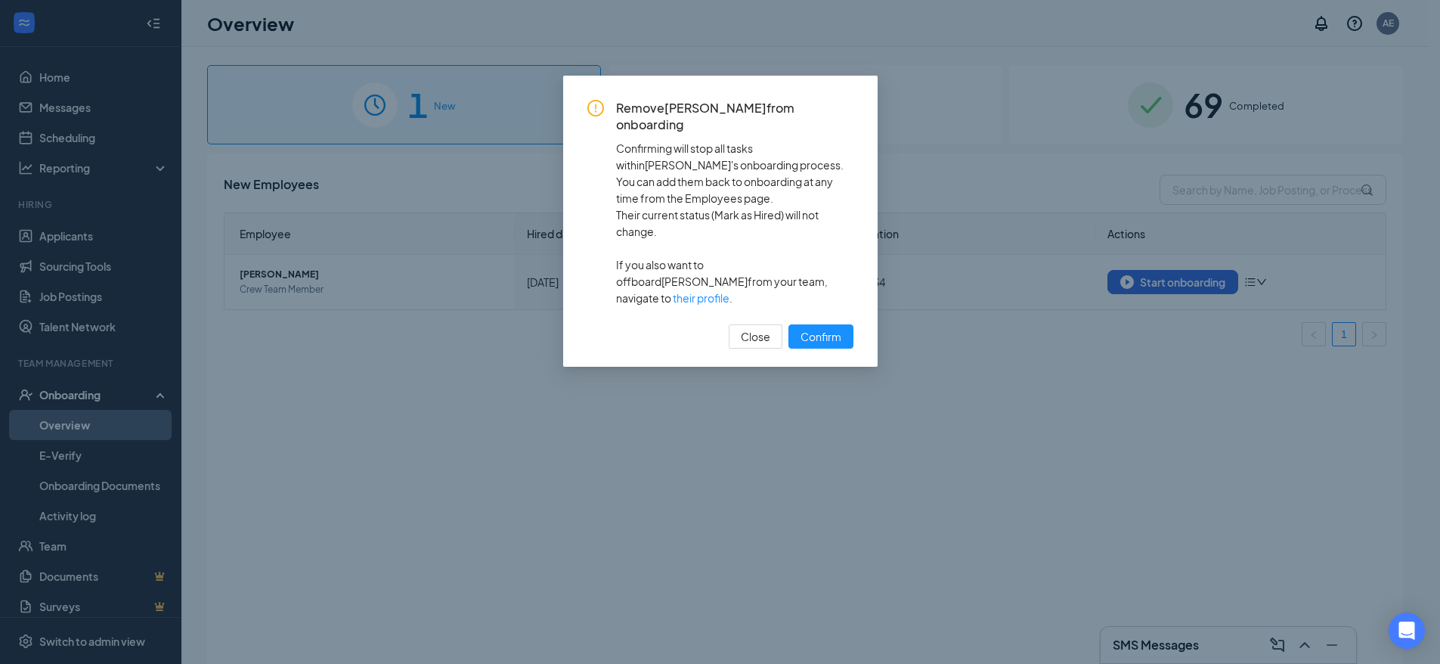
drag, startPoint x: 849, startPoint y: 253, endPoint x: 856, endPoint y: 221, distance: 33.2
click at [856, 221] on div "Remove [PERSON_NAME] from onboarding Confirming will stop all tasks within [PER…" at bounding box center [720, 221] width 314 height 291
click at [825, 328] on span "Confirm" at bounding box center [821, 336] width 41 height 17
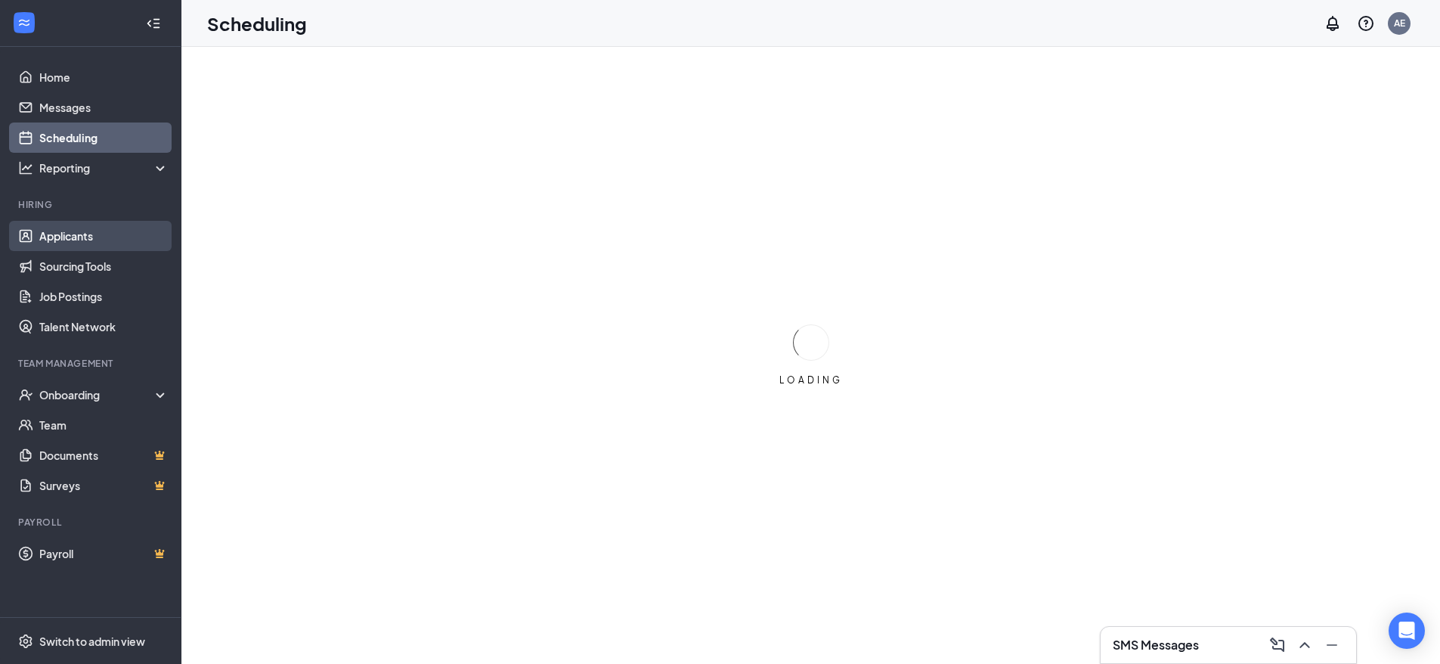
click at [92, 239] on link "Applicants" at bounding box center [103, 236] width 129 height 30
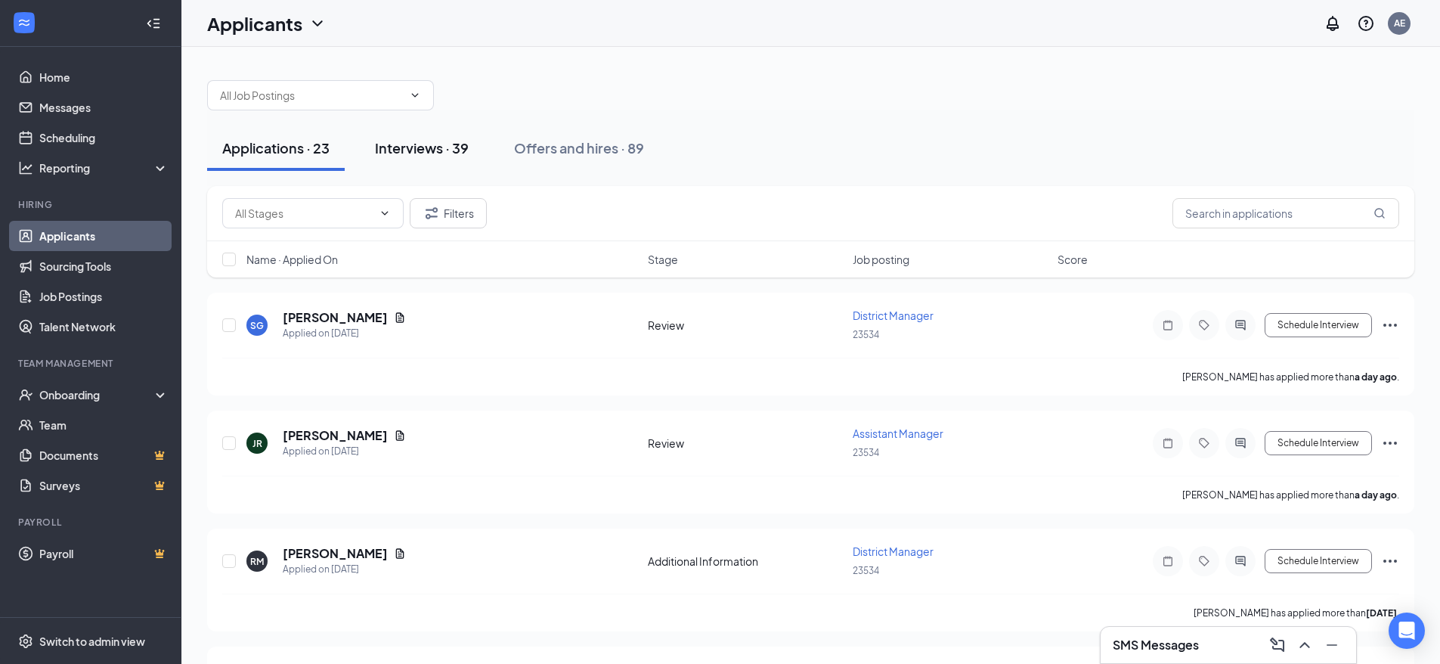
click at [466, 146] on div "Interviews · 39" at bounding box center [422, 147] width 94 height 19
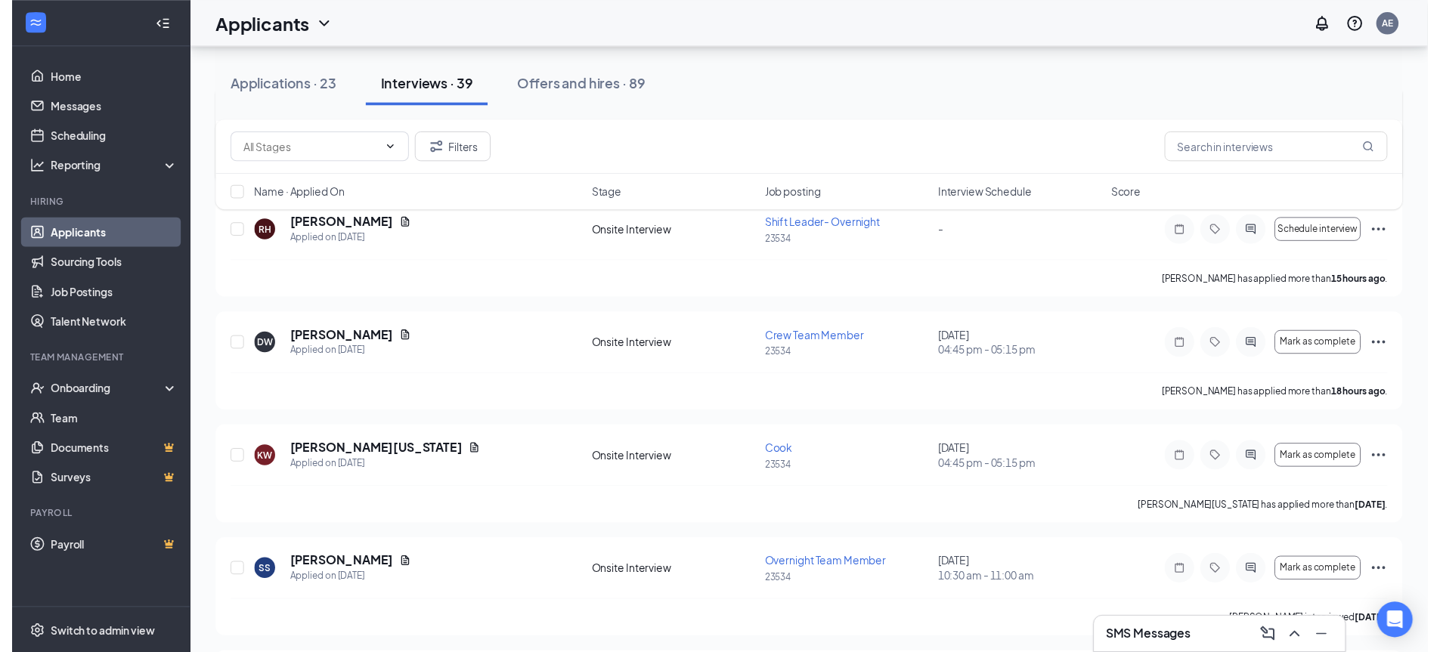
scroll to position [227, 0]
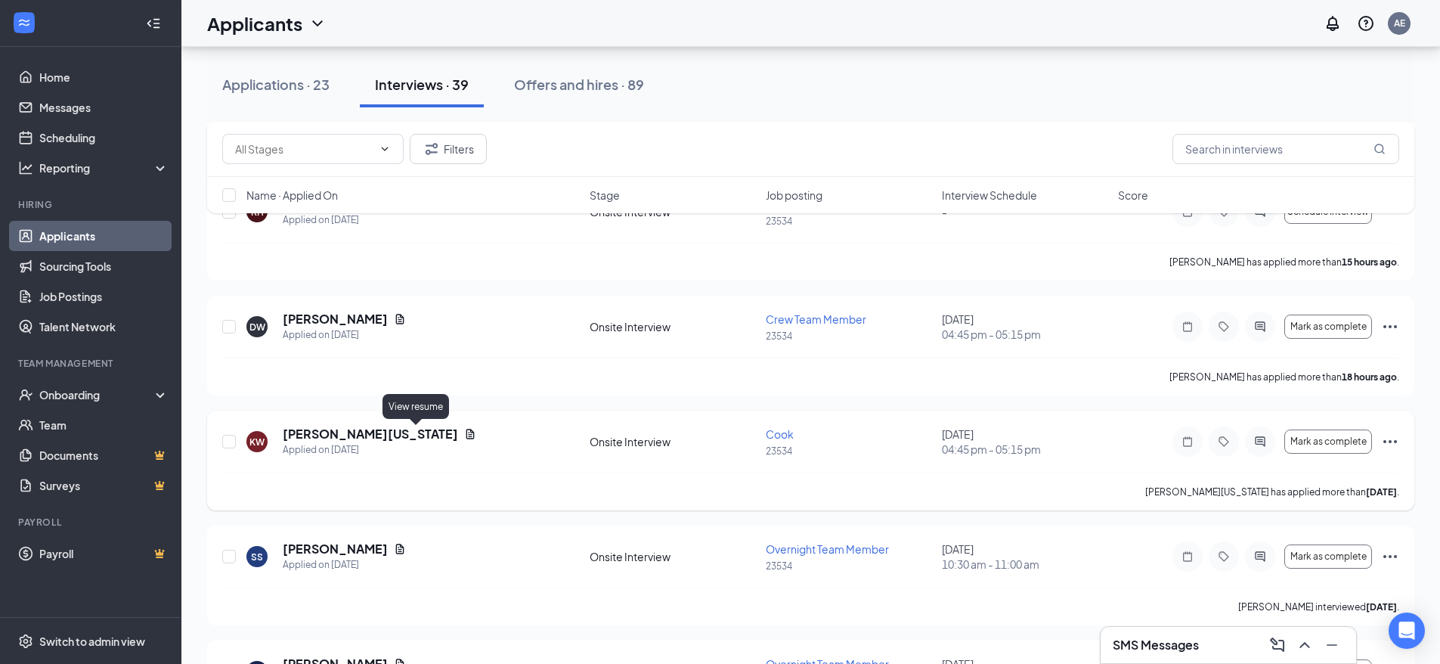
click at [464, 432] on icon "Document" at bounding box center [470, 434] width 12 height 12
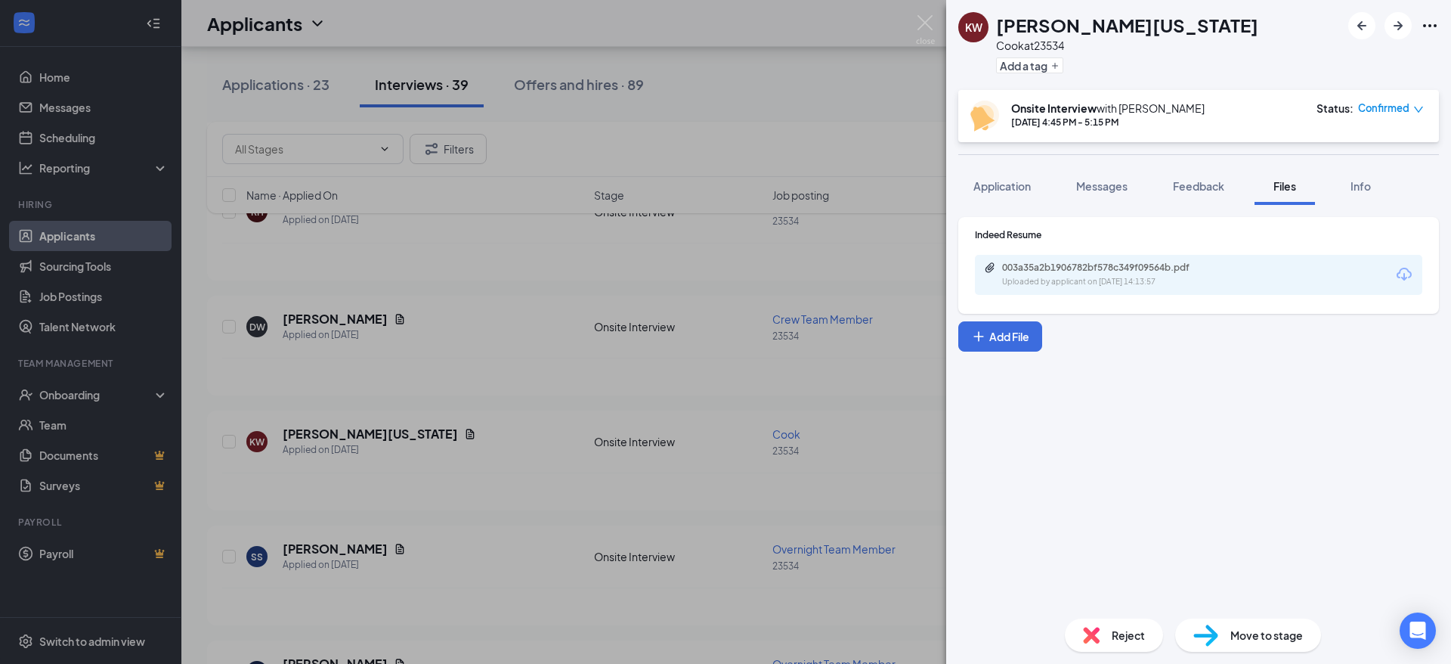
click at [1201, 287] on div "Uploaded by applicant on Sep 14, 2025 at 14:13:57" at bounding box center [1115, 282] width 227 height 12
click at [927, 42] on img at bounding box center [925, 29] width 19 height 29
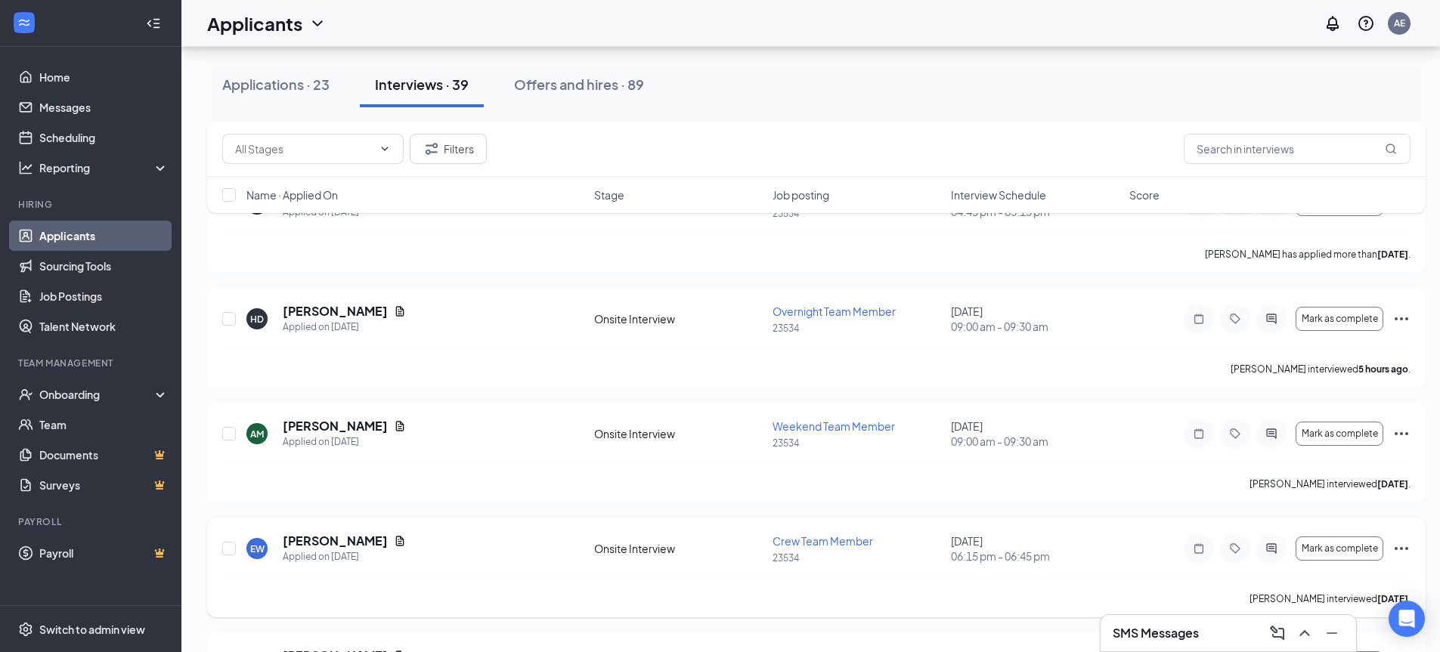
scroll to position [832, 0]
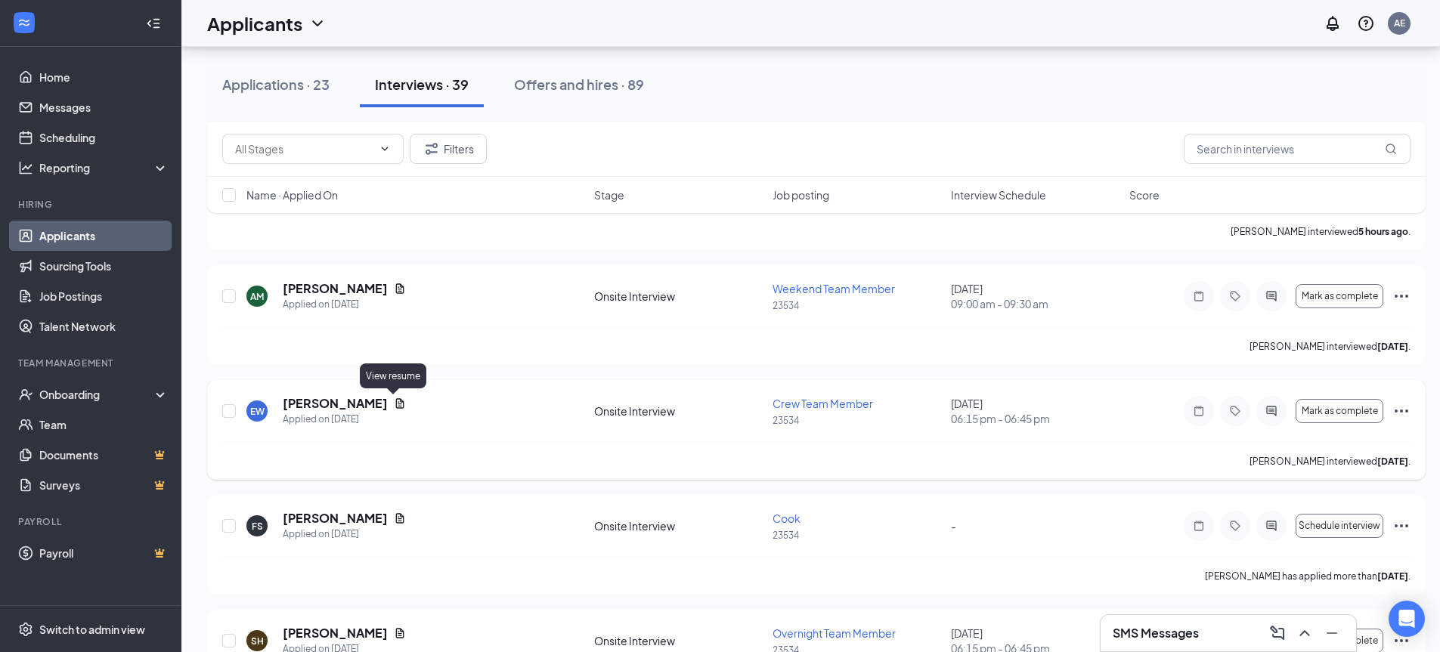
click at [397, 404] on icon "Document" at bounding box center [400, 403] width 8 height 10
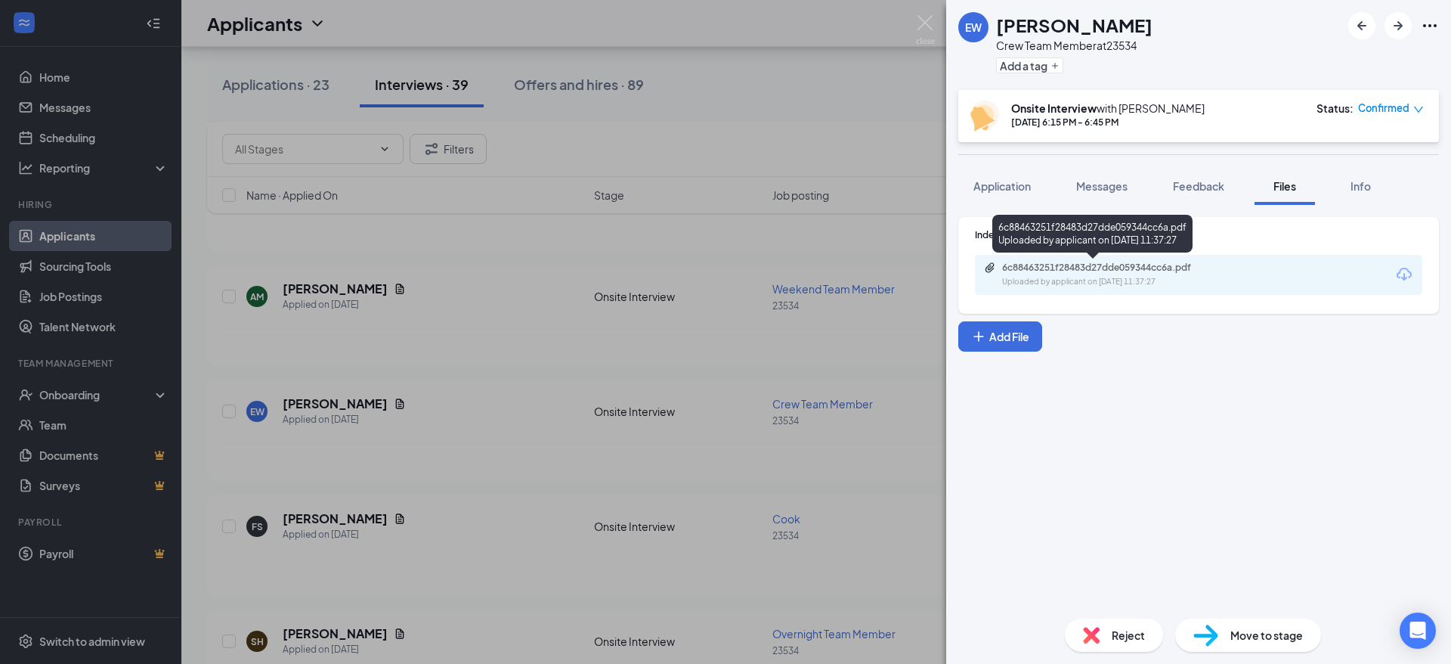
click at [1033, 279] on div "Uploaded by applicant on Sep 10, 2025 at 11:37:27" at bounding box center [1115, 282] width 227 height 12
click at [921, 21] on img at bounding box center [925, 29] width 19 height 29
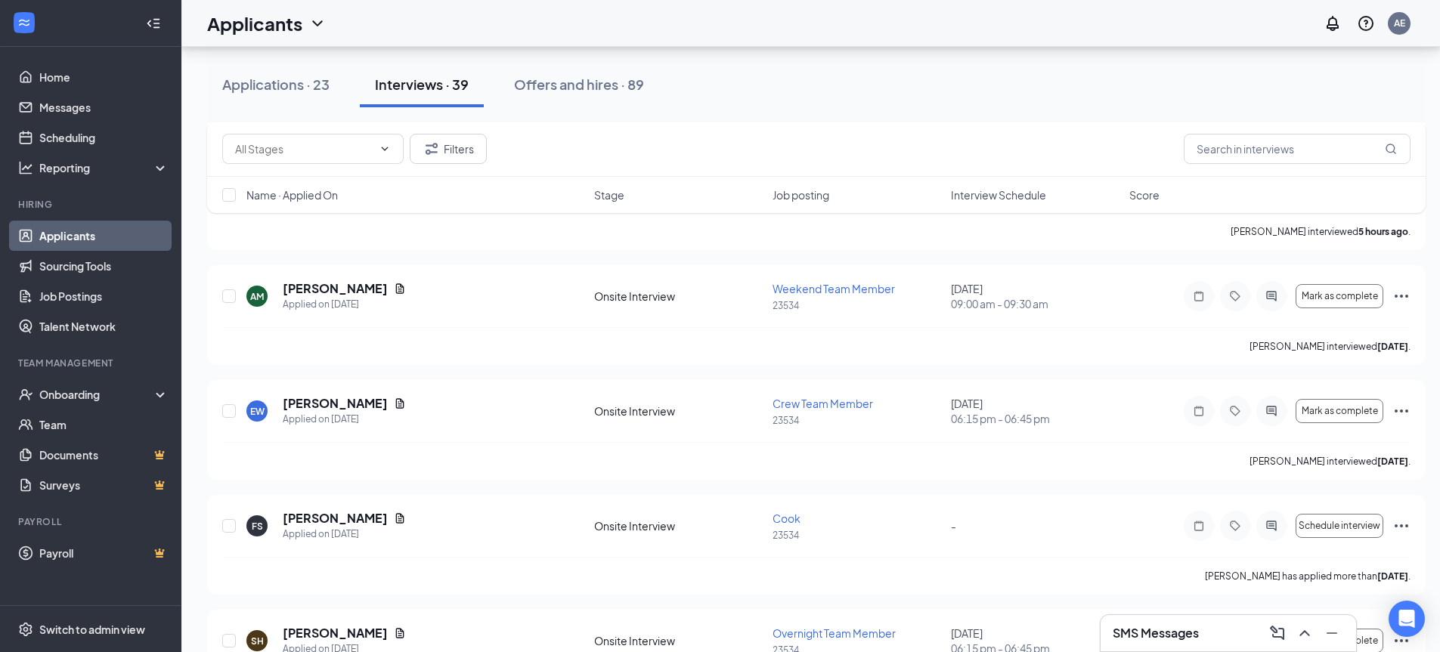
click at [1219, 631] on div "SMS Messages" at bounding box center [1228, 633] width 231 height 24
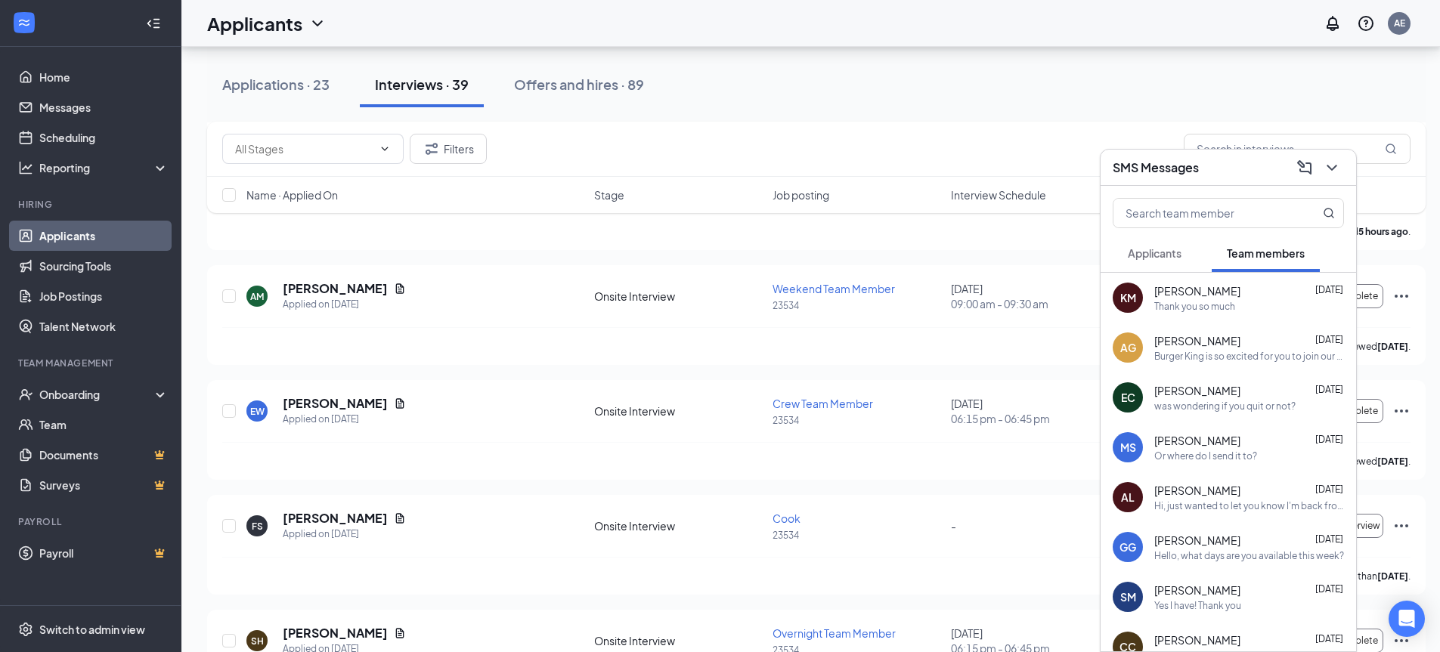
click at [1272, 387] on div "Elizabeth Courtney Aug 31" at bounding box center [1249, 390] width 190 height 15
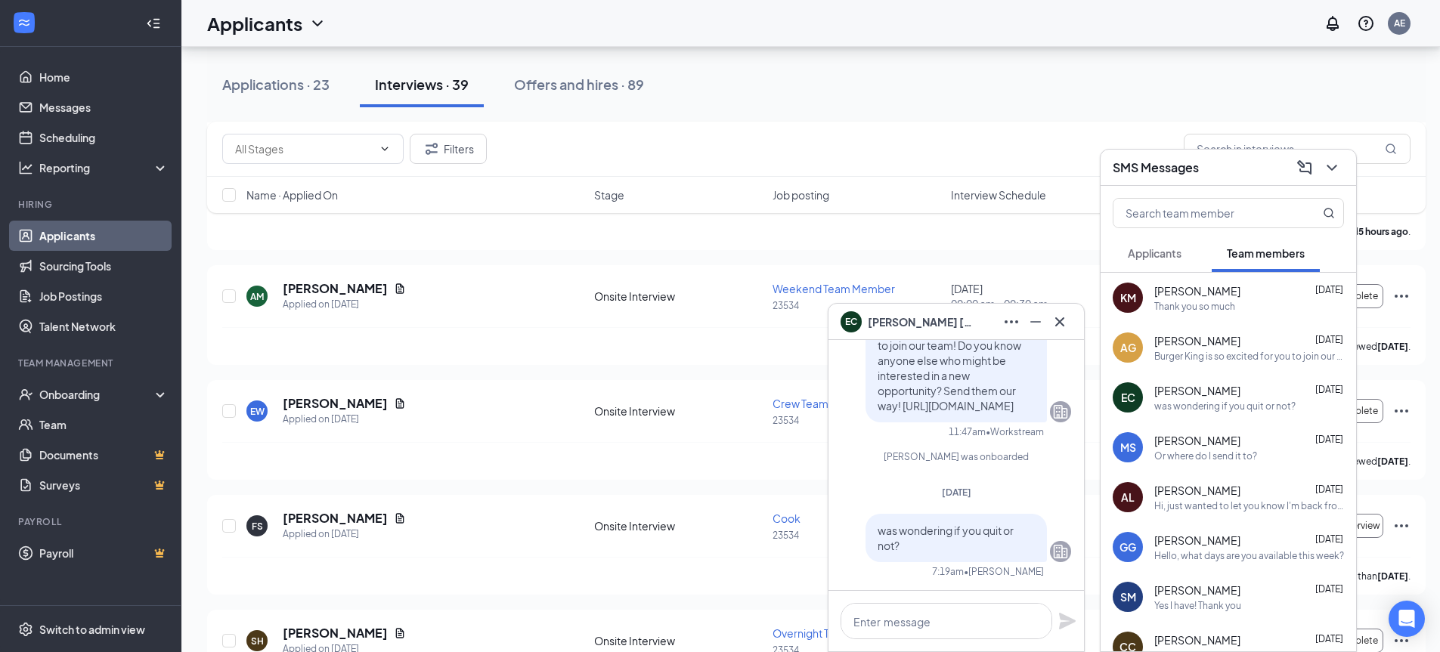
scroll to position [907, 0]
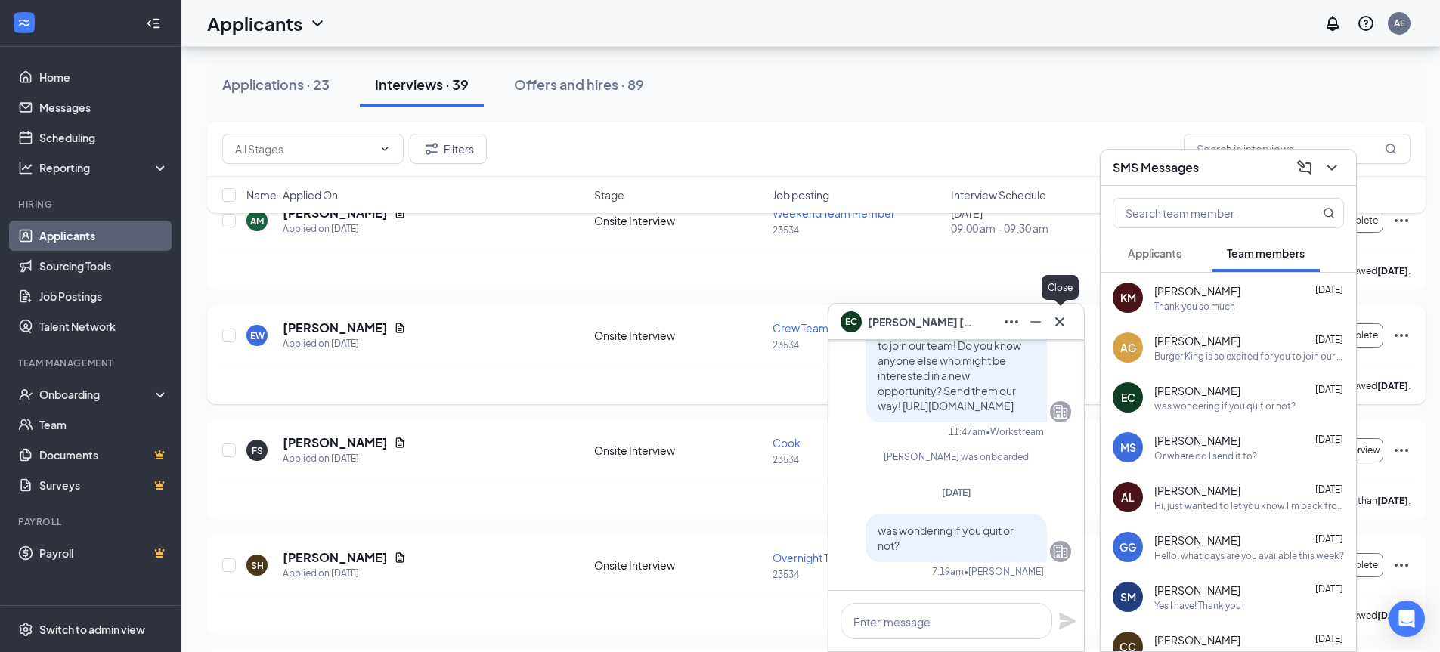
drag, startPoint x: 1054, startPoint y: 315, endPoint x: 1086, endPoint y: 337, distance: 39.2
click at [1055, 316] on icon "Cross" at bounding box center [1060, 322] width 18 height 18
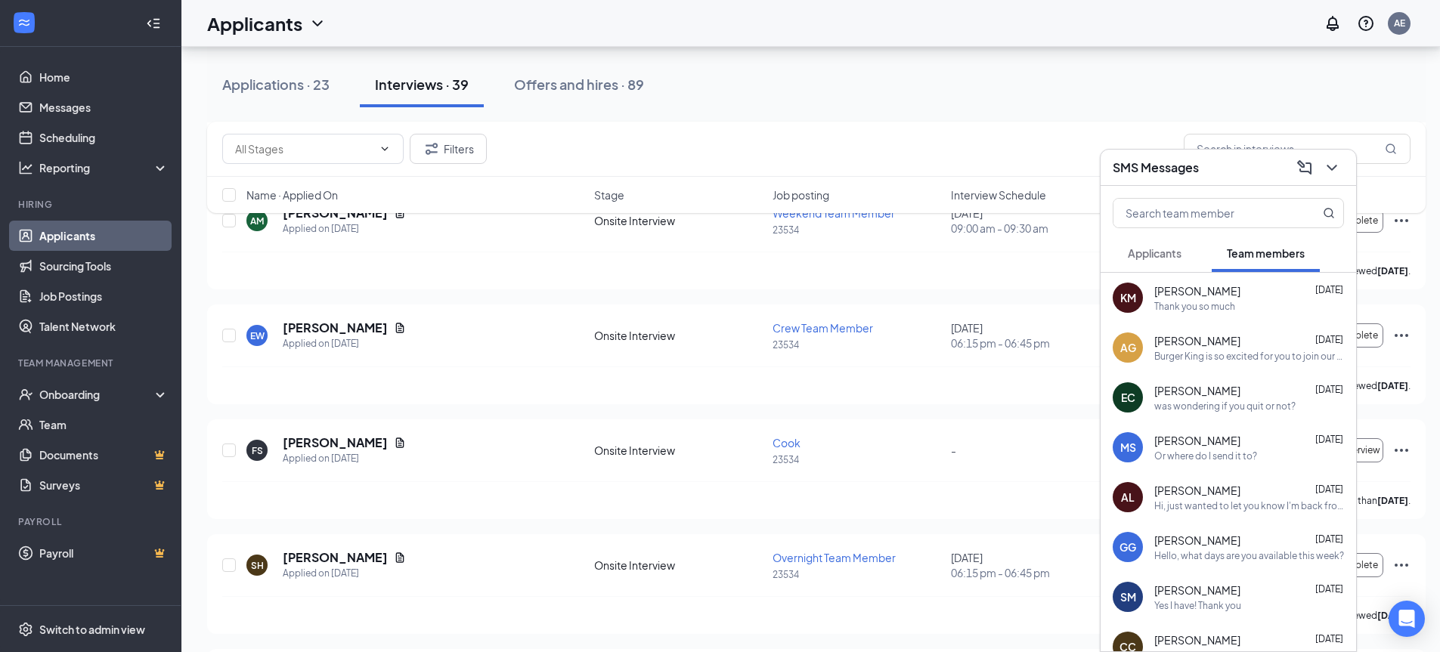
click at [1249, 411] on div "was wondering if you quit or not?" at bounding box center [1224, 406] width 141 height 13
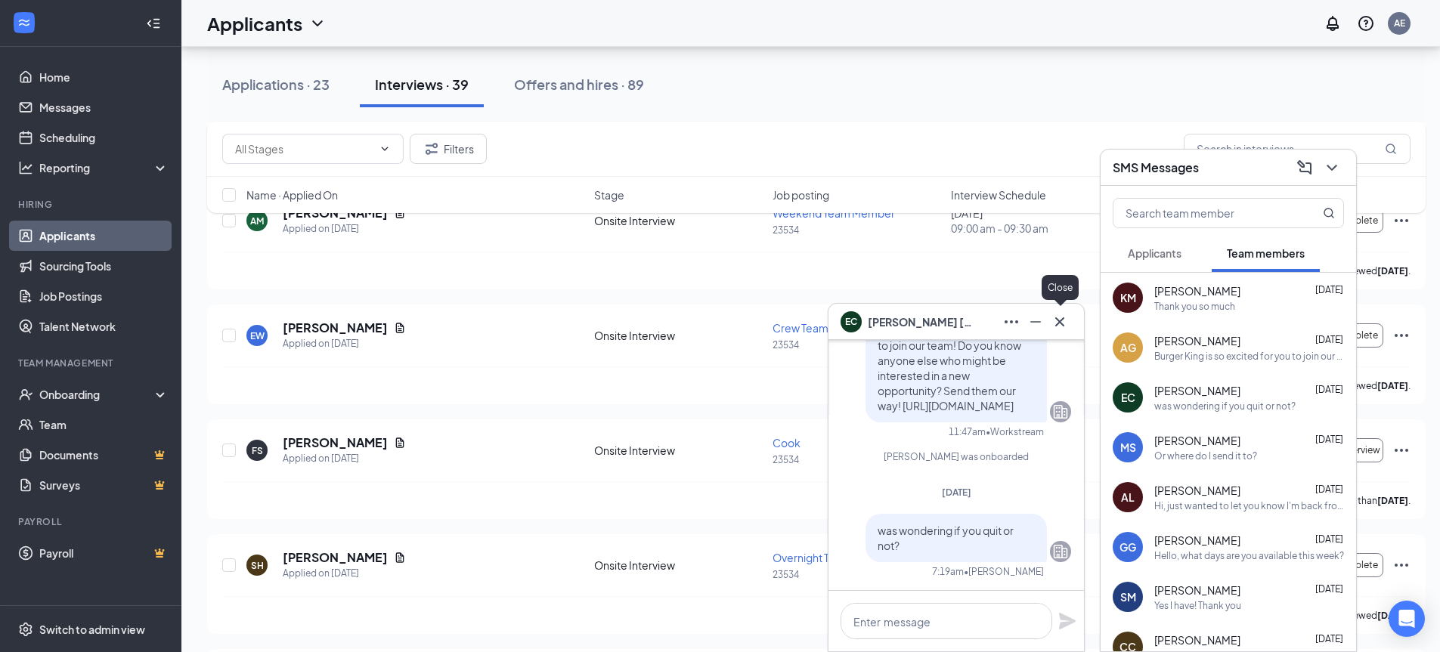
click at [1066, 325] on icon "Cross" at bounding box center [1060, 322] width 18 height 18
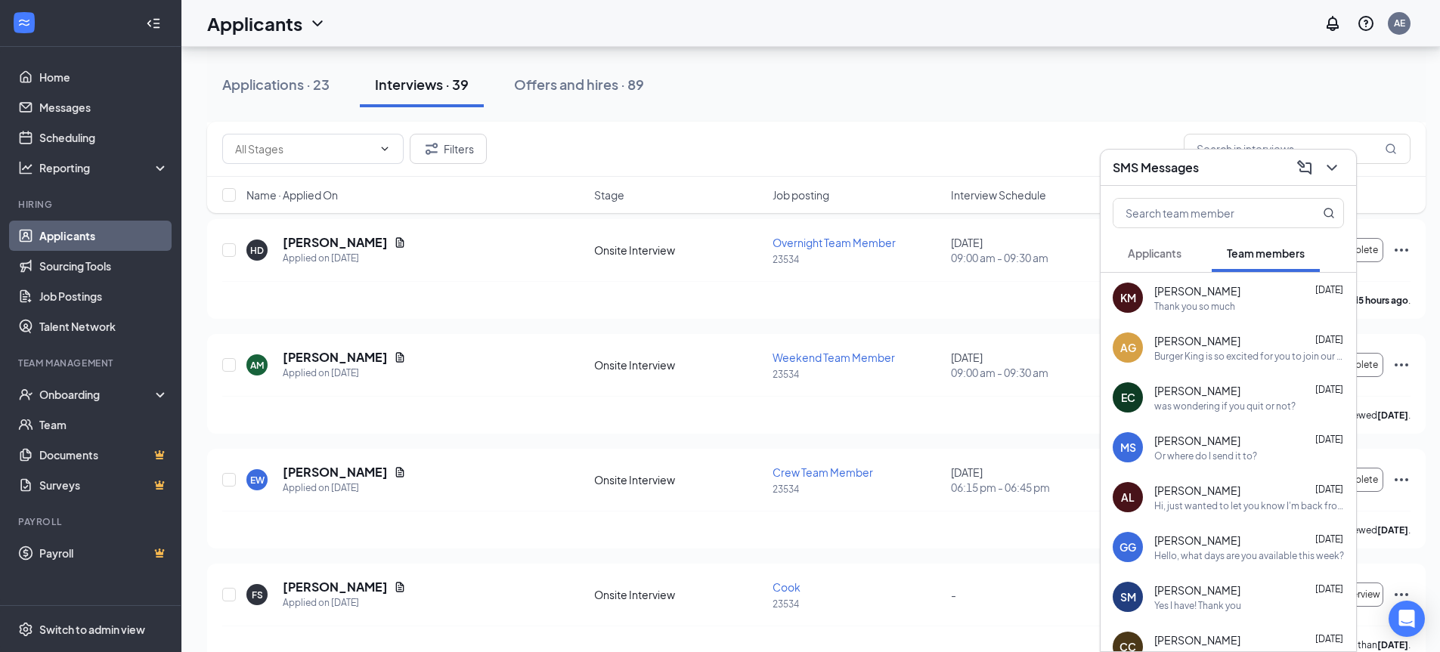
scroll to position [756, 0]
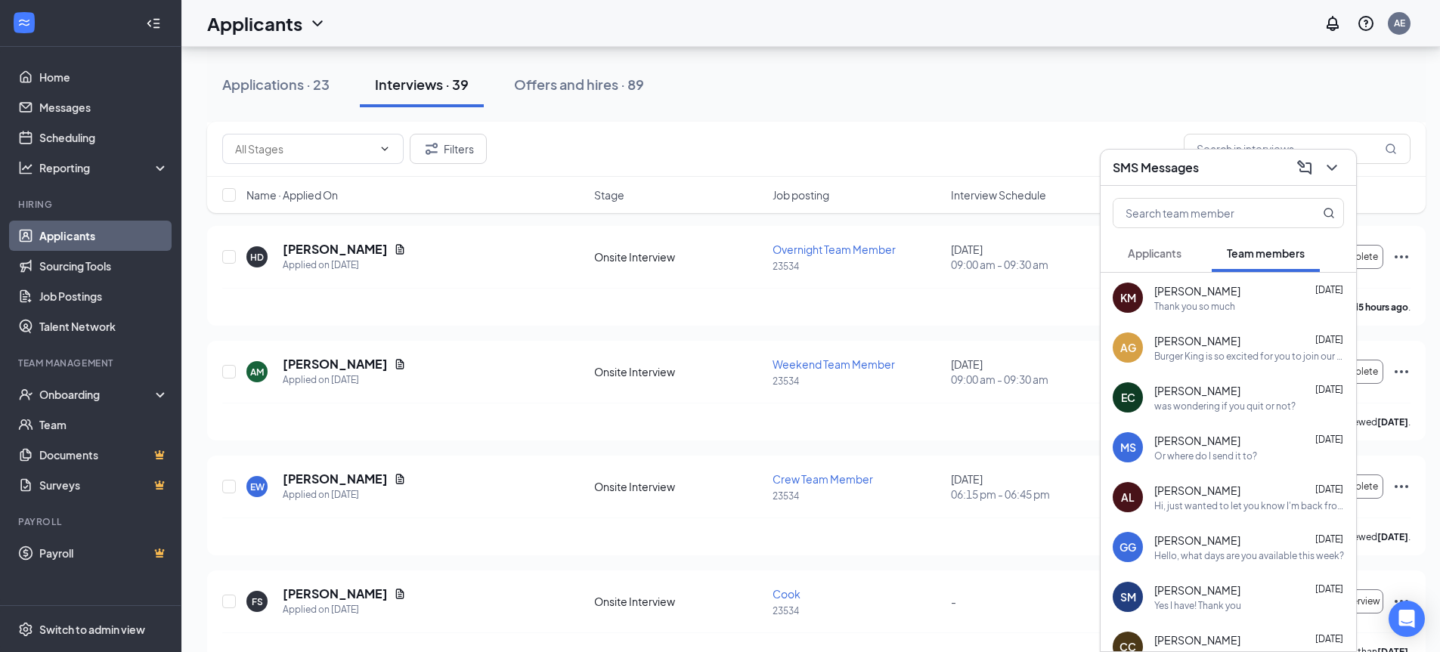
click at [1187, 255] on button "Applicants" at bounding box center [1155, 253] width 84 height 38
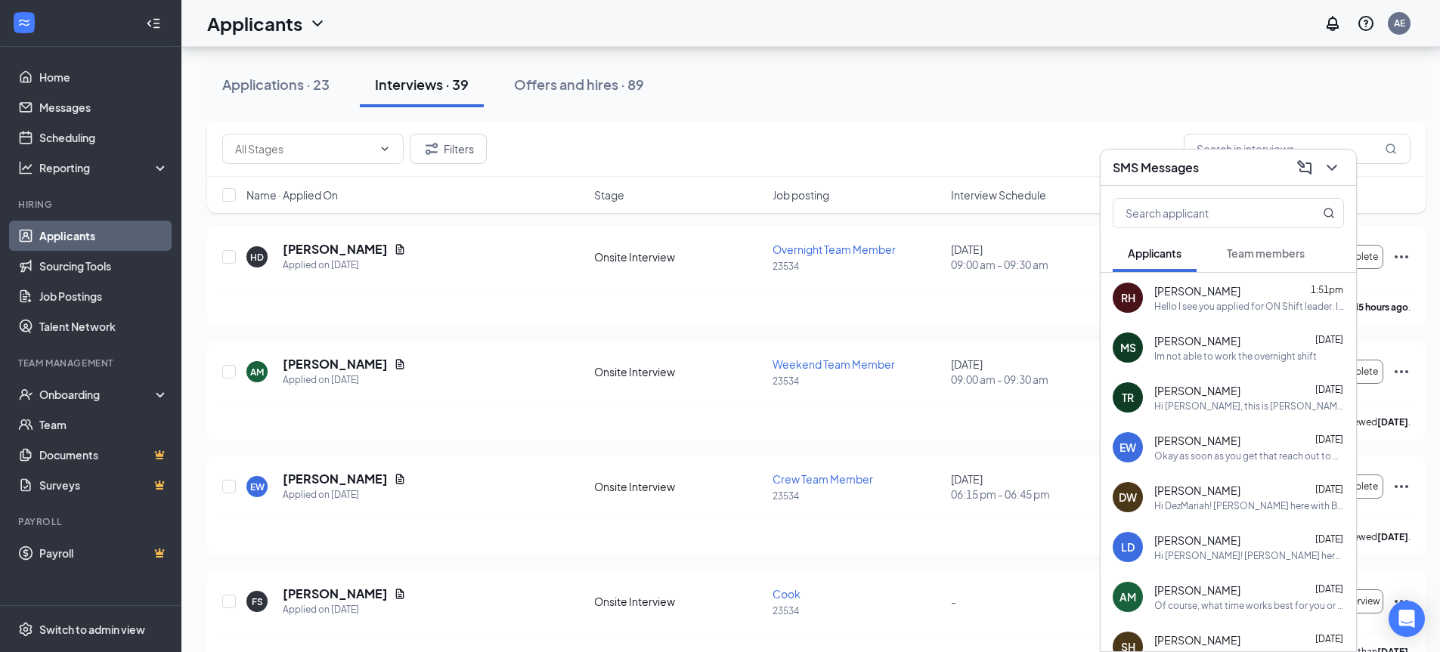
click at [1226, 428] on div "EW Elizabeth Warner Sep 12 Okay as soon as you get that reach out to me!! thanks" at bounding box center [1229, 448] width 256 height 50
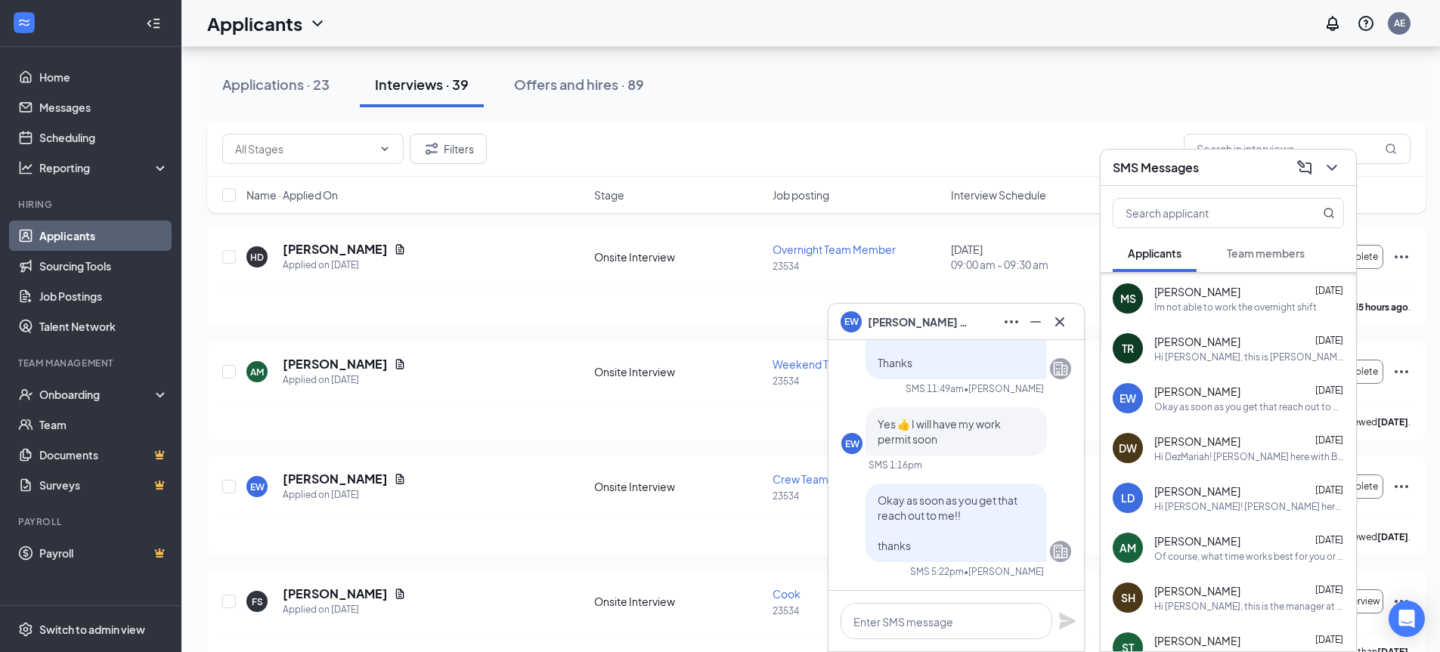
scroll to position [76, 0]
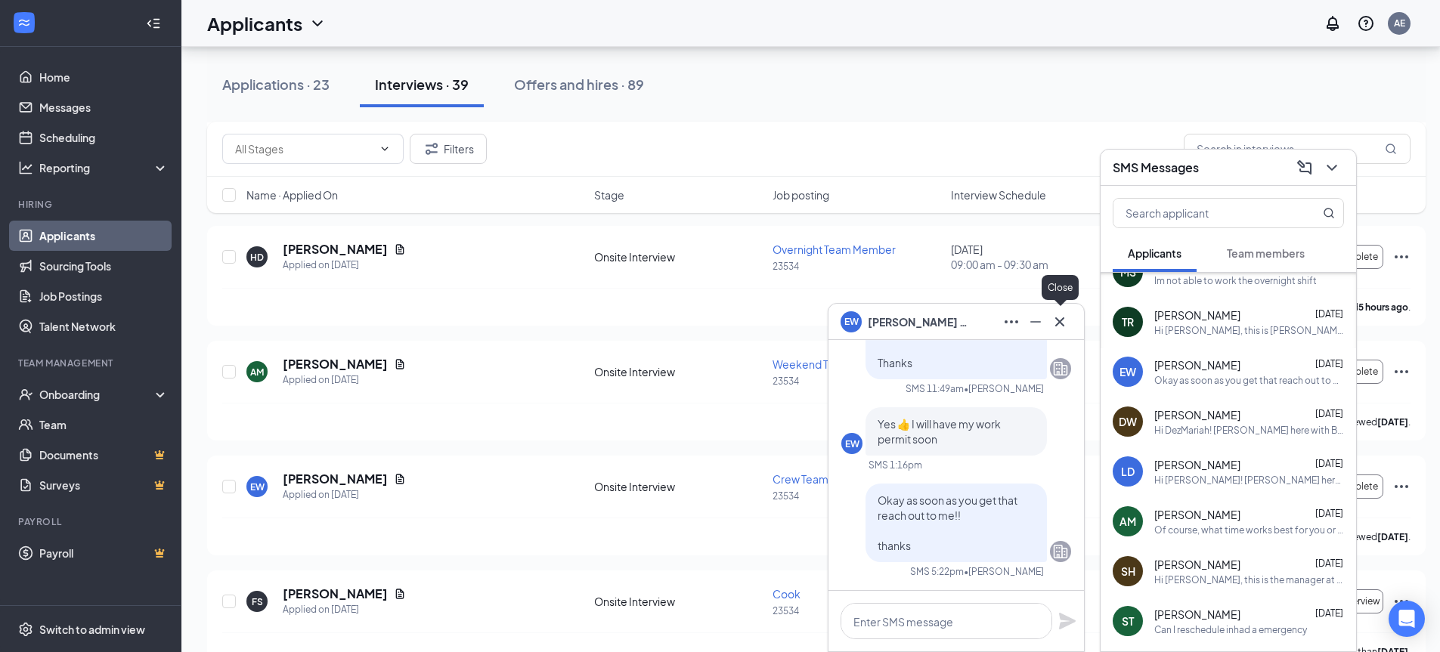
click at [1055, 324] on icon "Cross" at bounding box center [1060, 322] width 18 height 18
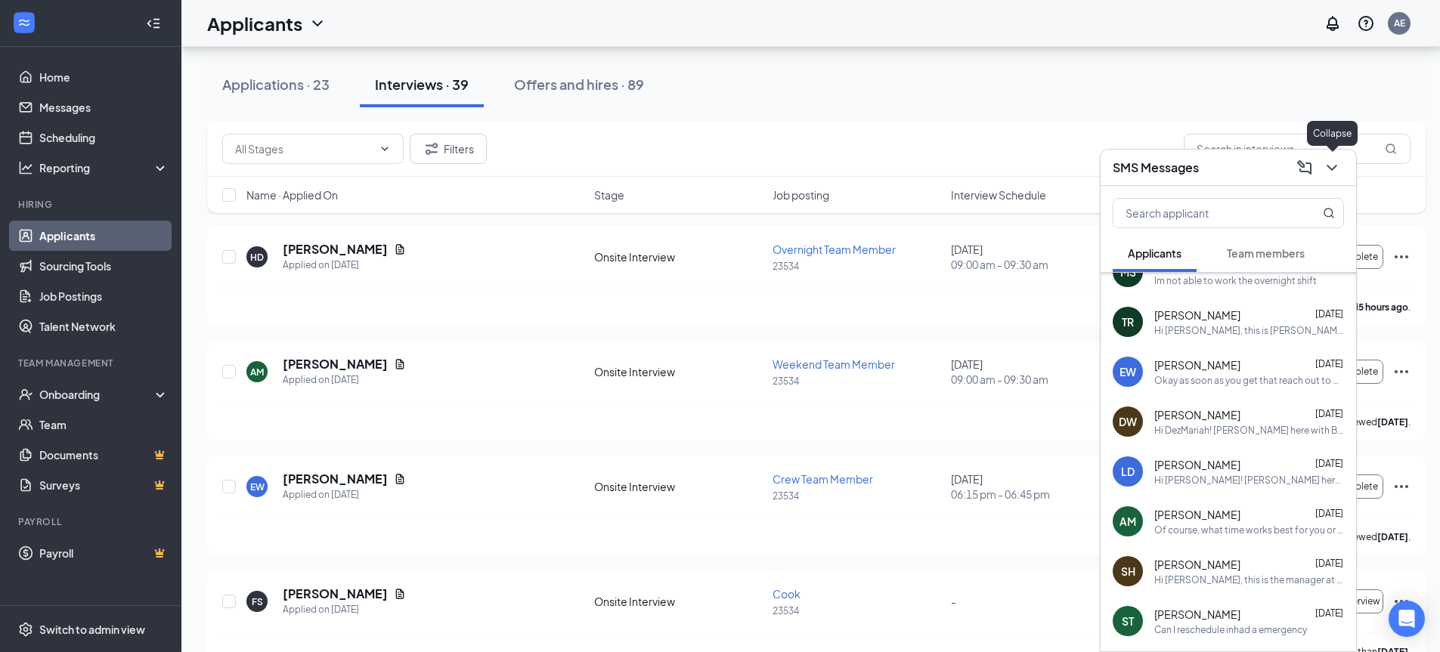
click at [1334, 173] on icon "ChevronDown" at bounding box center [1332, 168] width 18 height 18
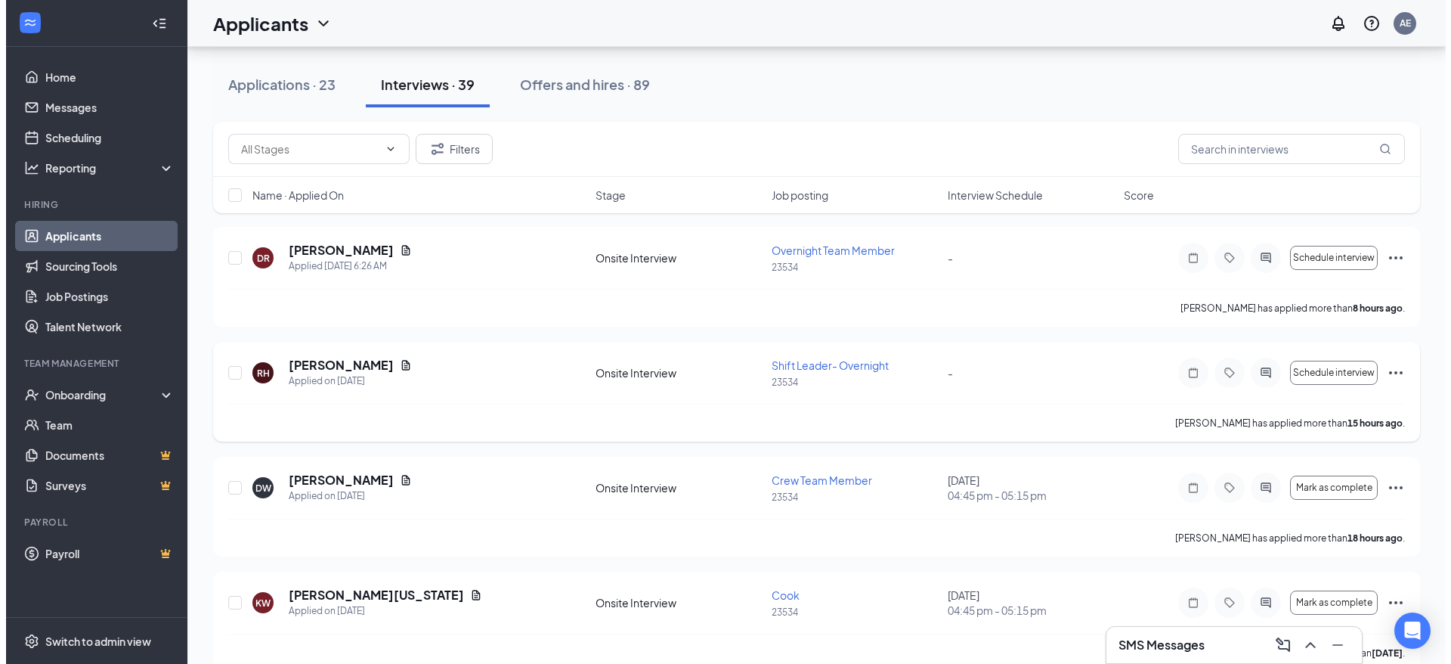
scroll to position [151, 0]
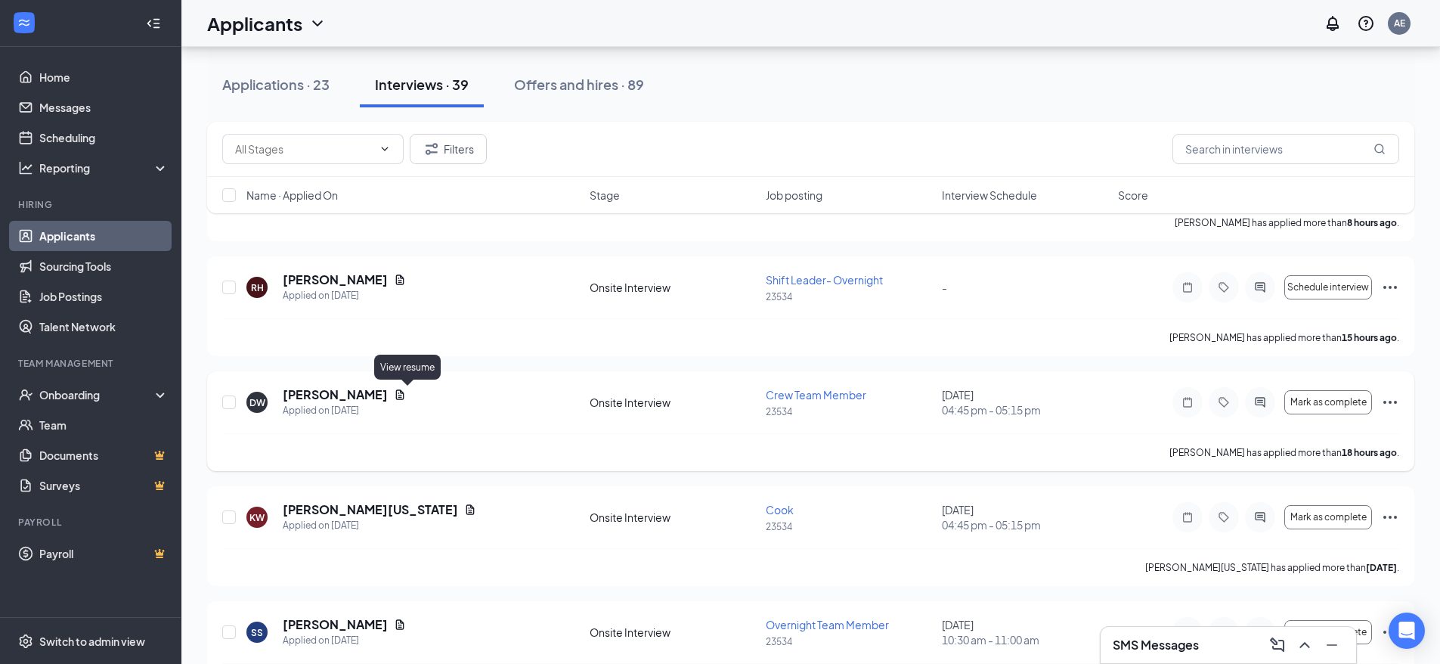
click at [403, 395] on icon "Document" at bounding box center [400, 395] width 12 height 12
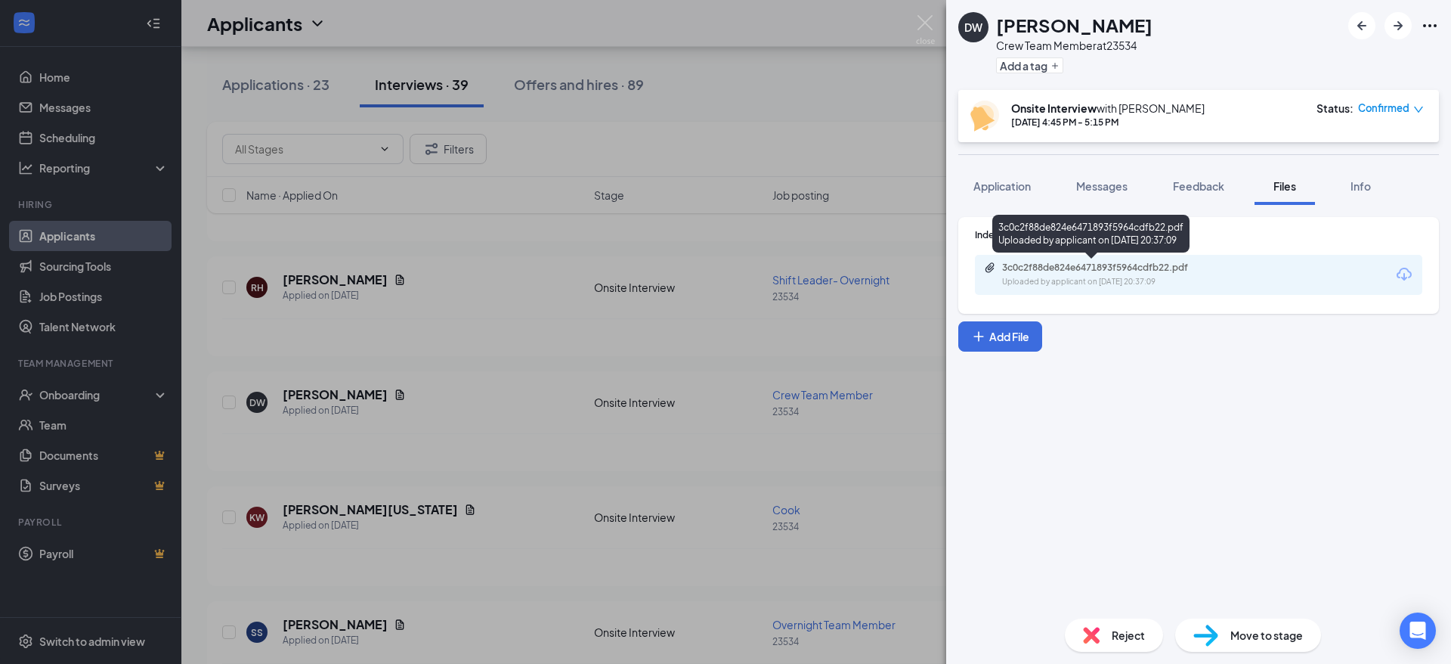
click at [1100, 270] on div "3c0c2f88de824e6471893f5964cdfb22.pdf" at bounding box center [1108, 268] width 212 height 12
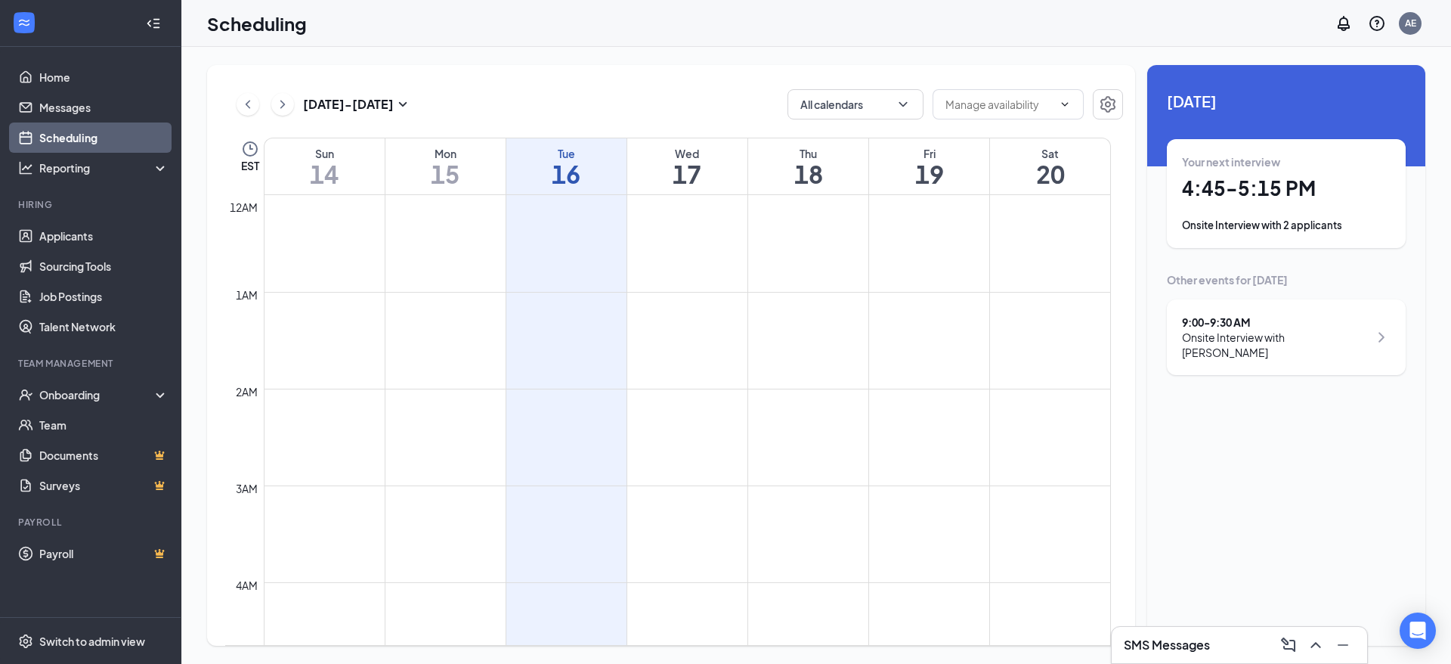
scroll to position [743, 0]
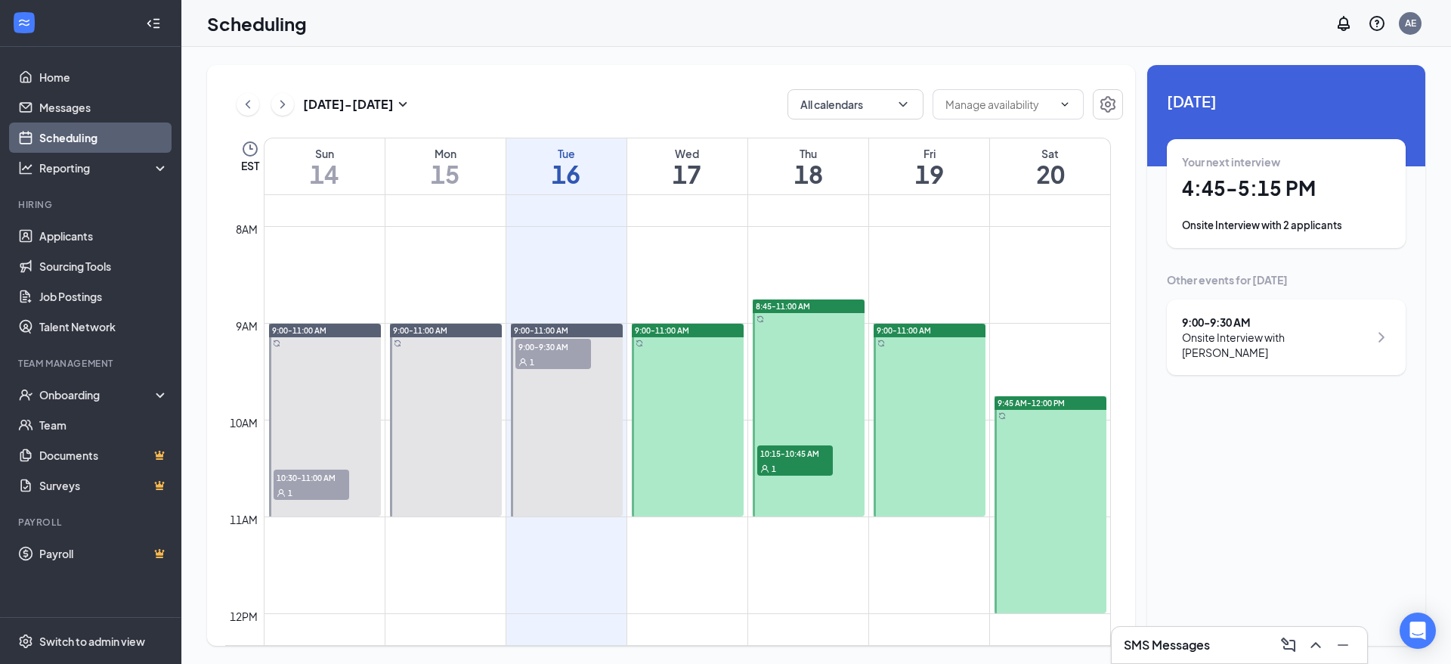
click at [783, 452] on span "10:15-10:45 AM" at bounding box center [795, 452] width 76 height 15
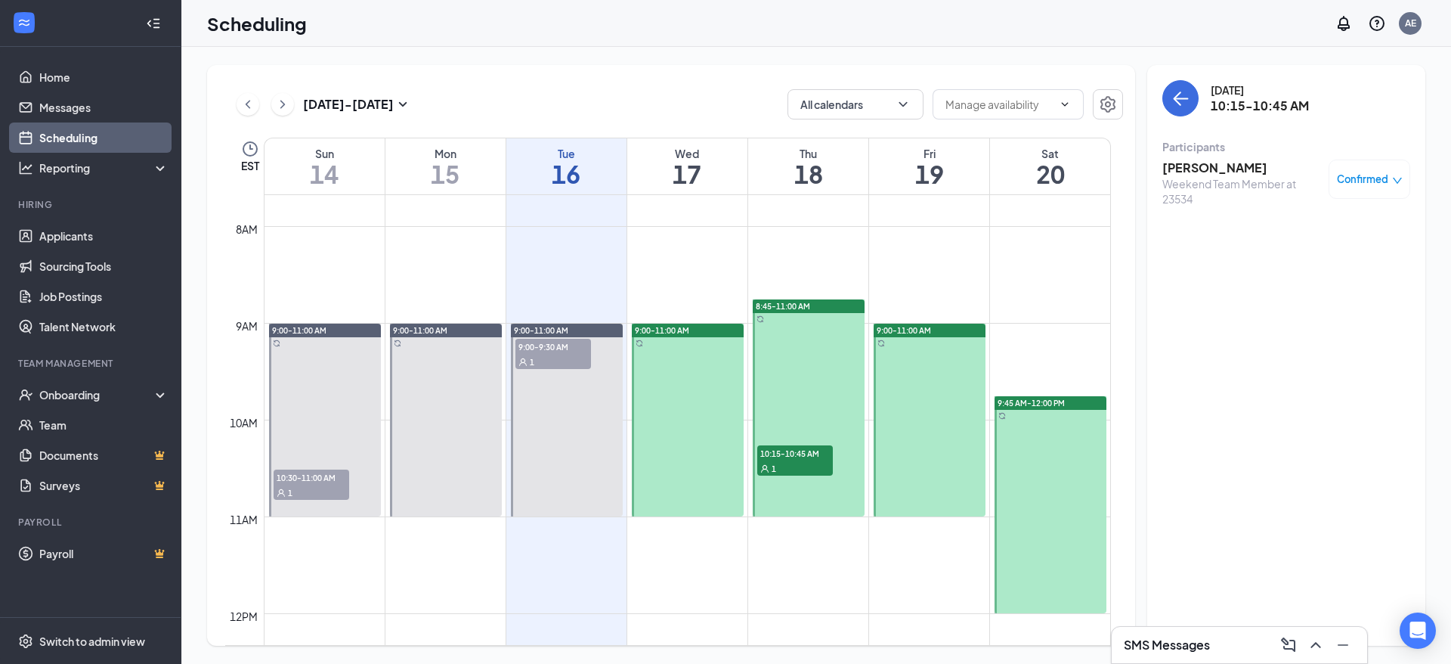
click at [1222, 162] on h3 "[PERSON_NAME]" at bounding box center [1242, 167] width 159 height 17
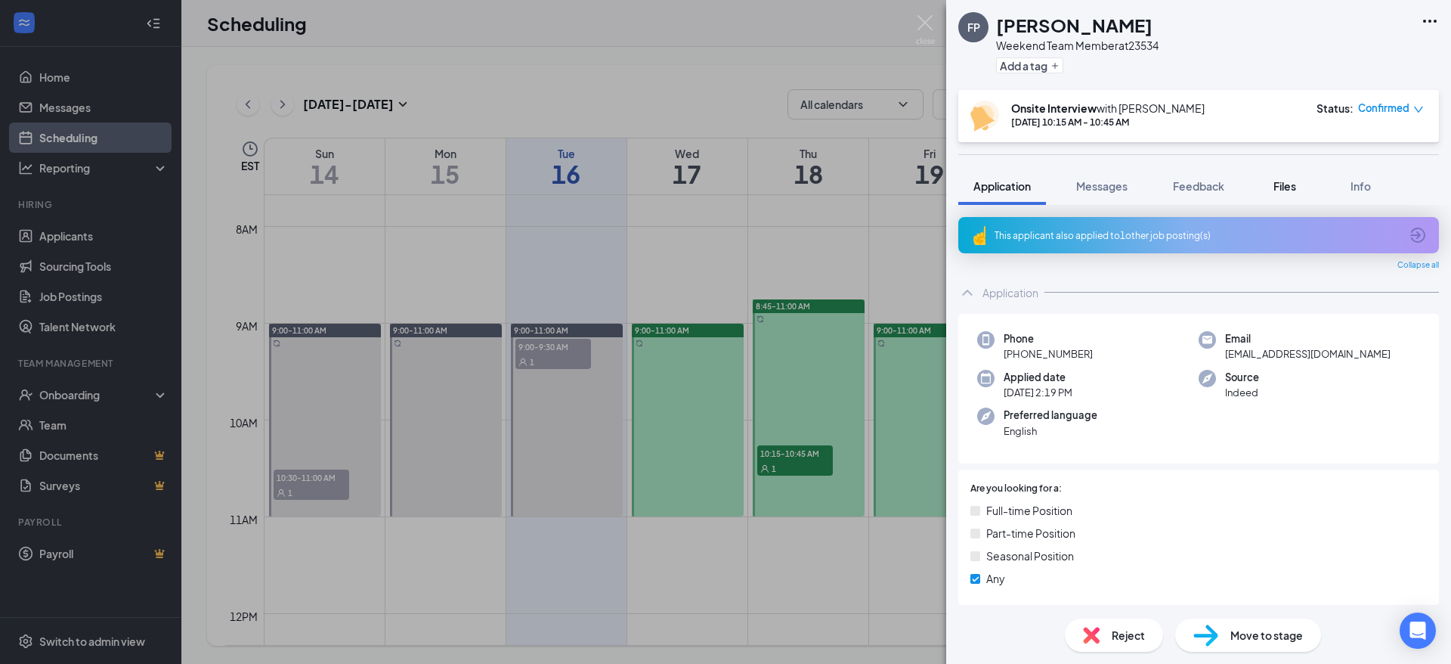
click at [1275, 187] on span "Files" at bounding box center [1285, 186] width 23 height 14
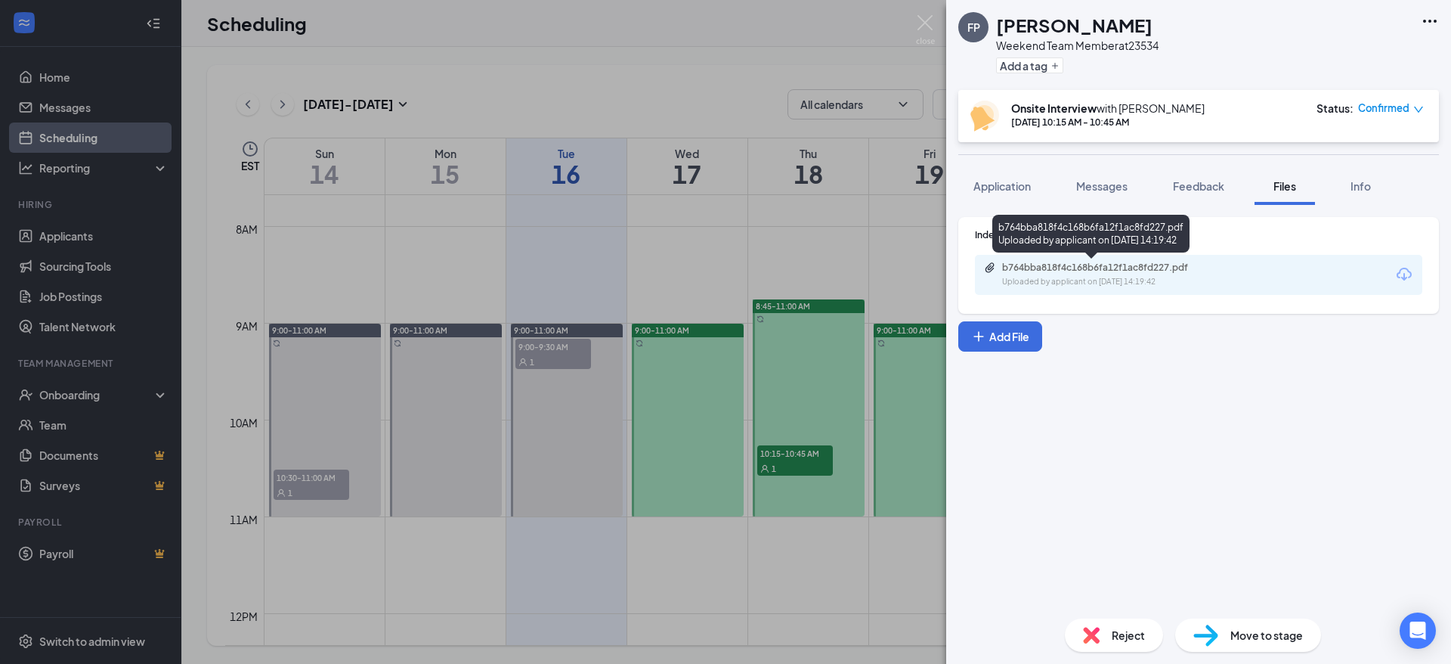
click at [1097, 277] on div "Uploaded by applicant on Sep 16, 2025 at 14:19:42" at bounding box center [1115, 282] width 227 height 12
click at [1117, 187] on span "Messages" at bounding box center [1101, 186] width 51 height 14
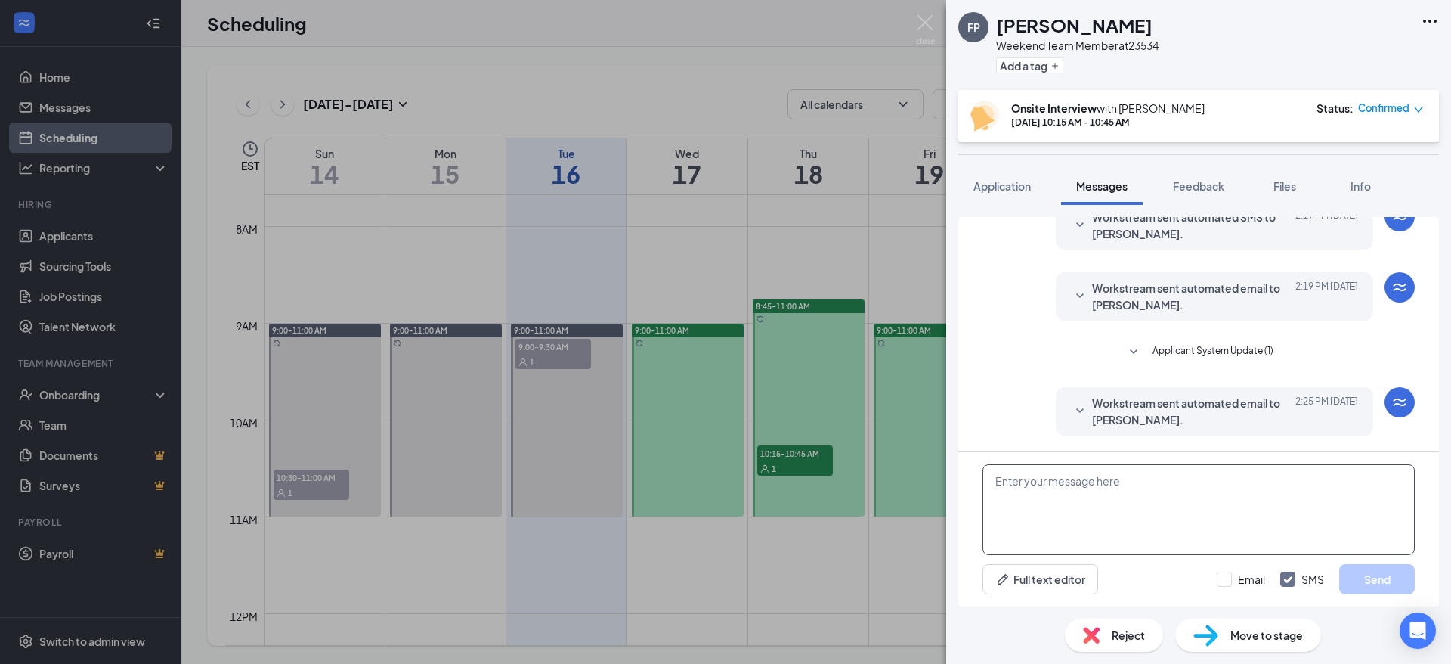
scroll to position [324, 0]
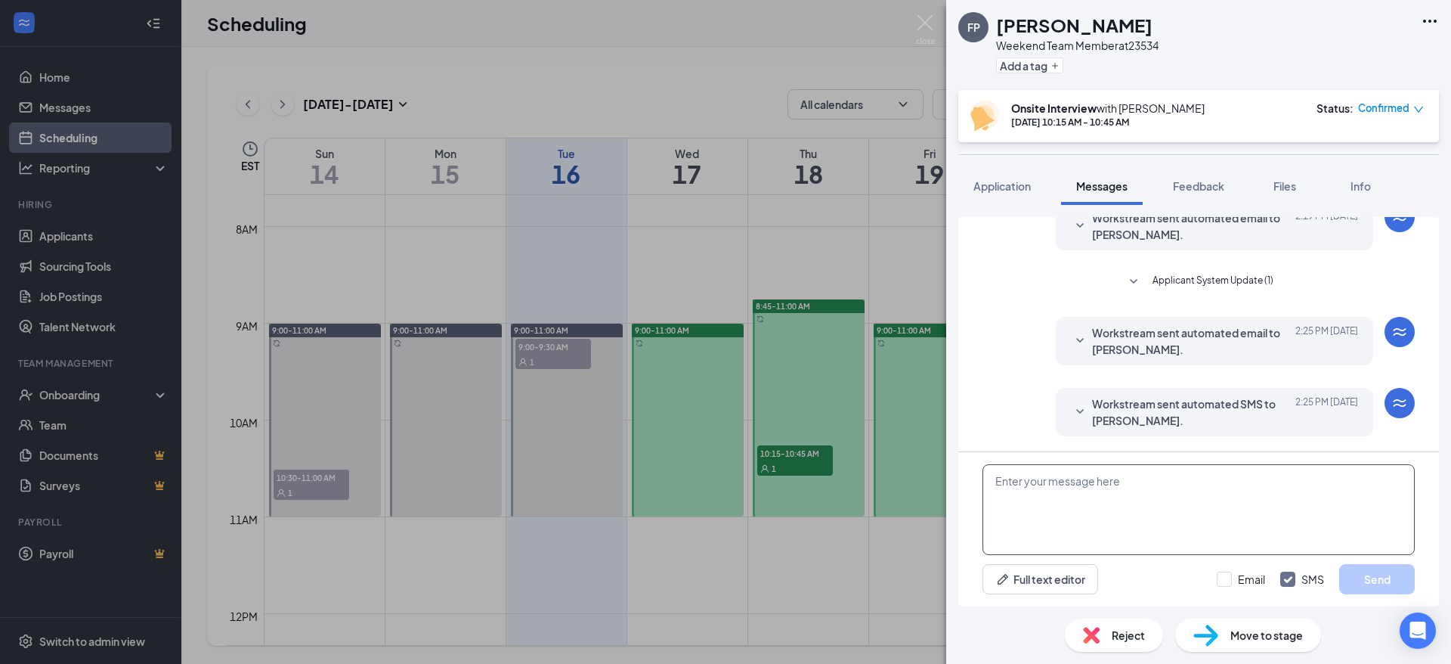
click at [1083, 479] on textarea at bounding box center [1199, 509] width 432 height 91
drag, startPoint x: 961, startPoint y: 647, endPoint x: 989, endPoint y: 233, distance: 415.2
click at [989, 233] on div "Workstream sent automated email to Faith Portzer. Today 2:19 PM Hi Faith Portze…" at bounding box center [1199, 230] width 432 height 56
click at [1265, 541] on textarea "hello would you be interesting" at bounding box center [1199, 509] width 432 height 91
type textarea "hello would you be interesting in a"
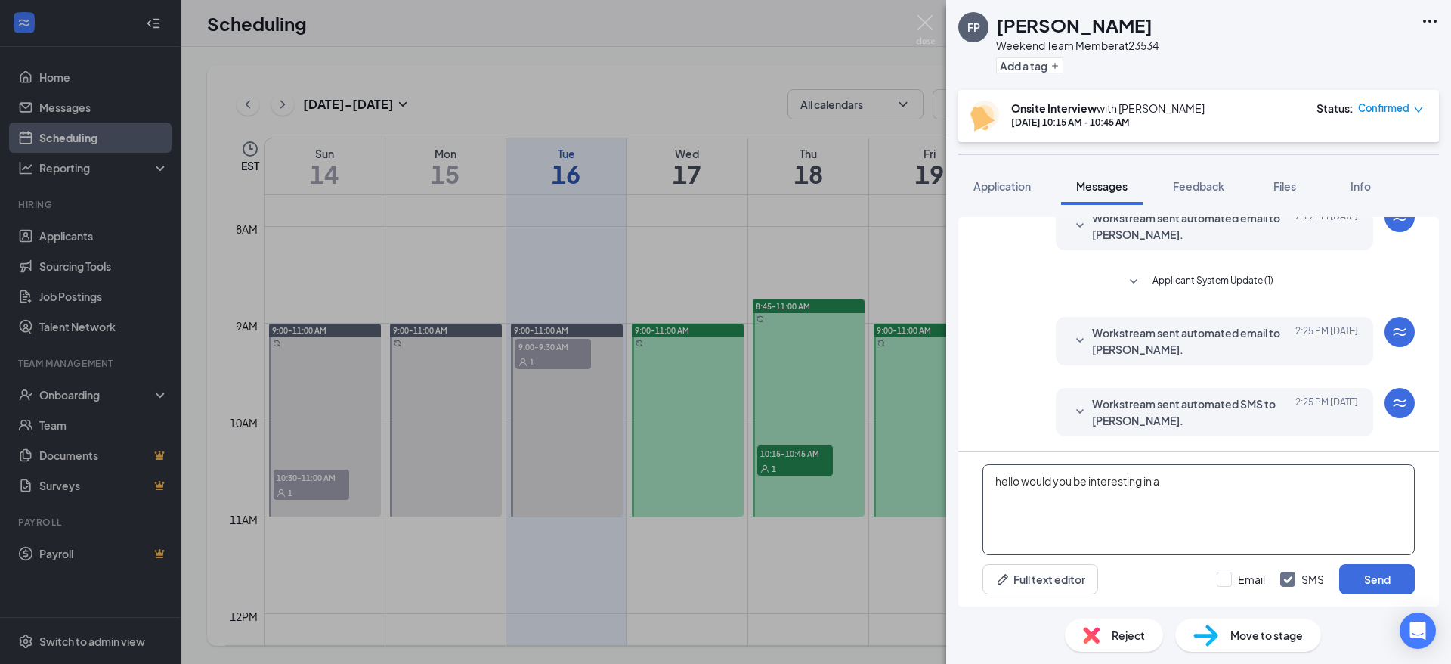
click at [1206, 477] on textarea "hello would you be interesting in a" at bounding box center [1199, 509] width 432 height 91
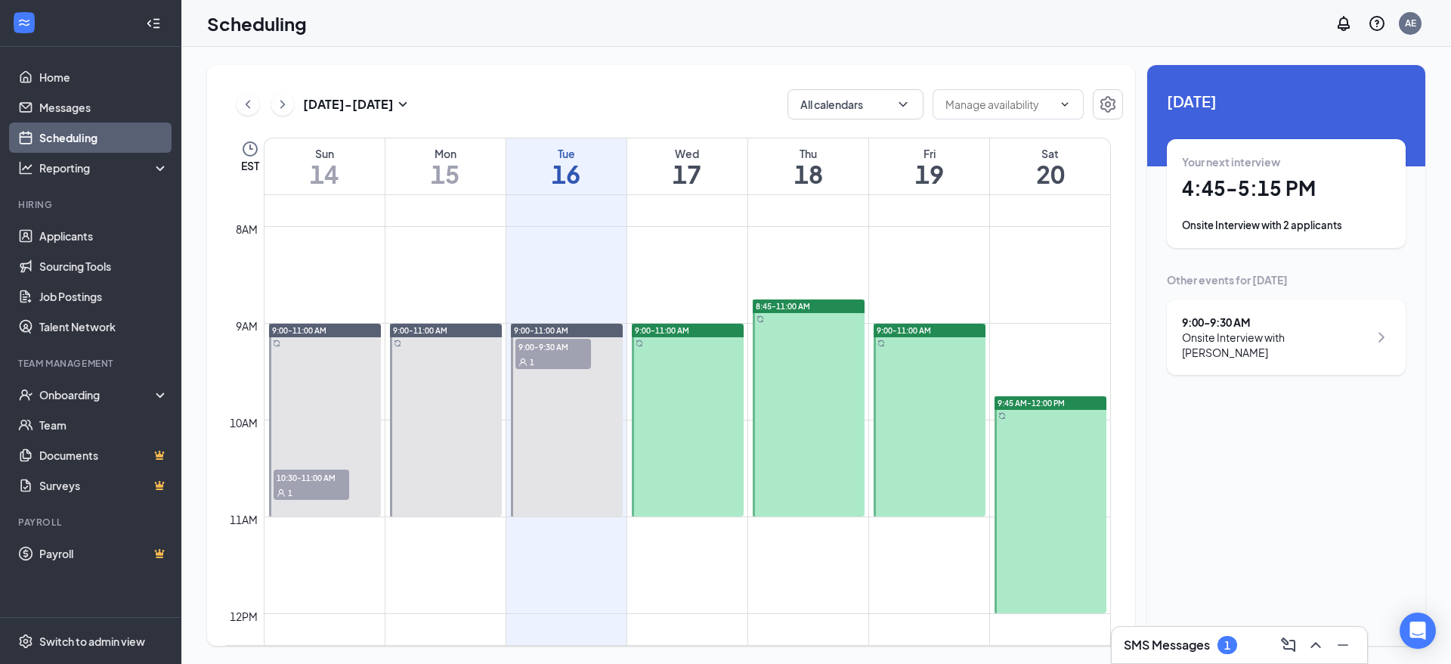
click at [1174, 633] on div "SMS Messages 1" at bounding box center [1239, 645] width 231 height 24
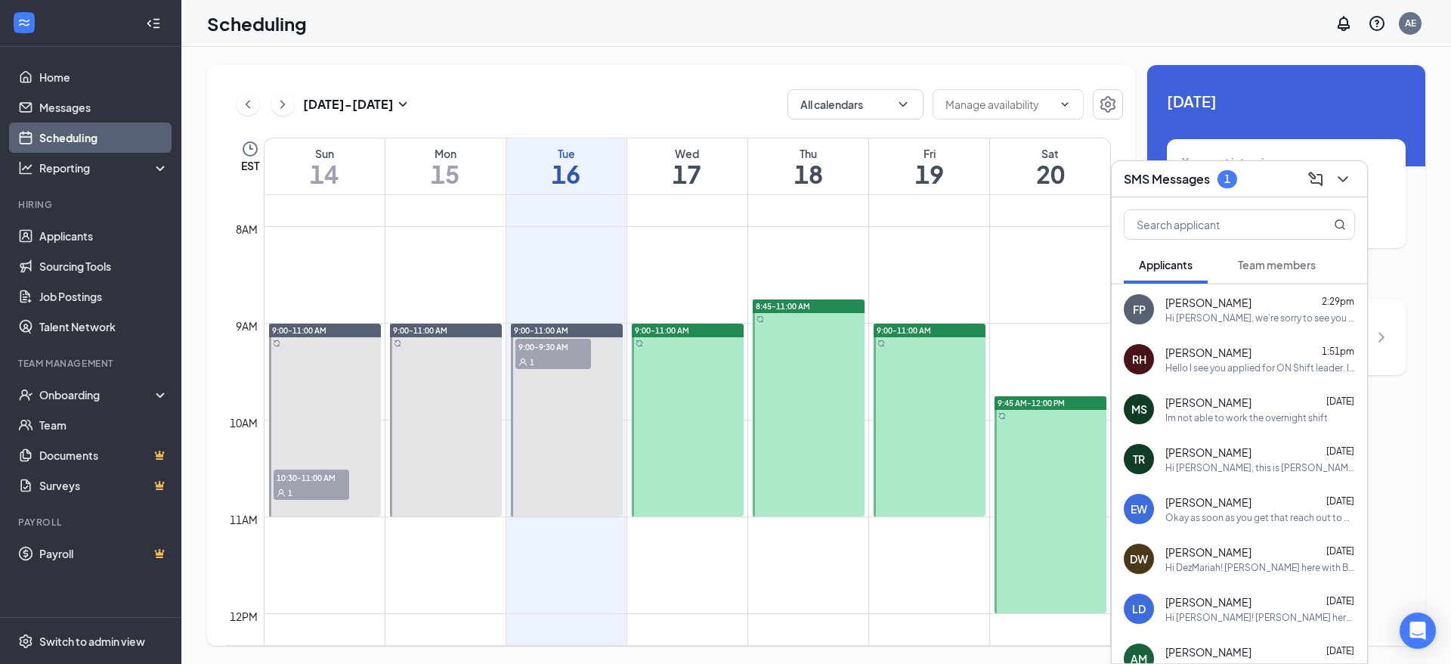
click at [1234, 299] on div "Faith Portzer 2:29pm" at bounding box center [1261, 302] width 190 height 15
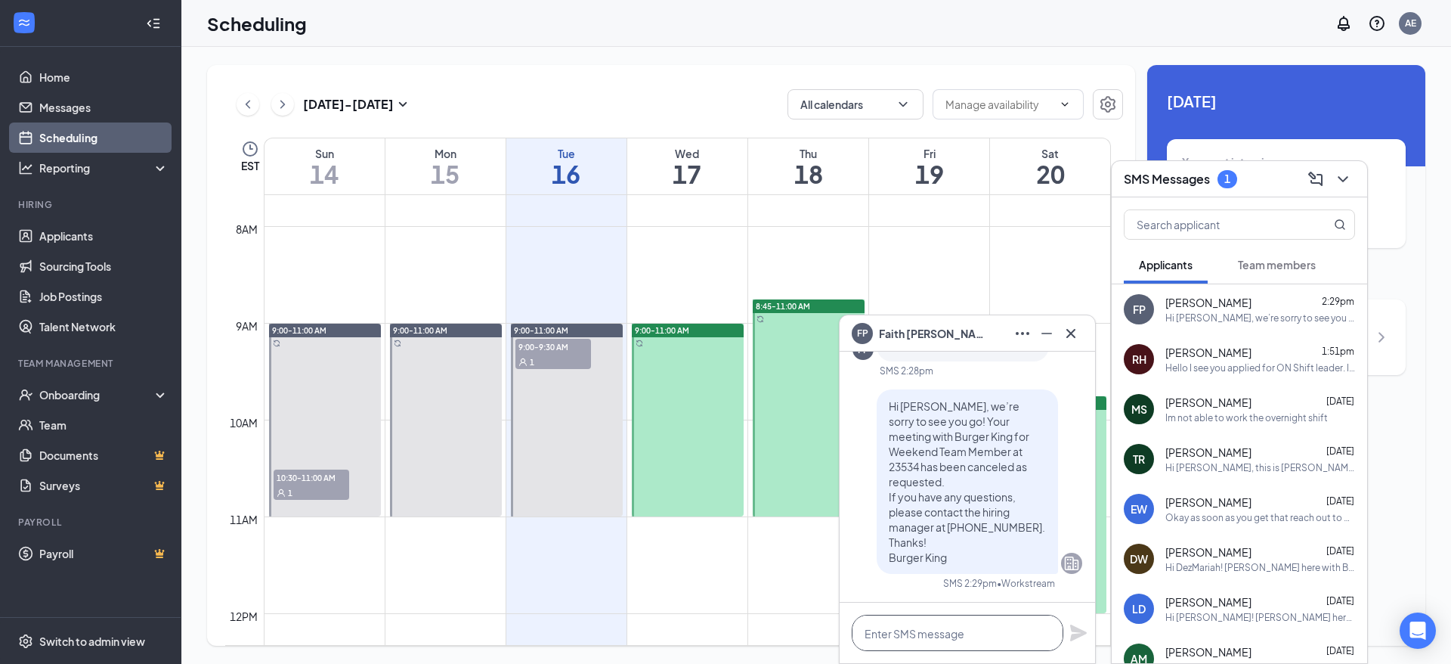
click at [924, 634] on textarea at bounding box center [958, 633] width 212 height 36
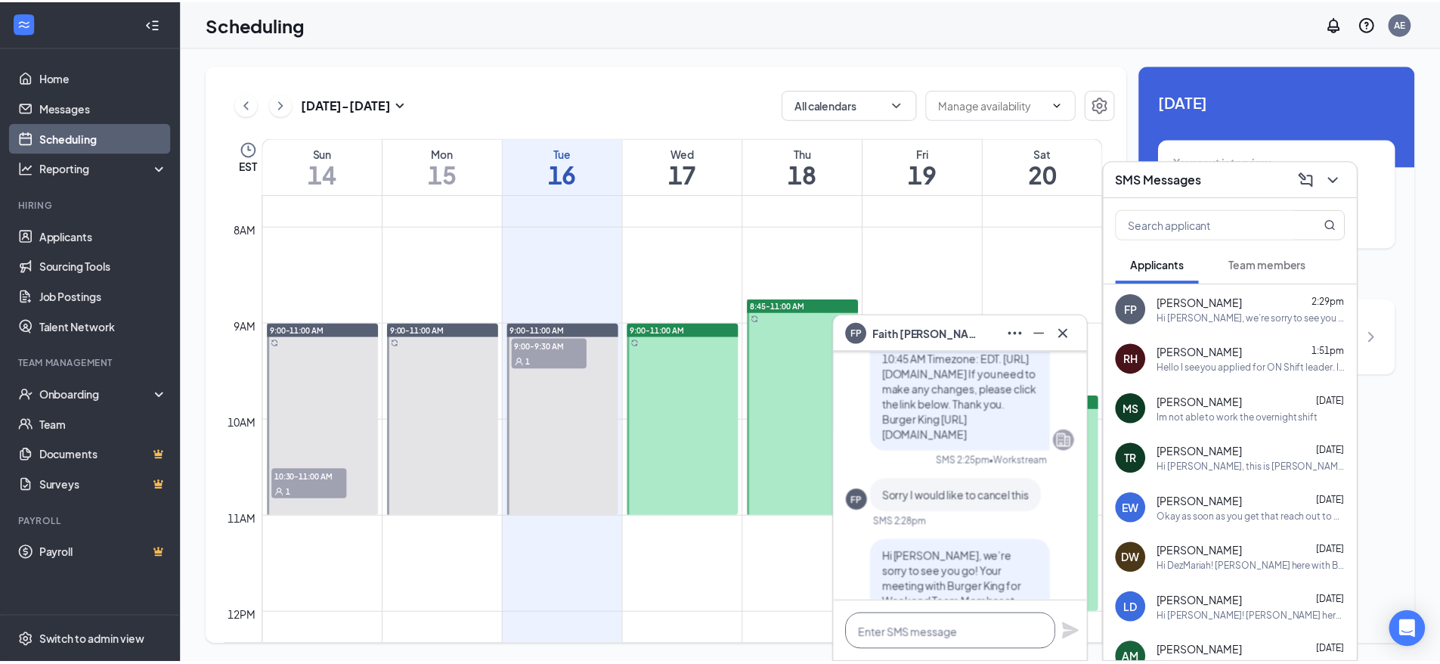
scroll to position [-76, 0]
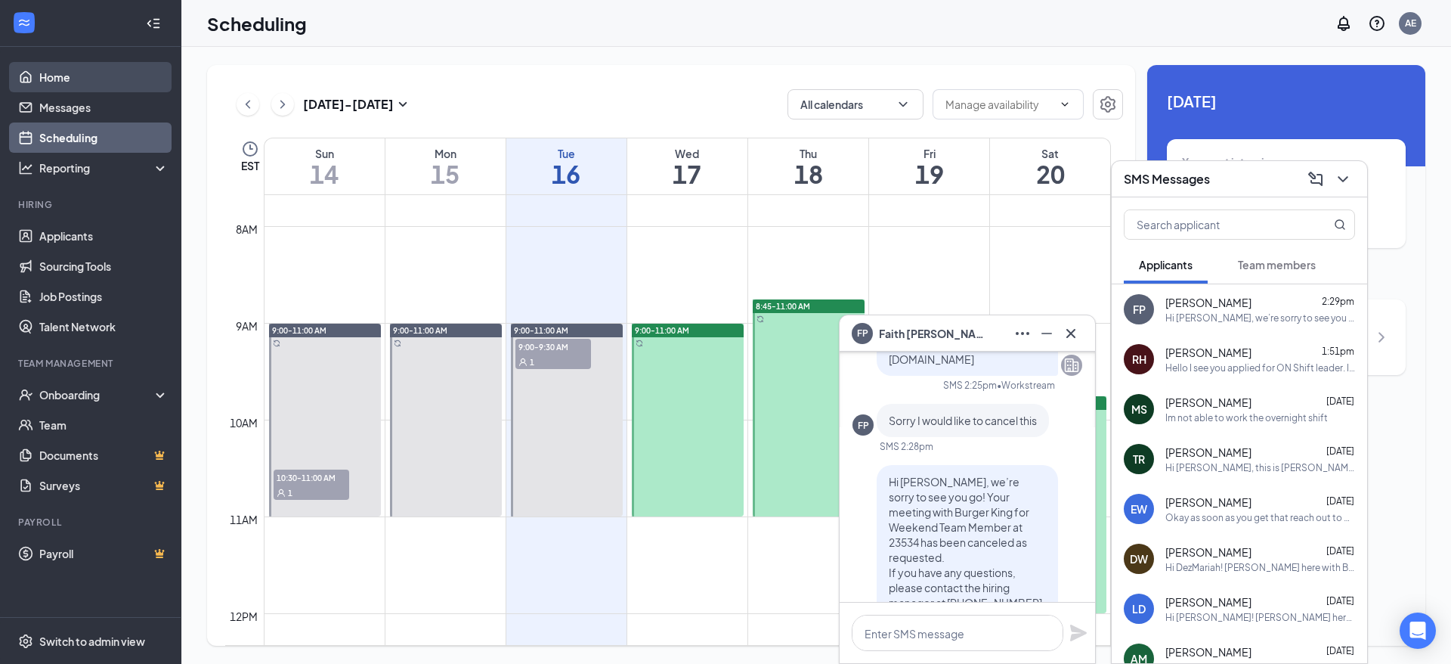
click at [54, 87] on link "Home" at bounding box center [103, 77] width 129 height 30
